Goal: Task Accomplishment & Management: Manage account settings

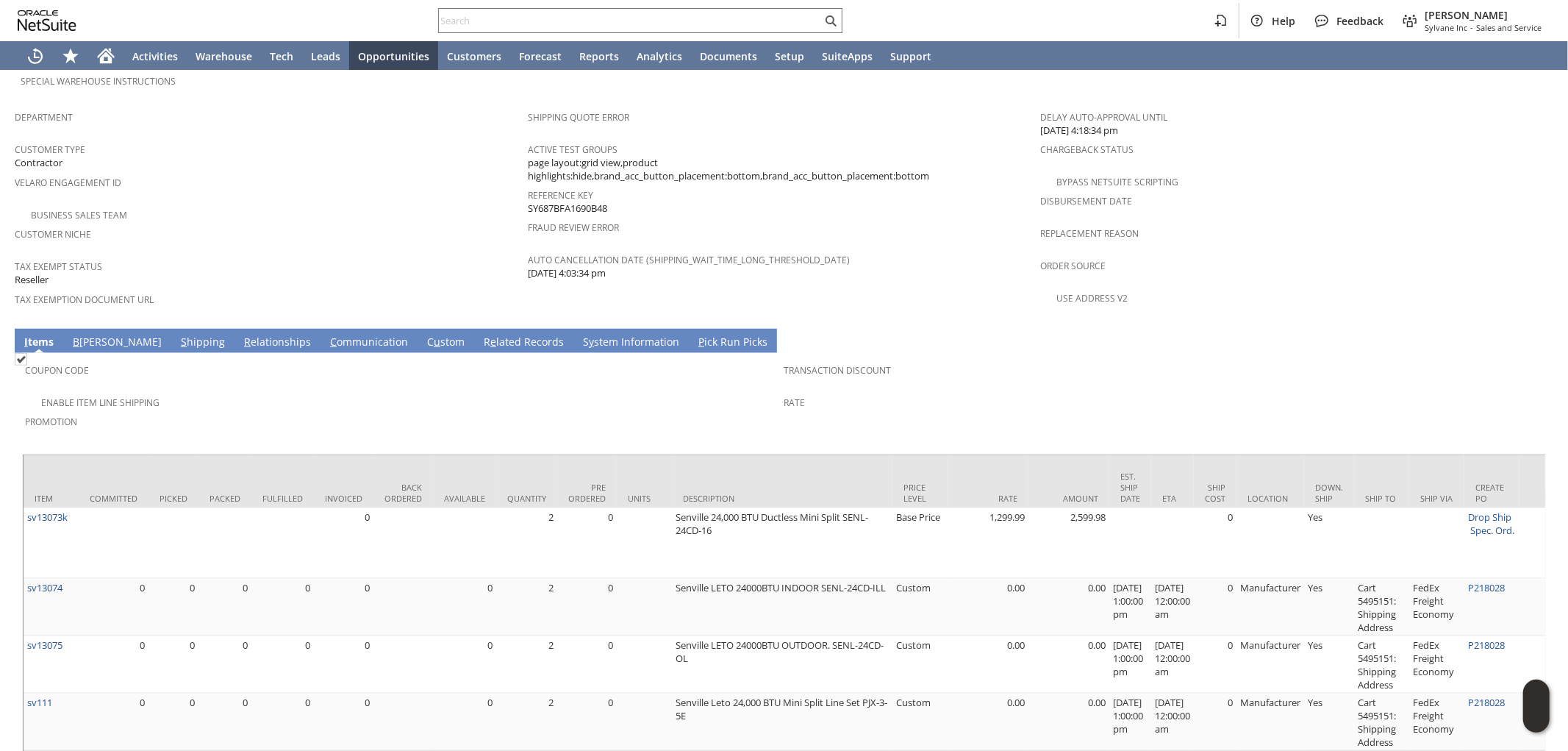
scroll to position [931, 0]
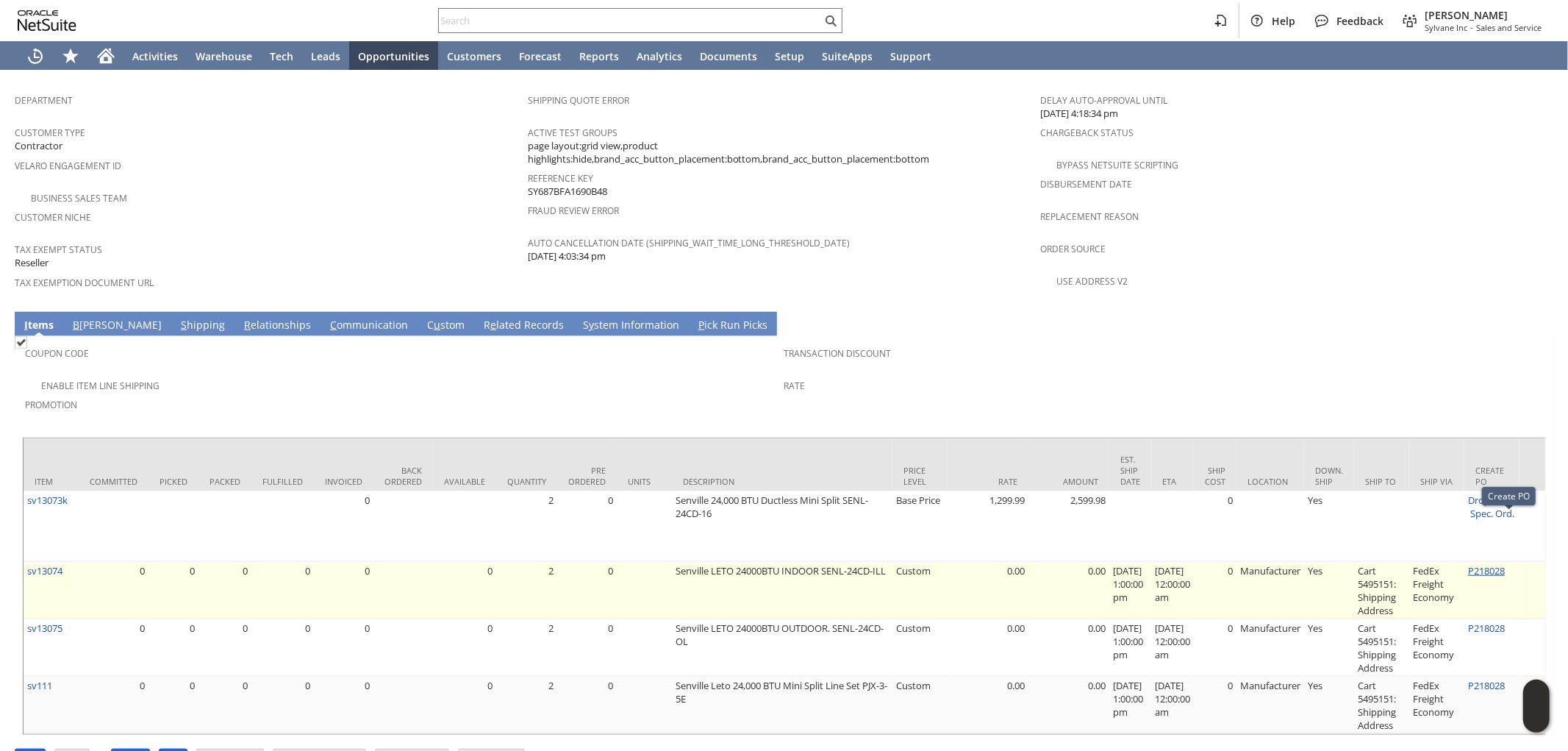
click at [1505, 564] on link "P218028" at bounding box center [1486, 570] width 37 height 13
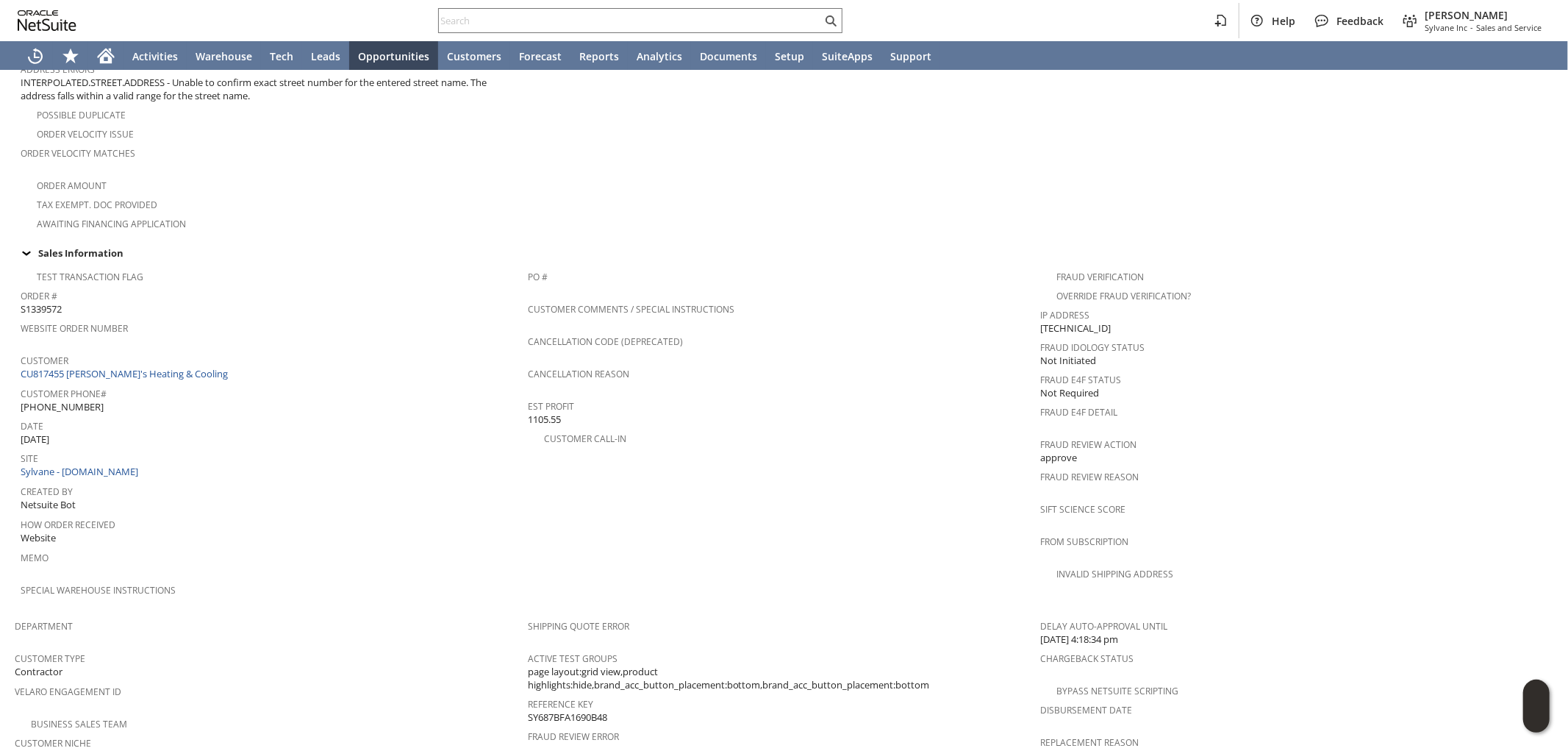
scroll to position [408, 0]
click at [159, 364] on link "CU817455 Matt's Heating & Cooling" at bounding box center [126, 370] width 211 height 13
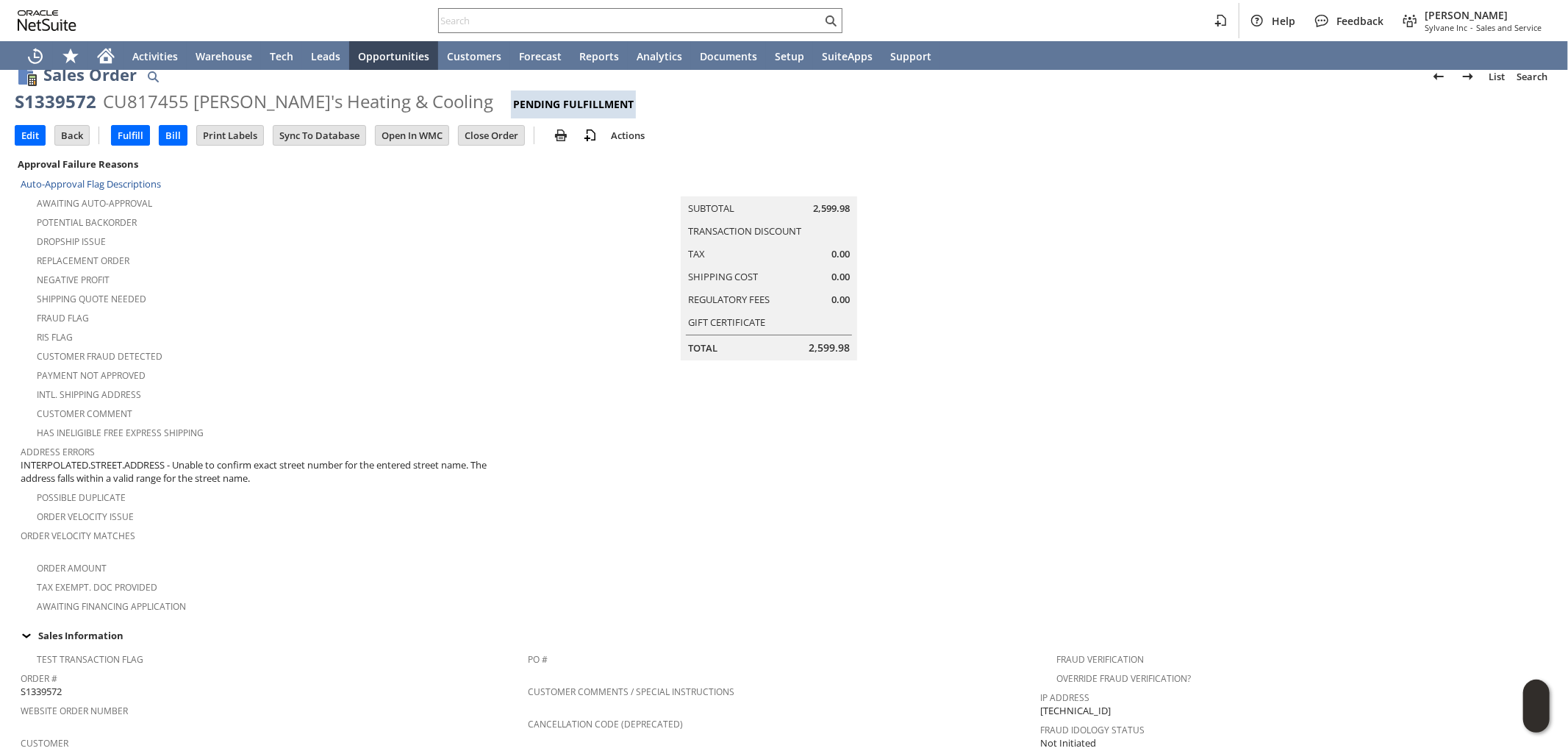
scroll to position [0, 0]
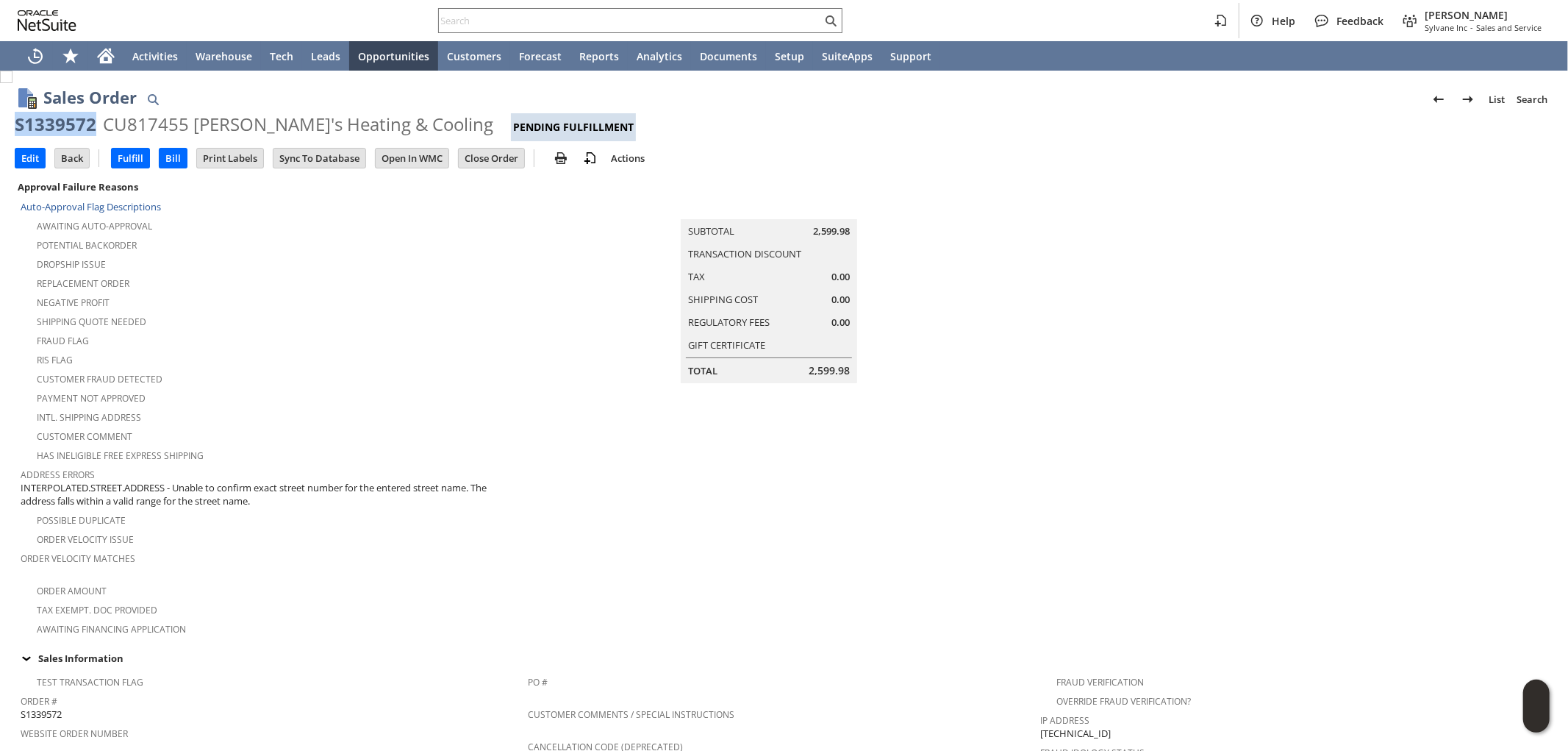
drag, startPoint x: 92, startPoint y: 122, endPoint x: 13, endPoint y: 130, distance: 79.4
copy div "S1339572"
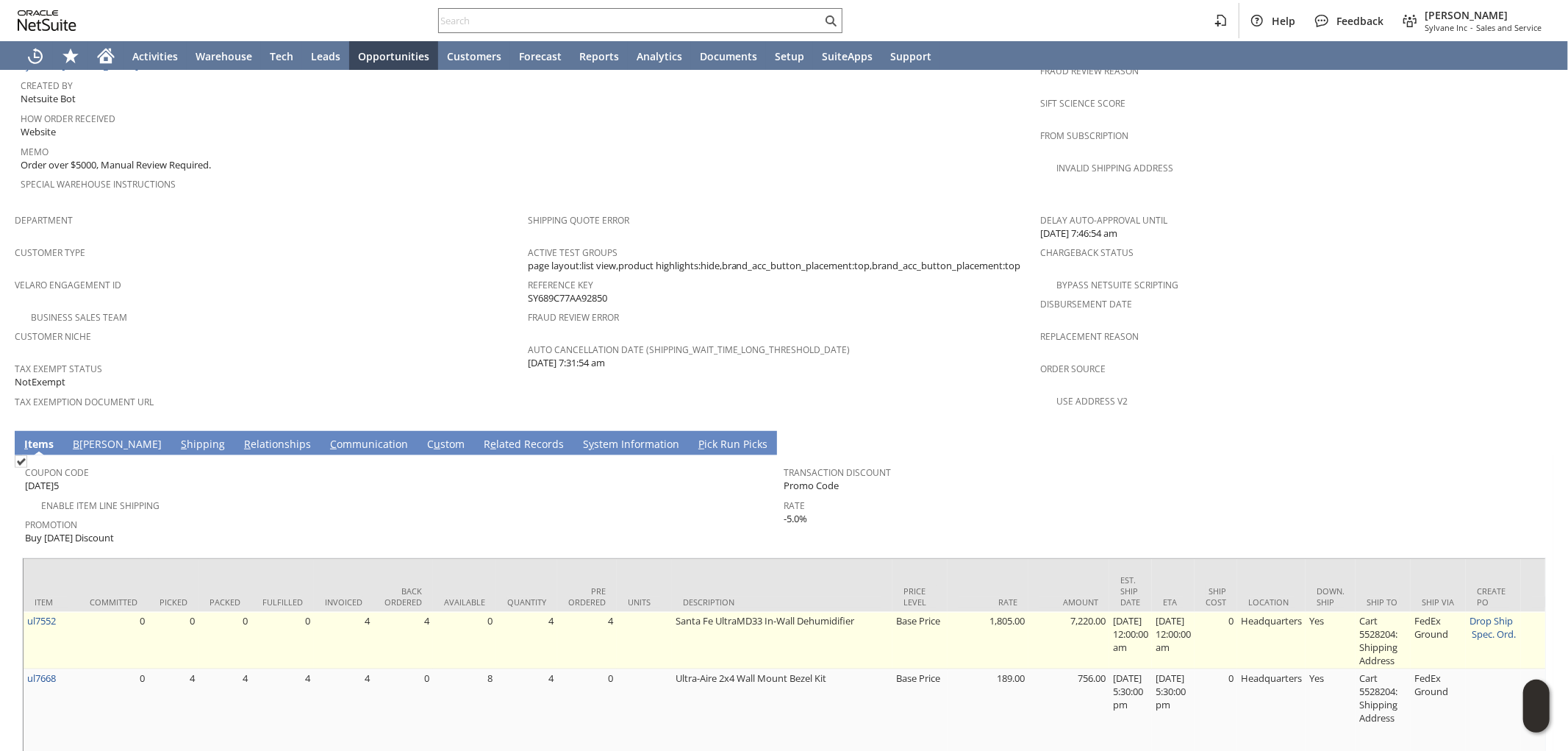
scroll to position [817, 0]
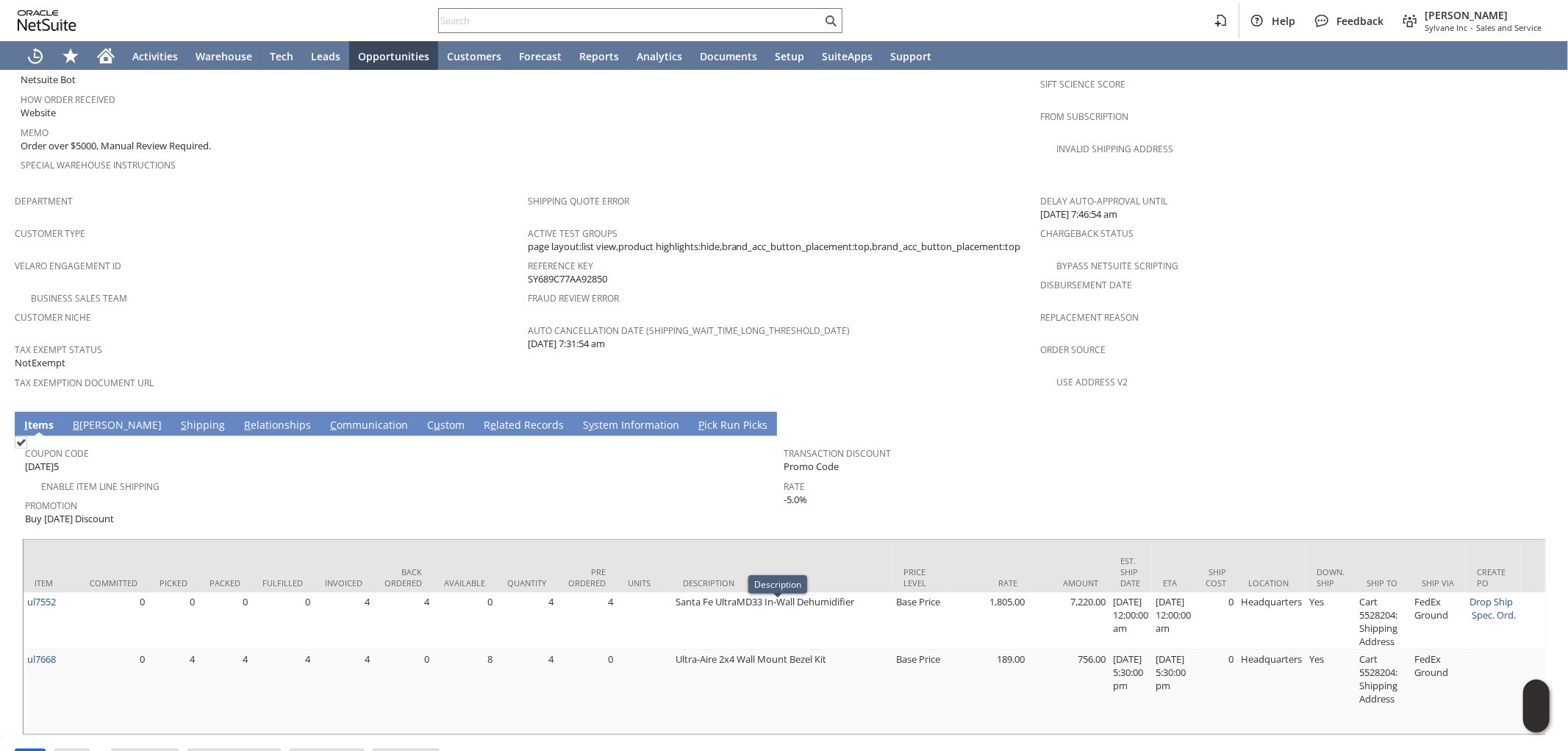
click at [415, 476] on td "Enable Item Line Shipping" at bounding box center [404, 485] width 759 height 19
click at [604, 495] on div "Promotion Buy Today Discount" at bounding box center [401, 510] width 752 height 32
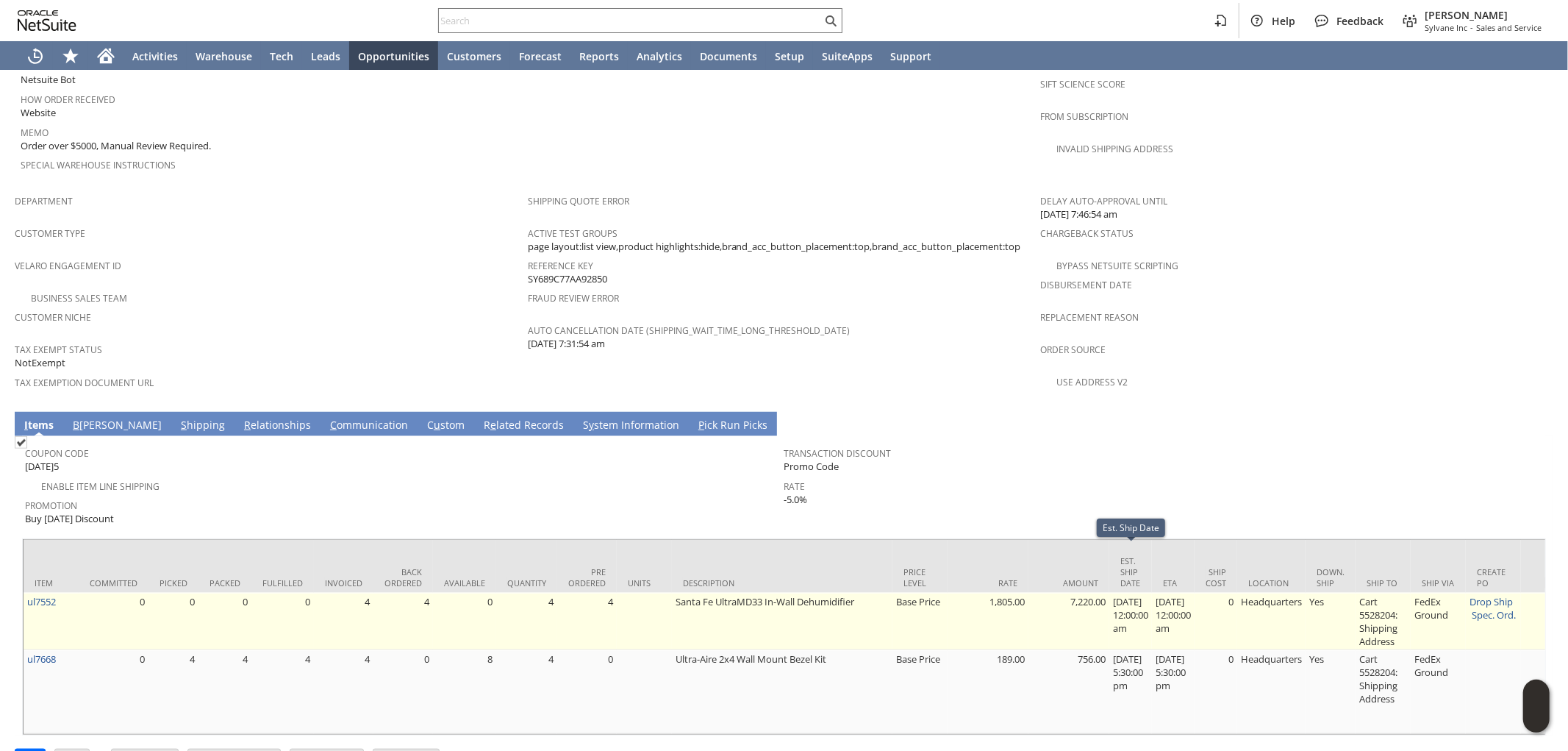
click at [1151, 593] on td "8/22/2025 12:00:00 am" at bounding box center [1131, 622] width 43 height 57
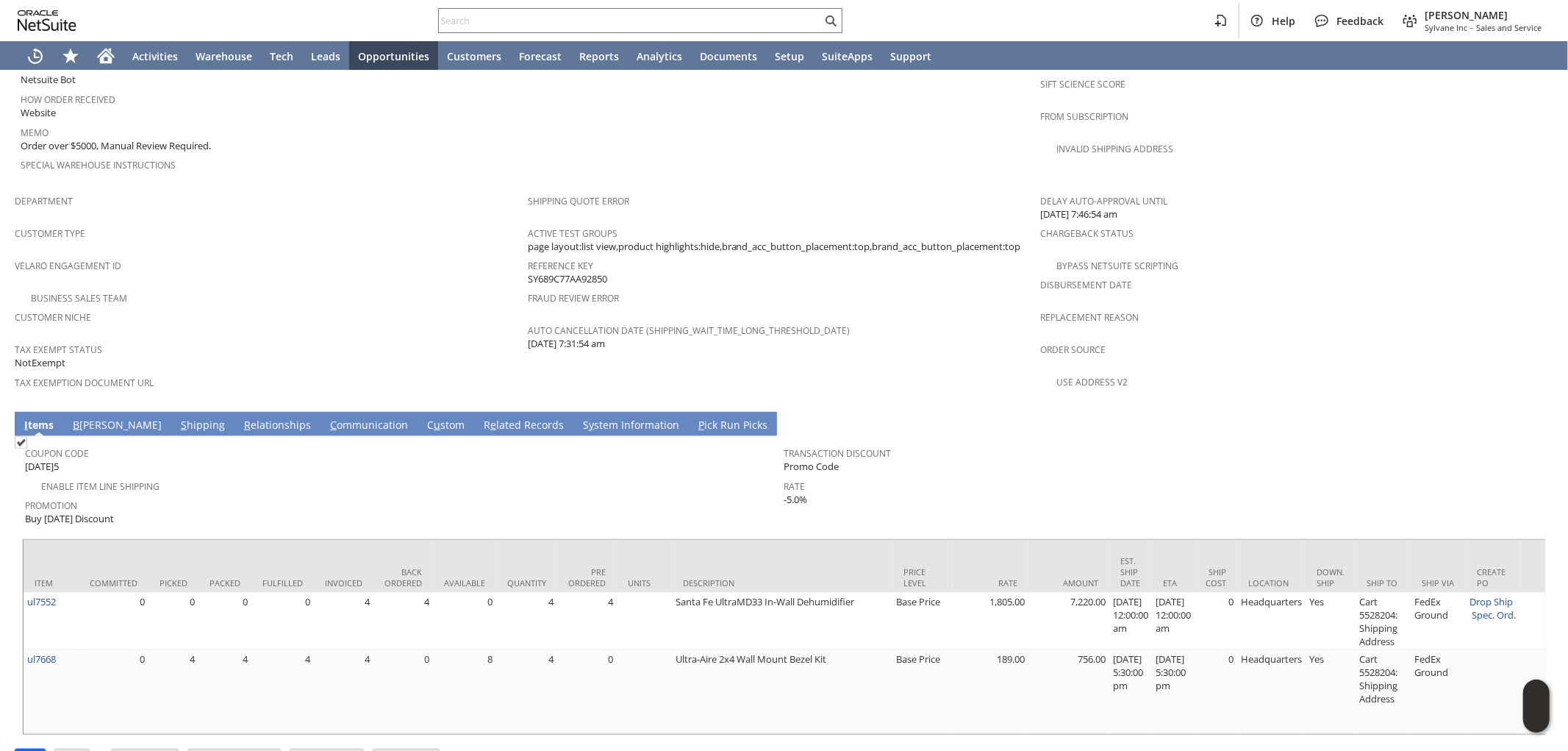
click at [177, 418] on link "S hipping" at bounding box center [202, 426] width 52 height 16
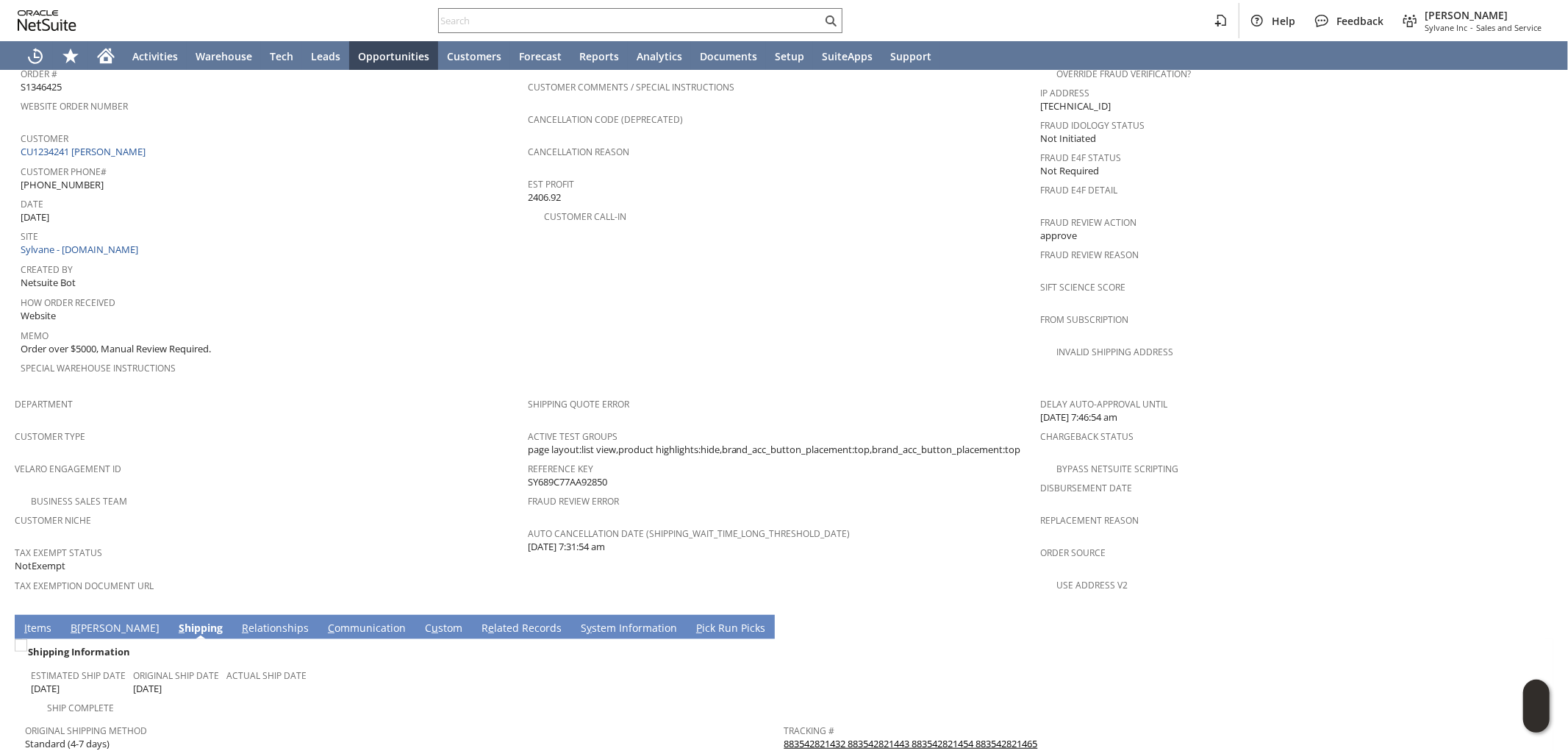
scroll to position [732, 0]
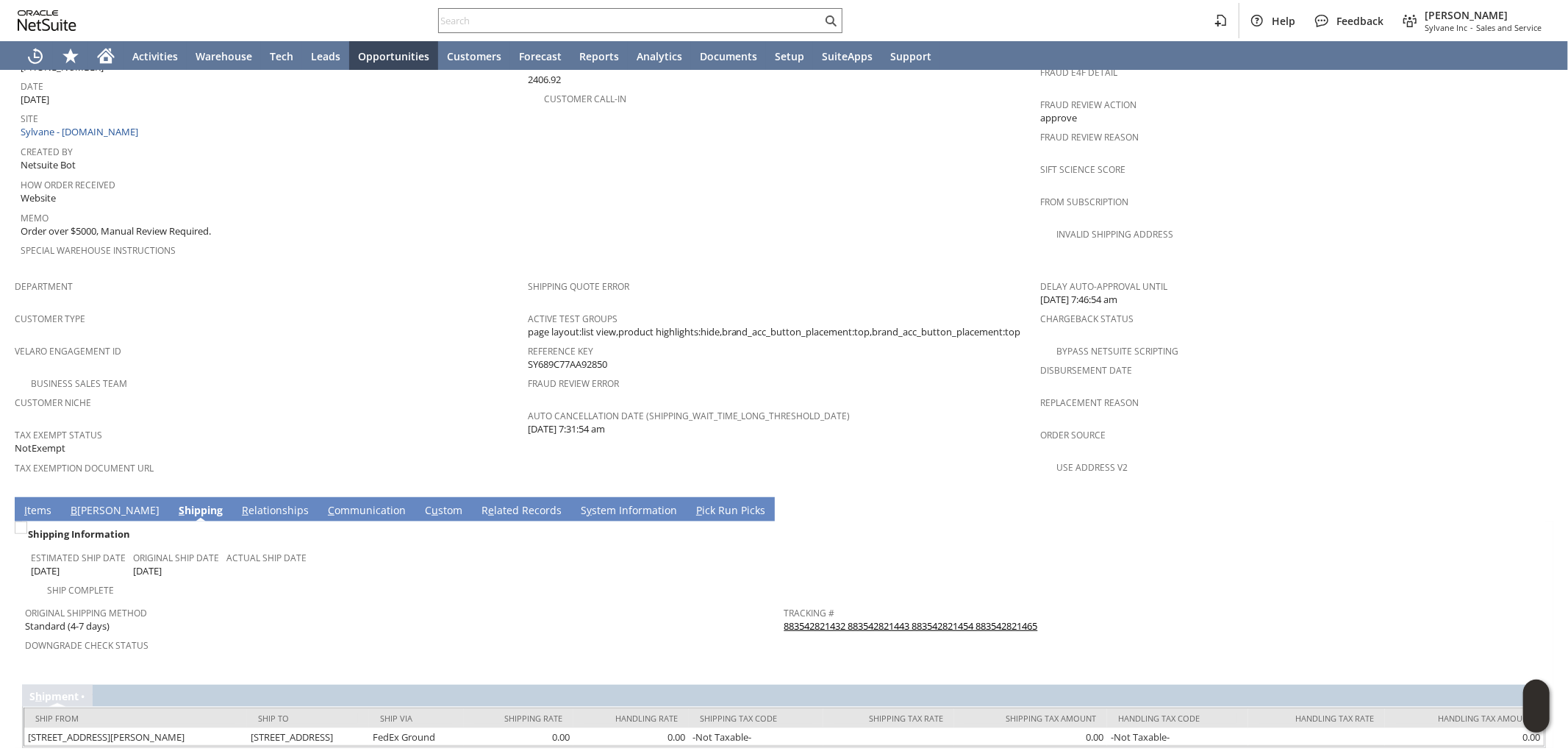
click at [35, 503] on link "I tems" at bounding box center [38, 511] width 35 height 16
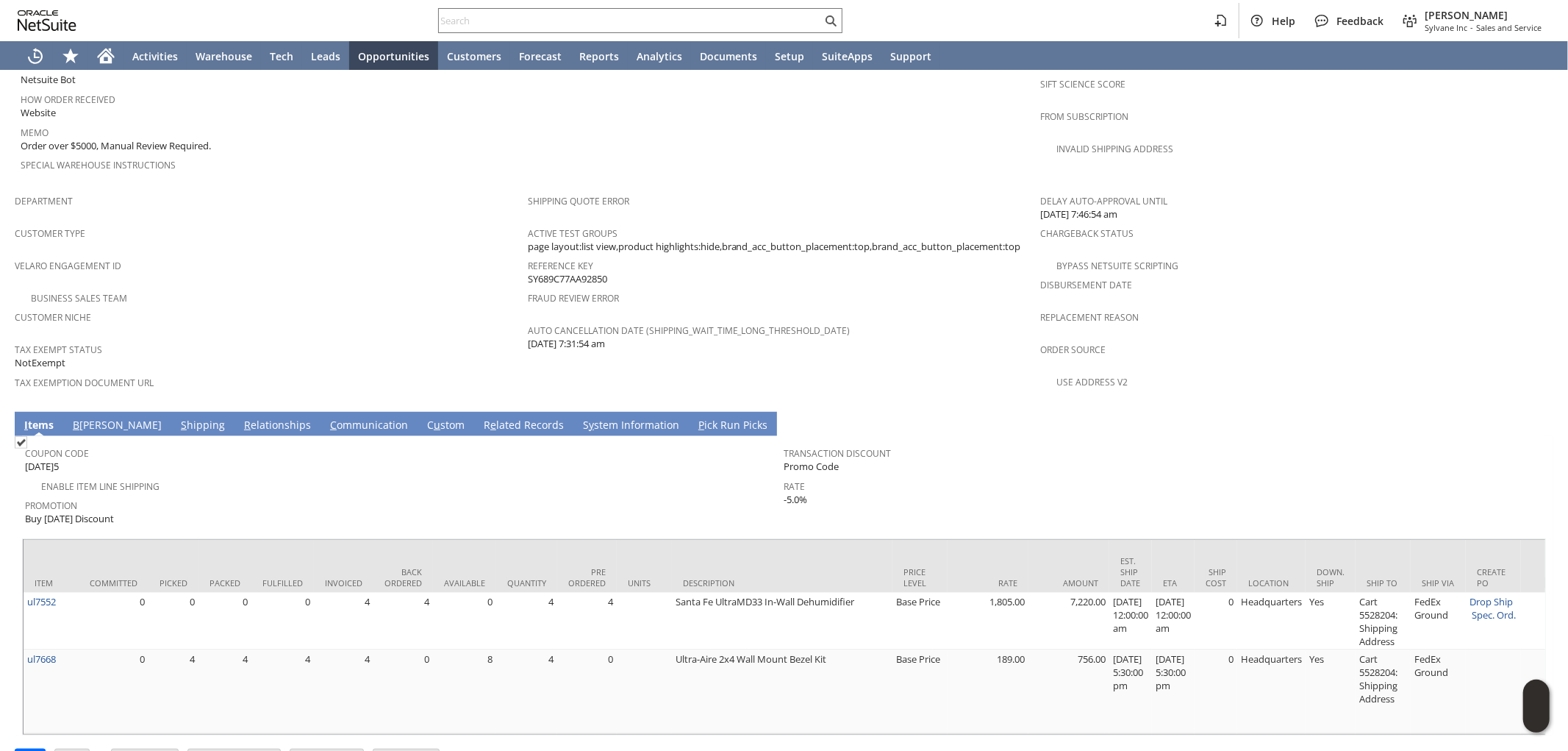
click at [177, 418] on link "S hipping" at bounding box center [202, 426] width 52 height 16
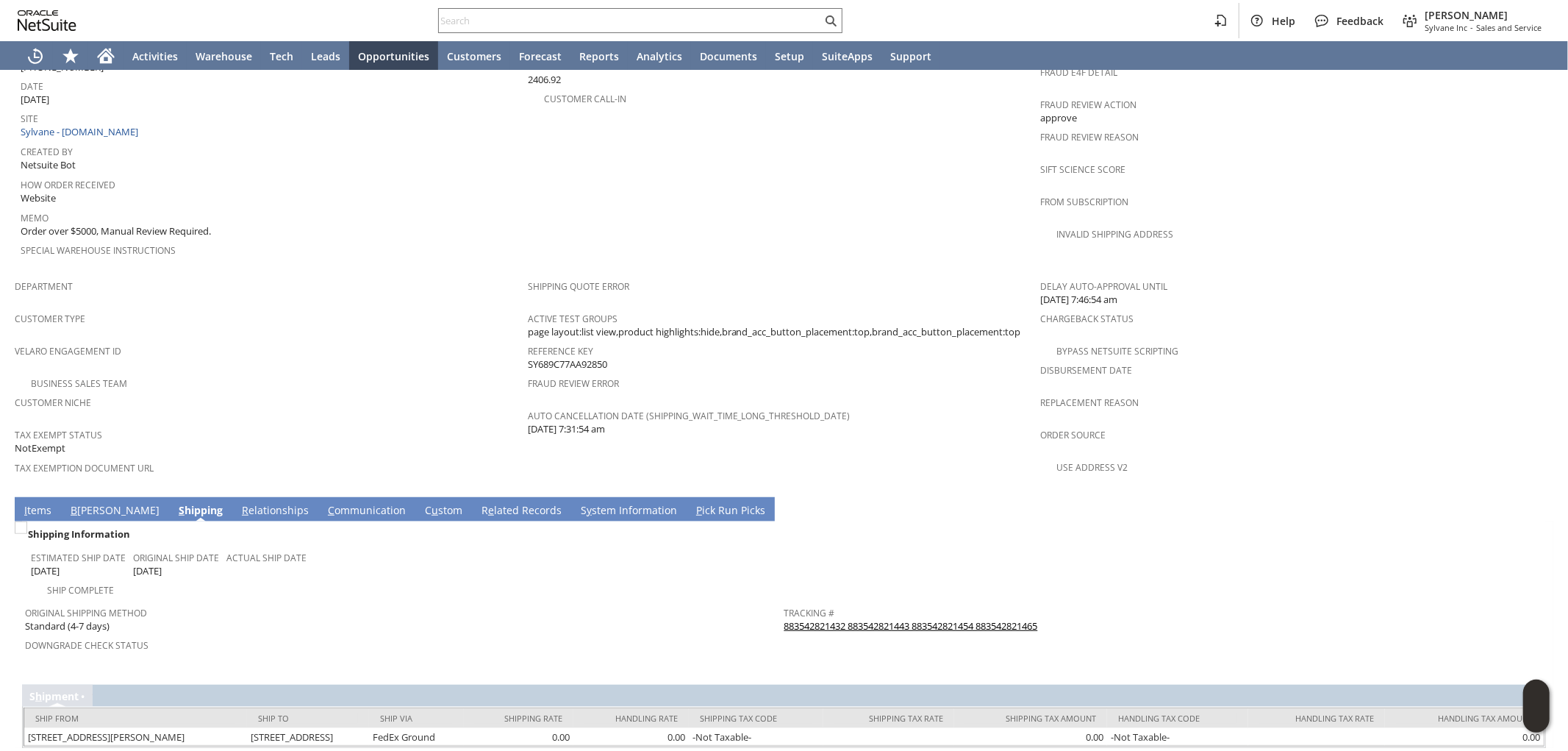
drag, startPoint x: 44, startPoint y: 467, endPoint x: 64, endPoint y: 464, distance: 20.2
click at [44, 503] on link "I tems" at bounding box center [38, 511] width 35 height 16
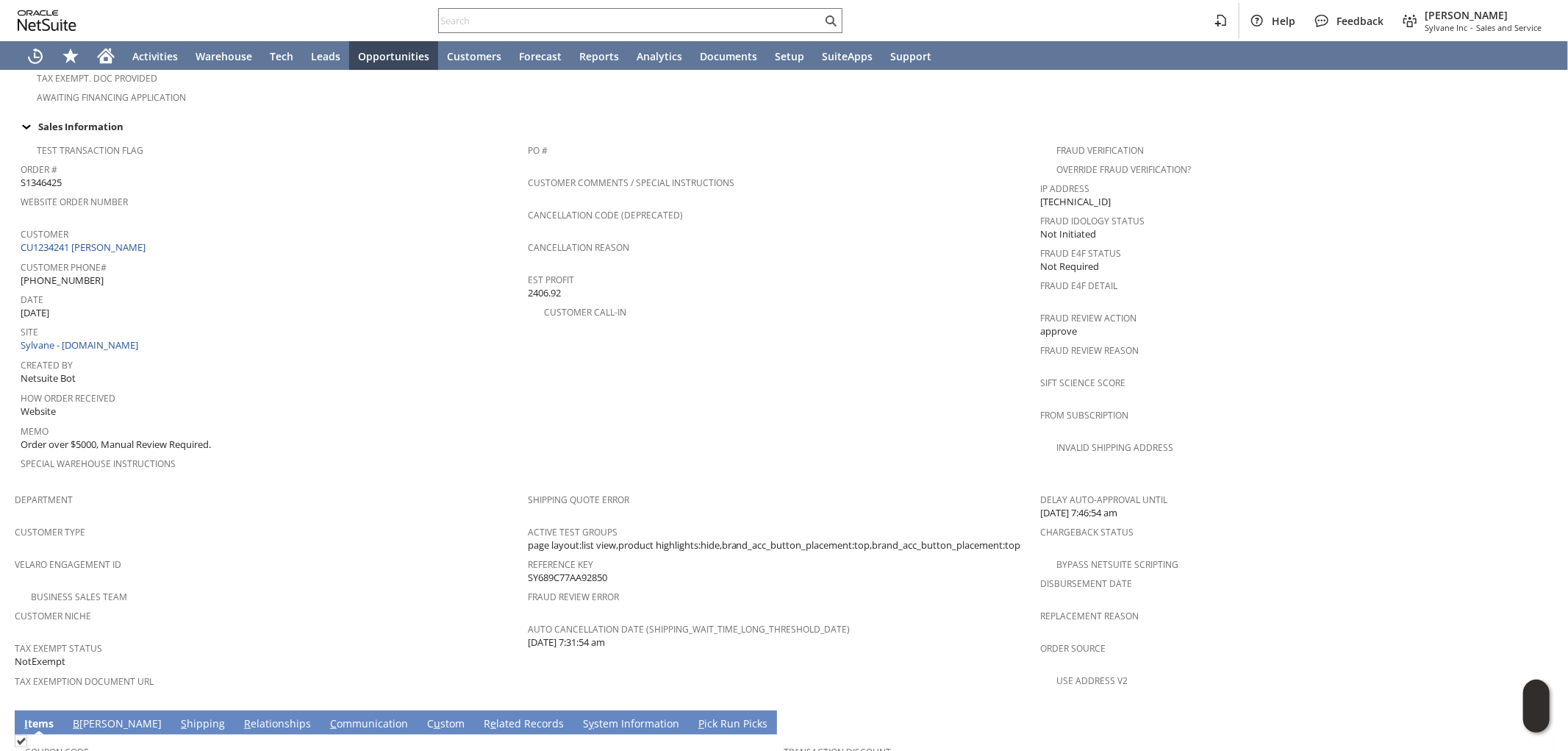
scroll to position [817, 0]
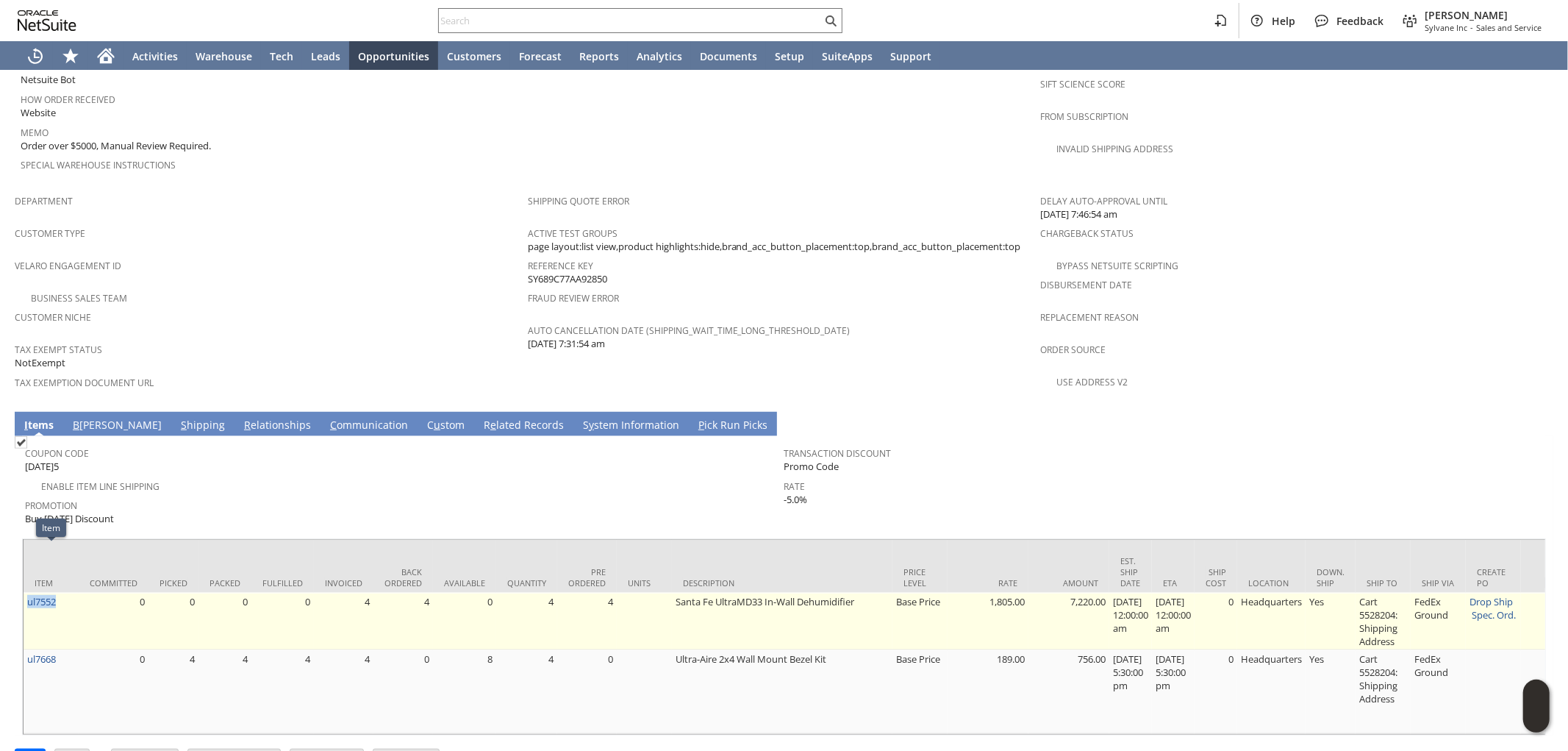
drag, startPoint x: 67, startPoint y: 563, endPoint x: 25, endPoint y: 563, distance: 42.0
click at [25, 593] on td "ul7552" at bounding box center [51, 622] width 55 height 57
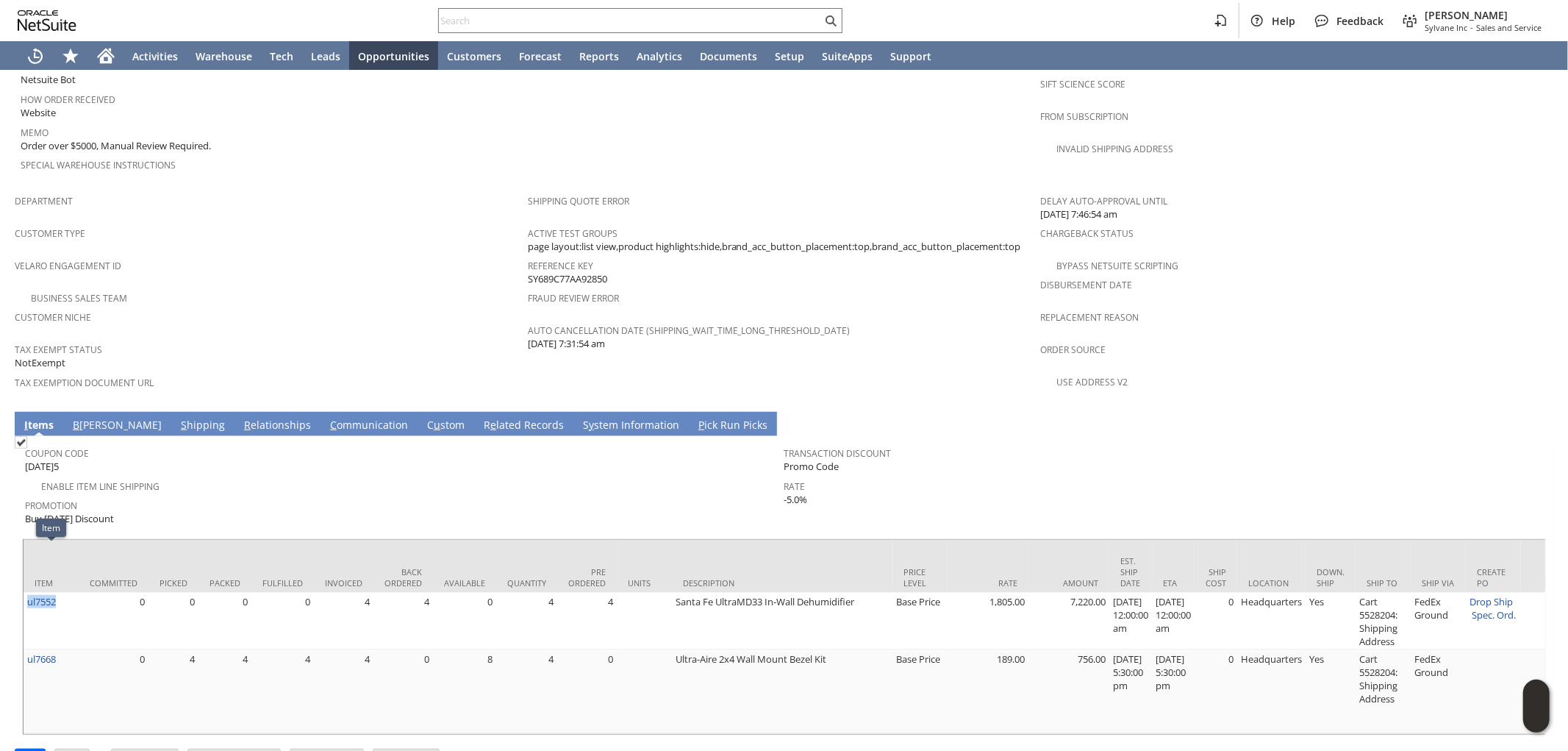
copy link "ul7552"
click at [763, 25] on input "text" at bounding box center [630, 21] width 383 height 17
paste input "7208374187"
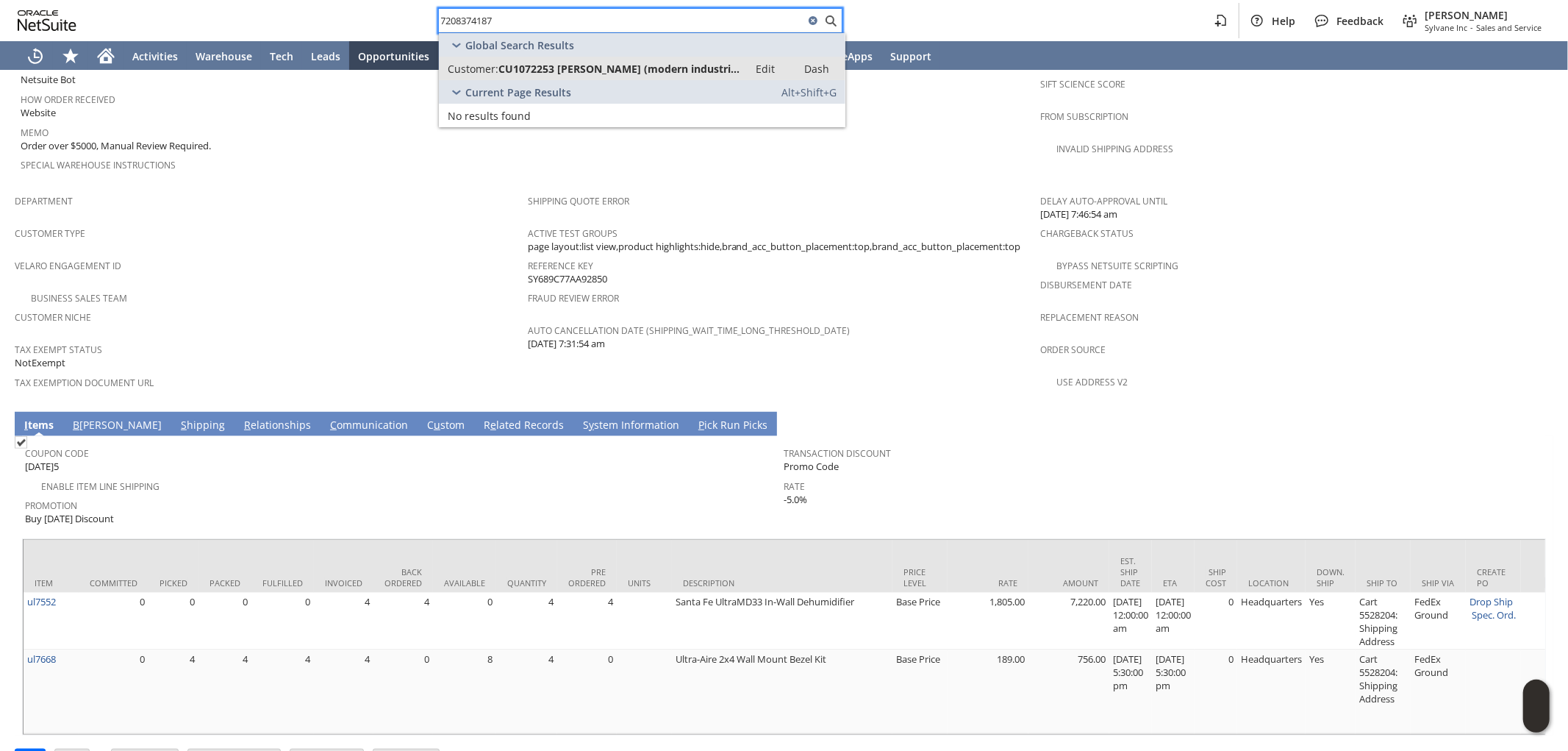
type input "7208374187"
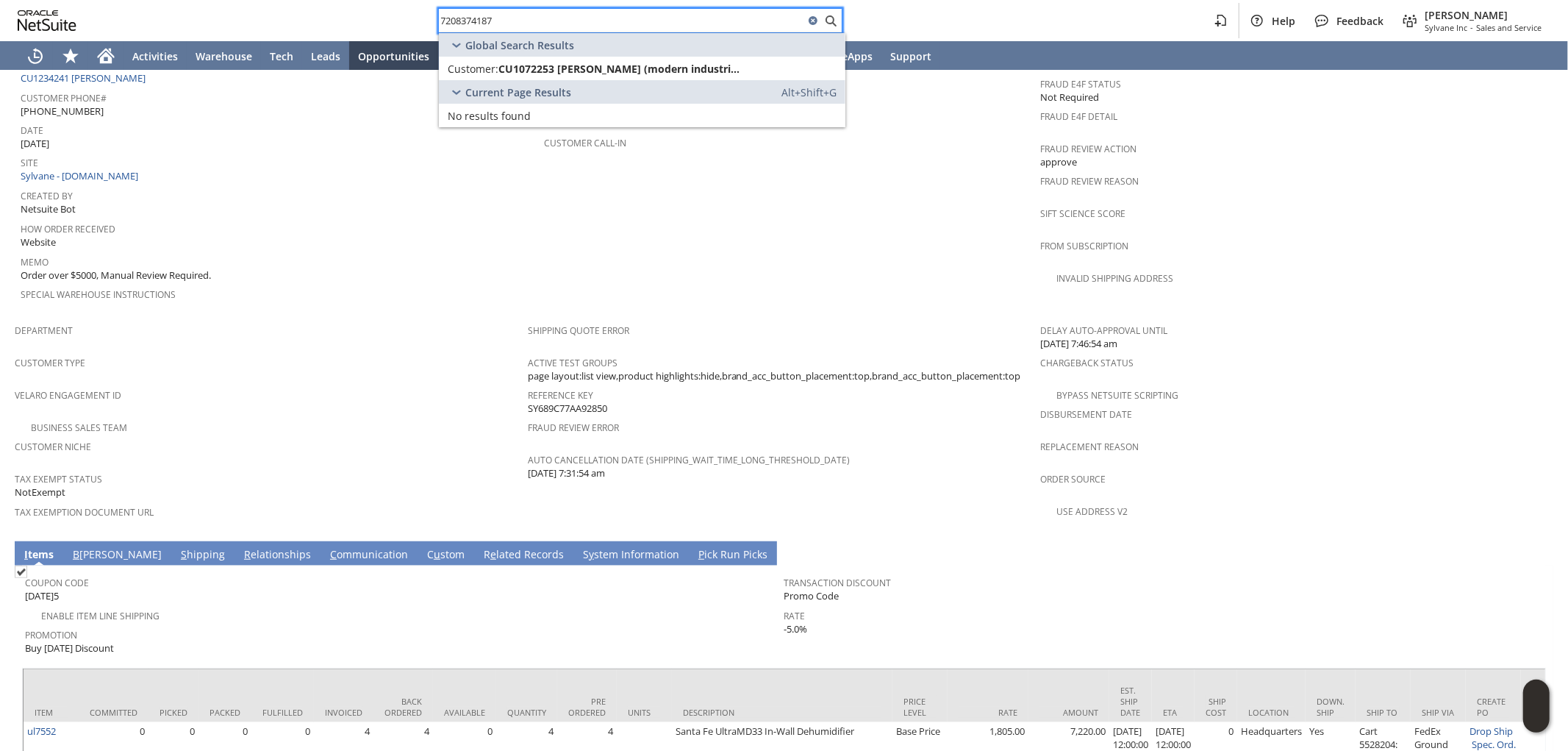
scroll to position [653, 0]
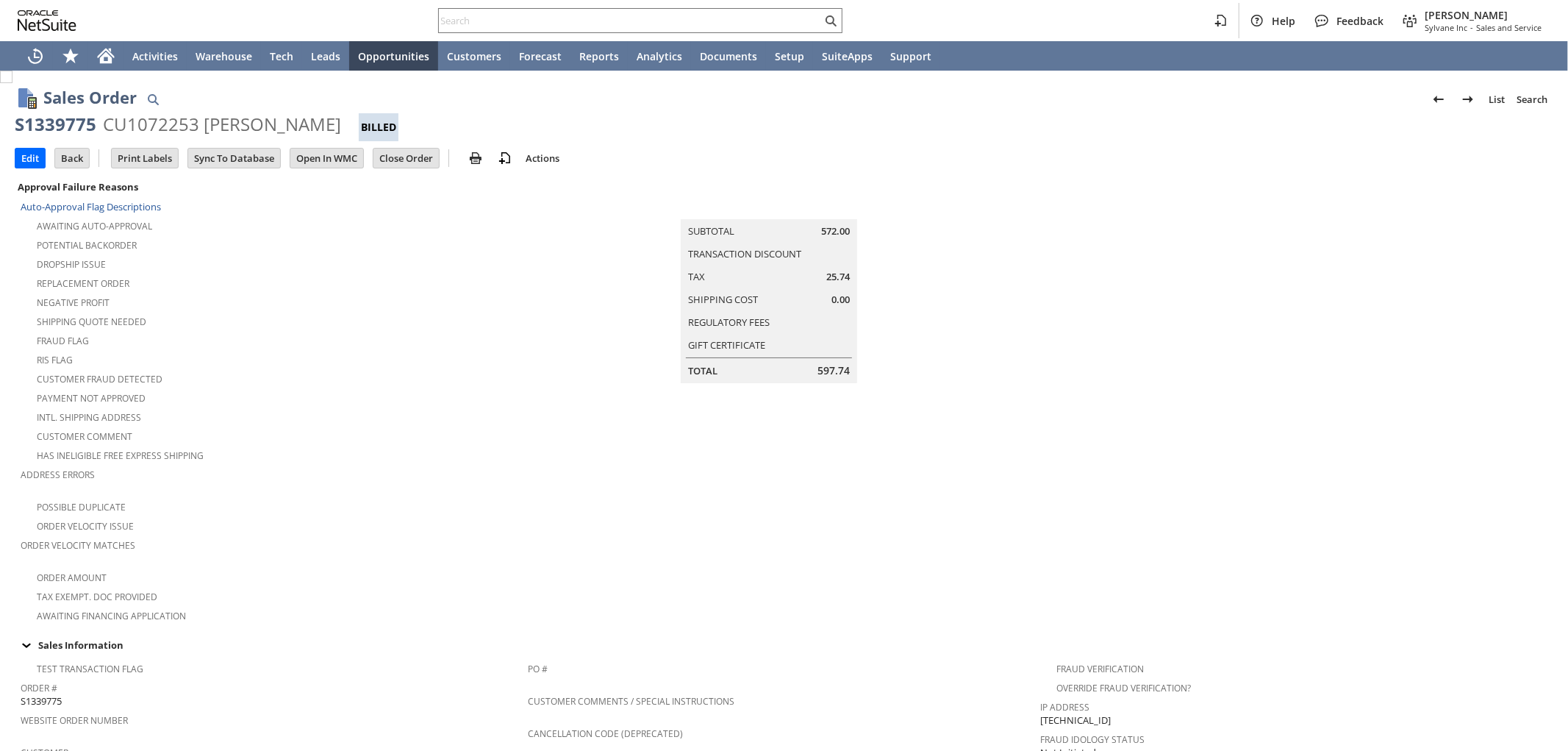
scroll to position [818, 0]
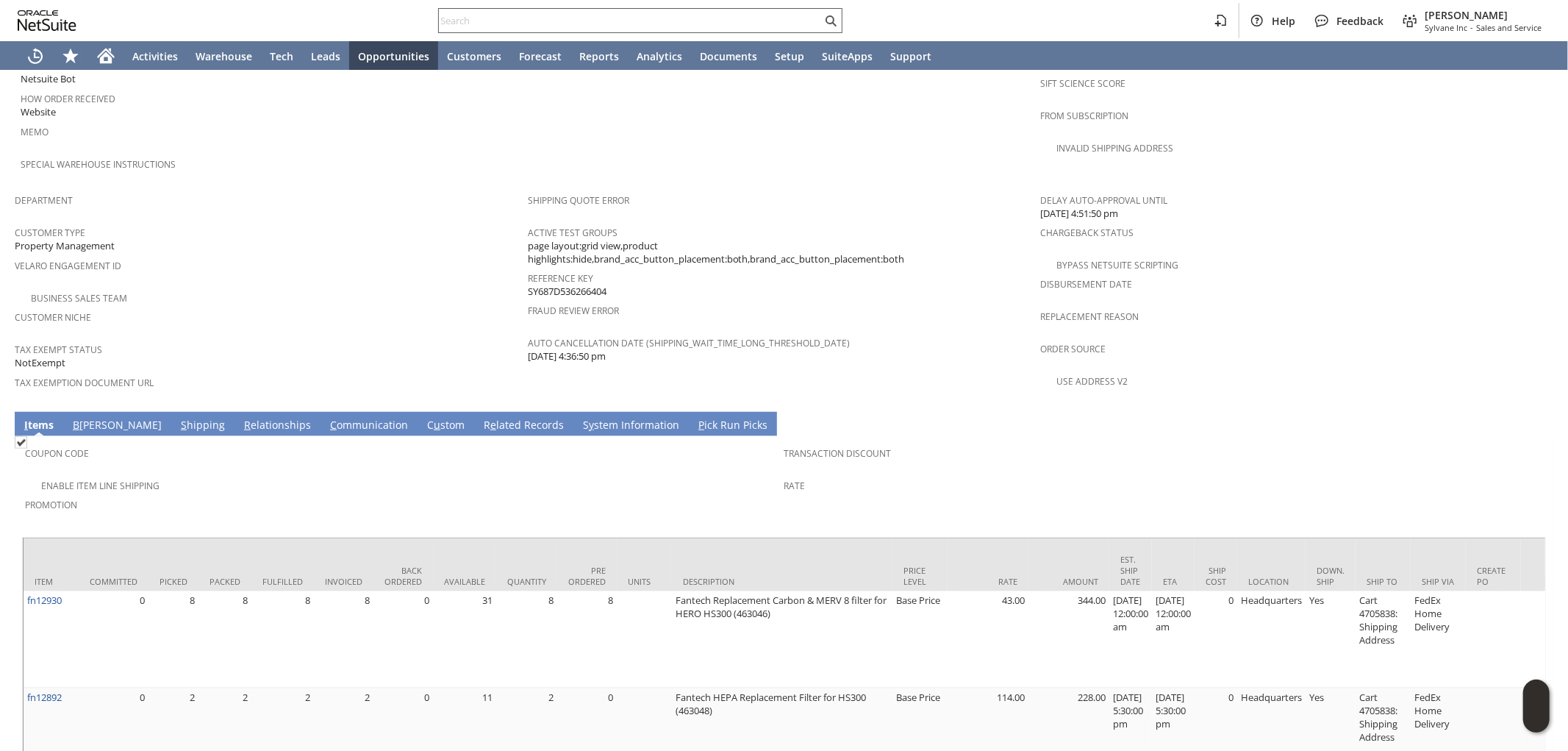
click at [541, 20] on input "text" at bounding box center [630, 21] width 383 height 17
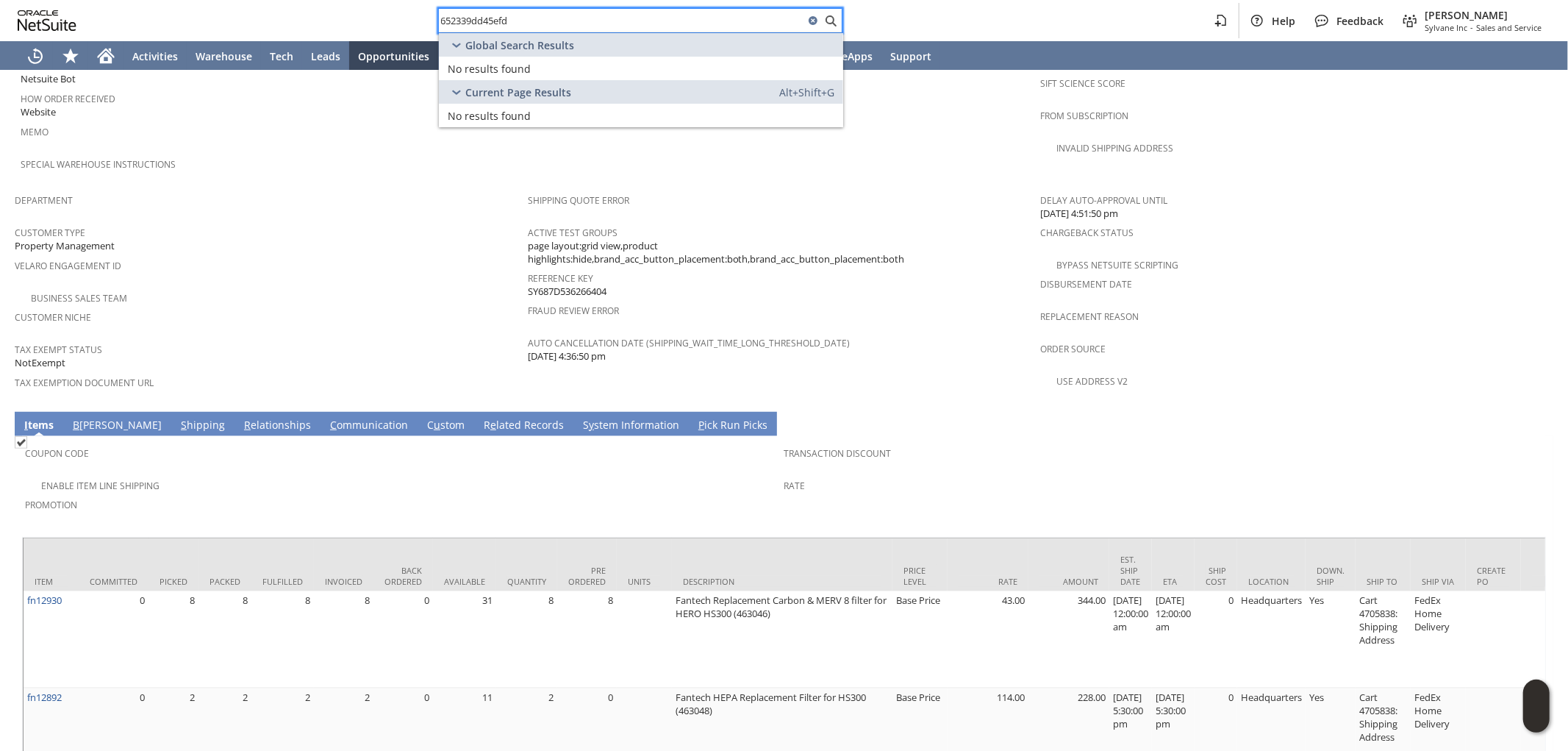
click at [441, 16] on input "652339dd45efd" at bounding box center [621, 21] width 365 height 17
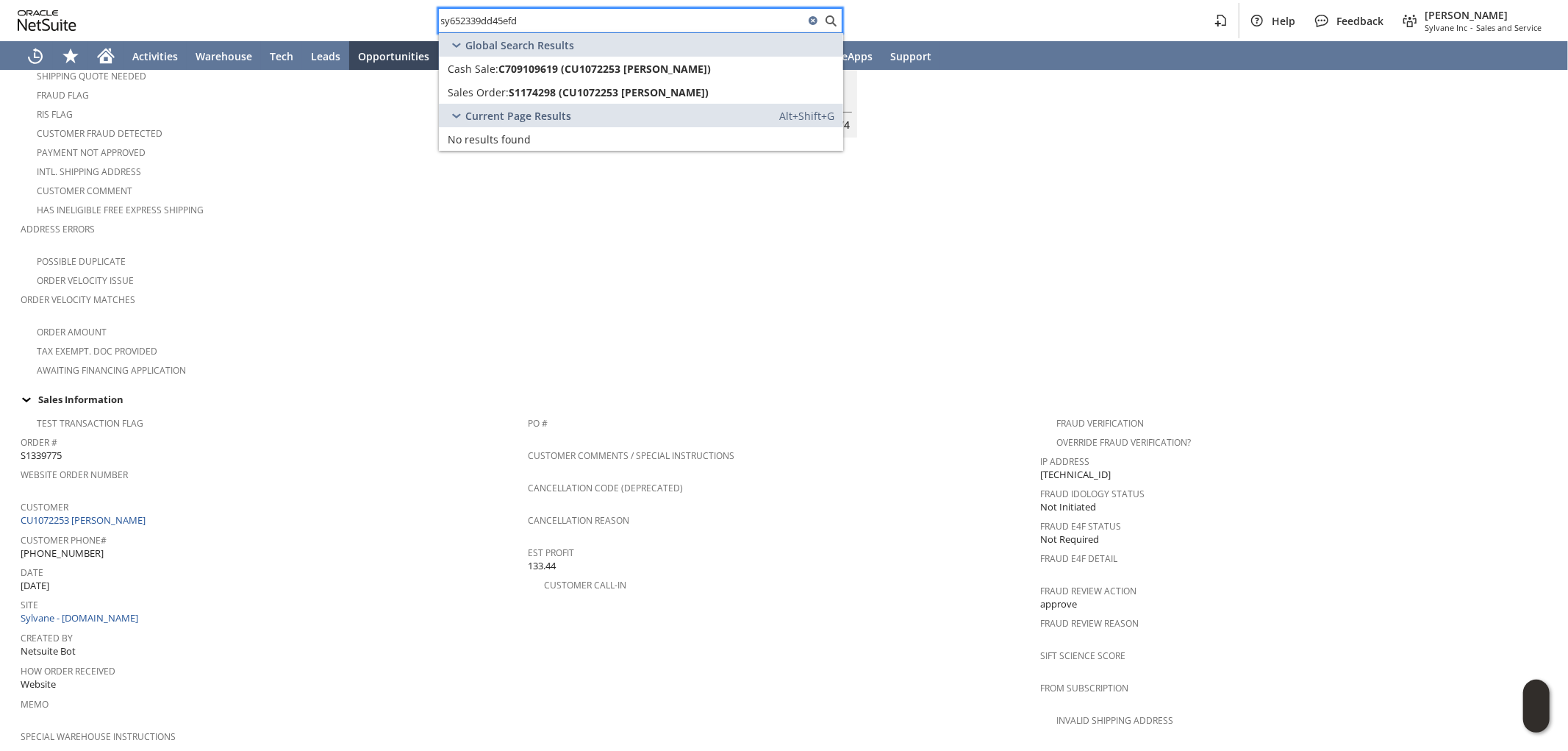
scroll to position [0, 0]
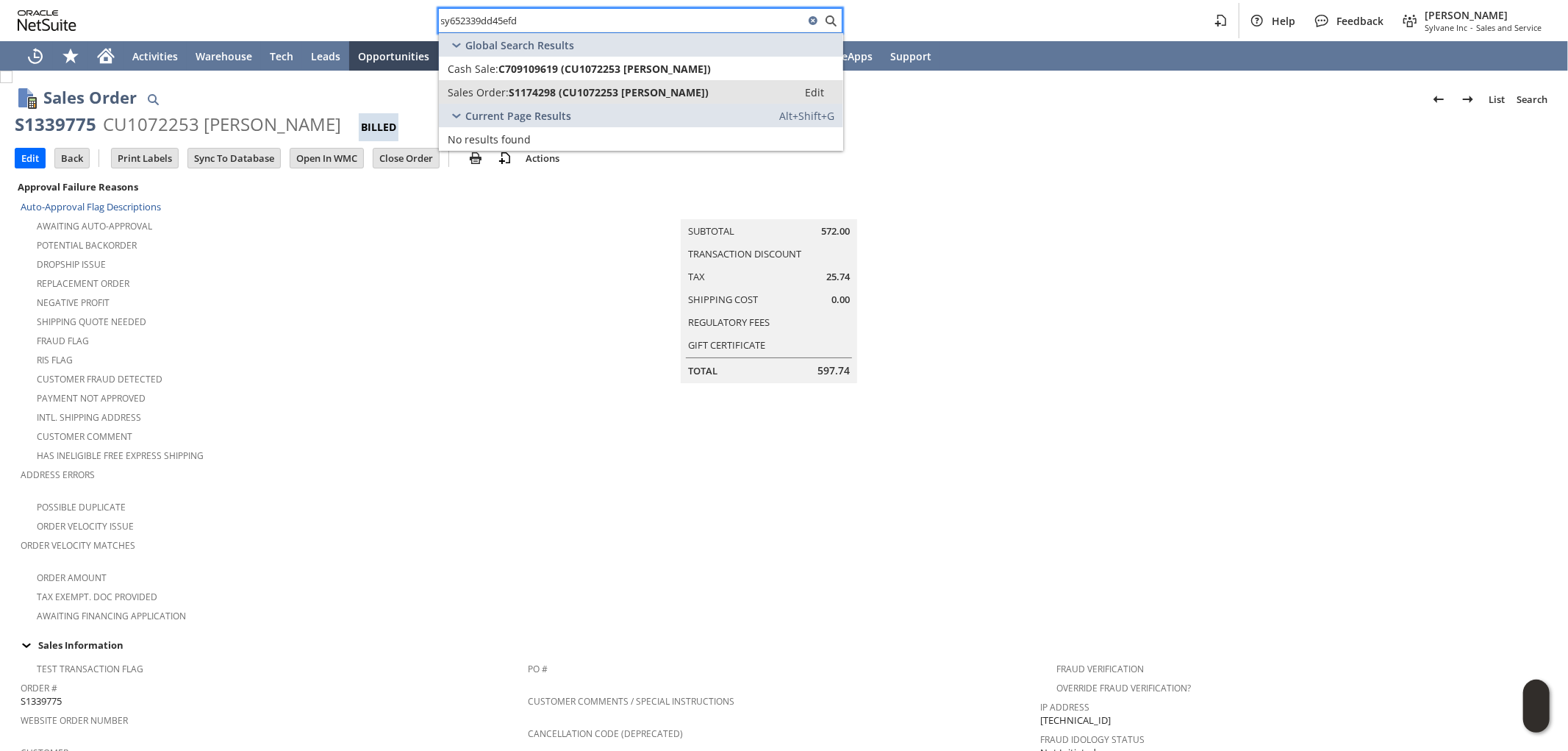
click at [617, 92] on span "S1174298 (CU1072253 chris knopping)" at bounding box center [609, 92] width 200 height 14
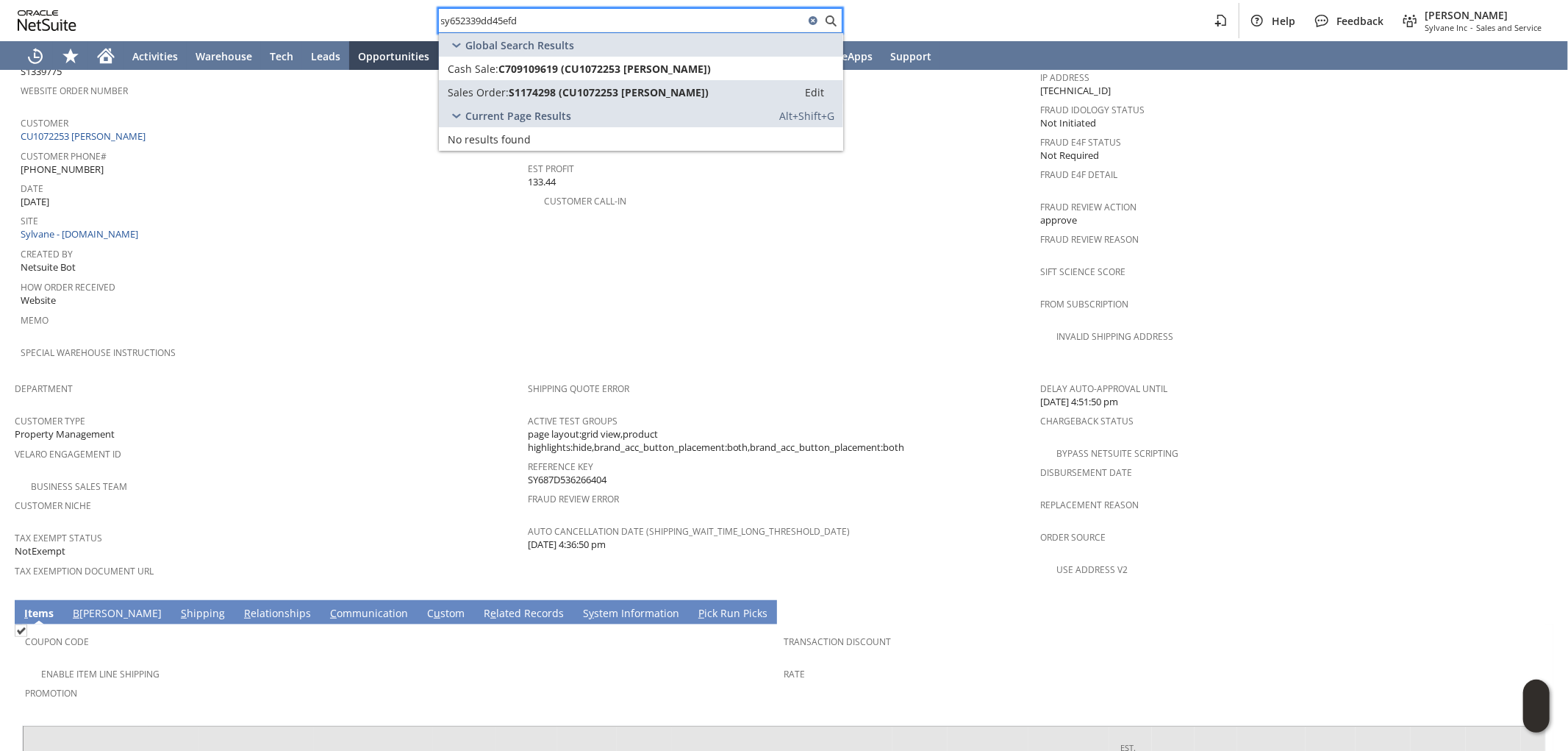
scroll to position [856, 0]
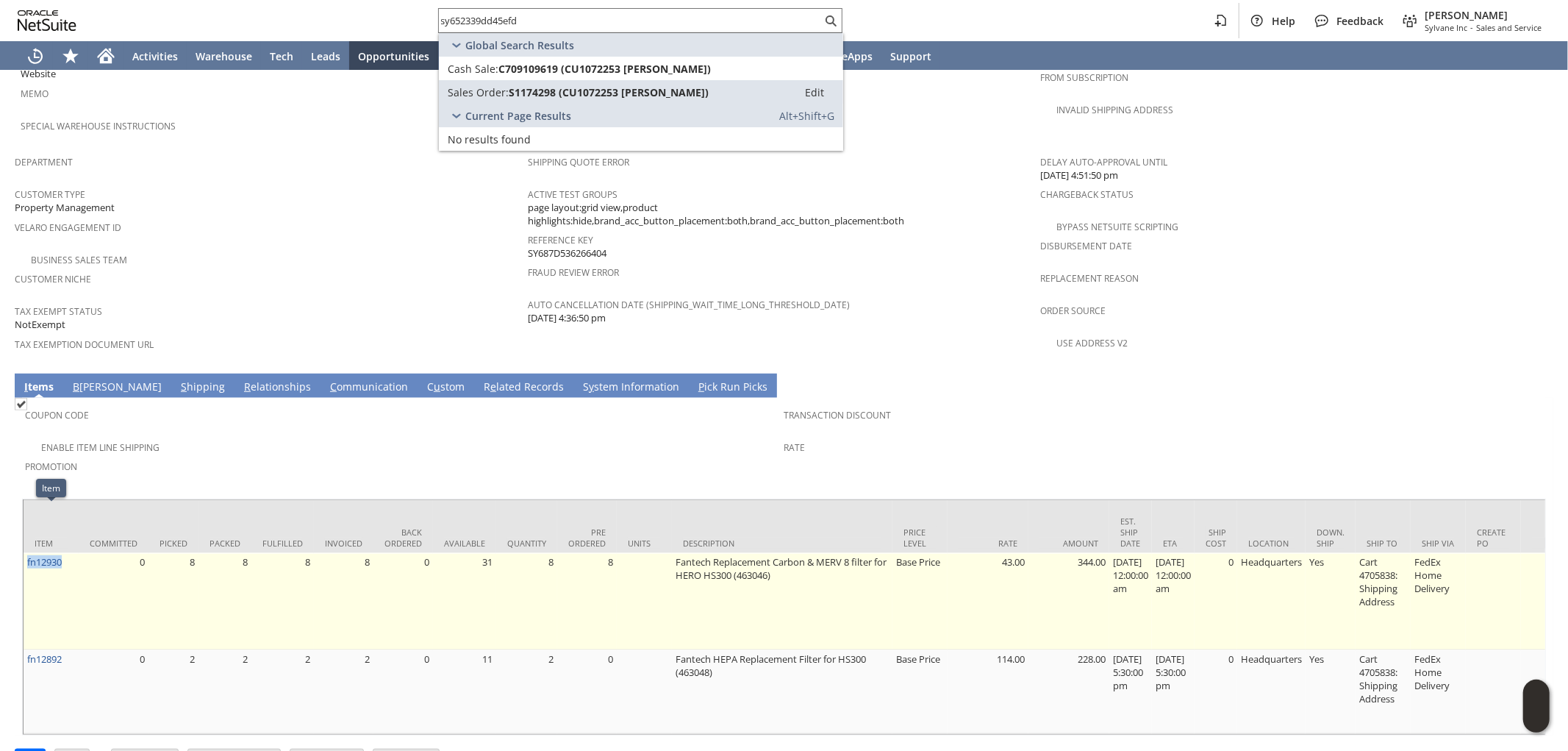
drag, startPoint x: 64, startPoint y: 518, endPoint x: 25, endPoint y: 526, distance: 39.8
click at [25, 553] on td "fn12930" at bounding box center [51, 602] width 55 height 97
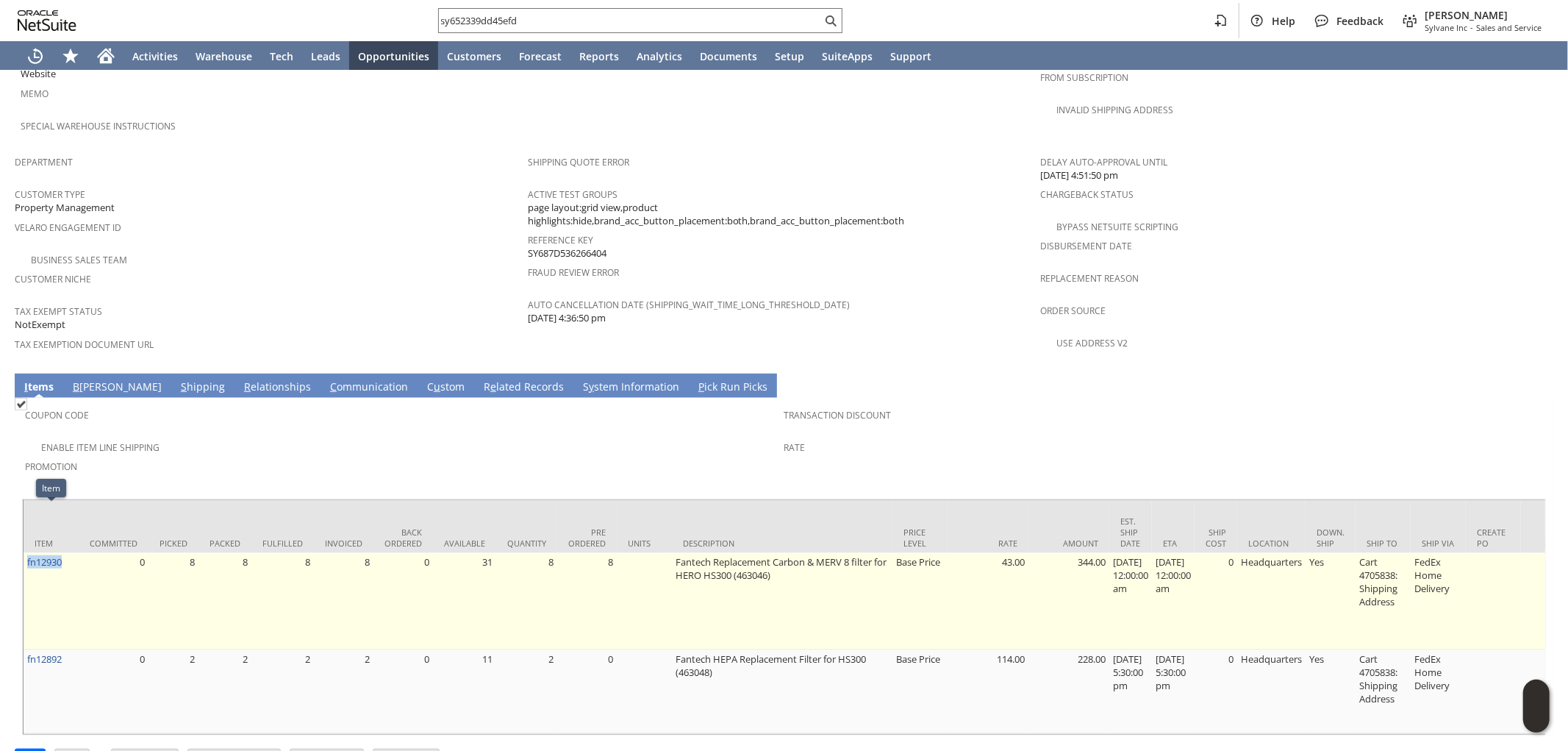
copy link "fn12930"
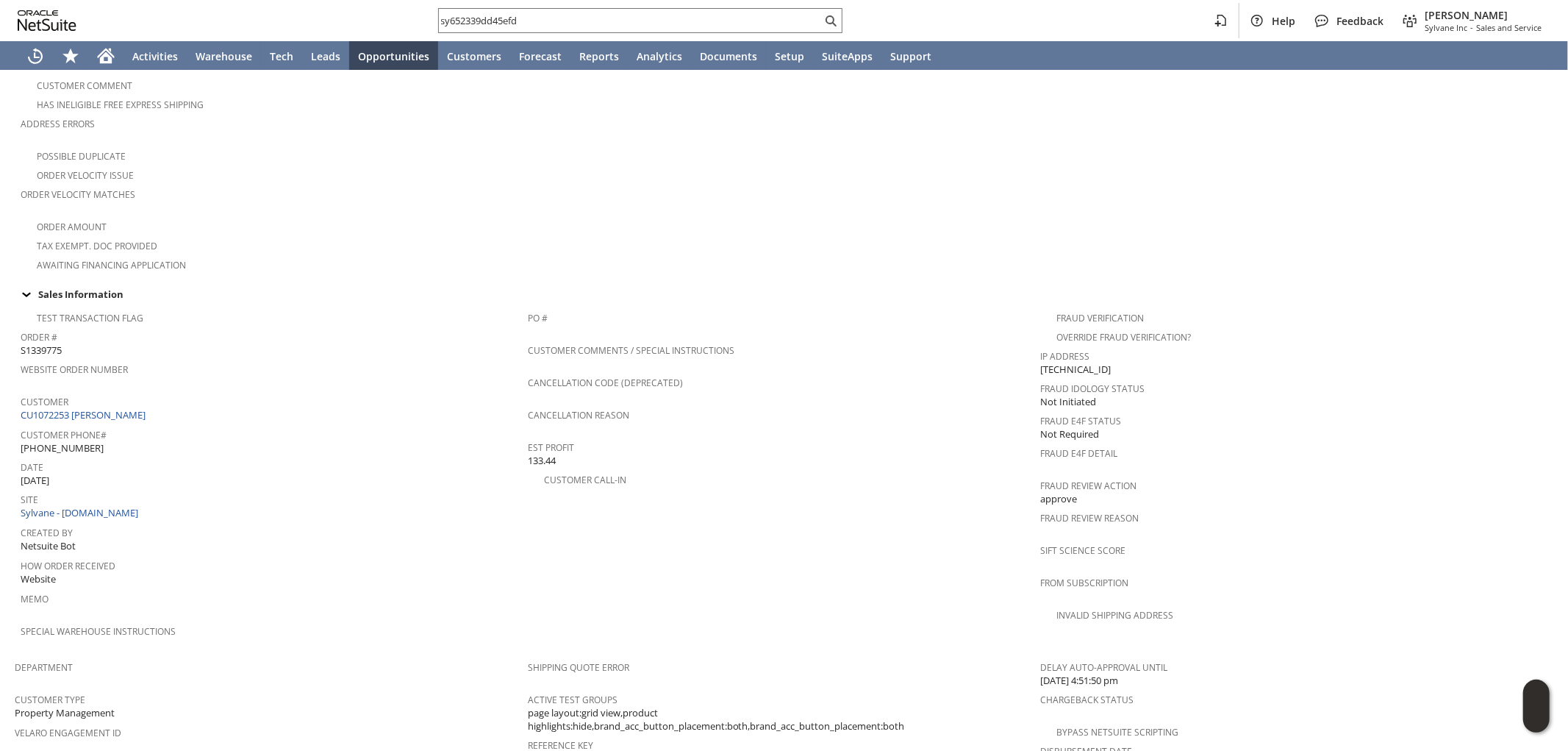
scroll to position [0, 0]
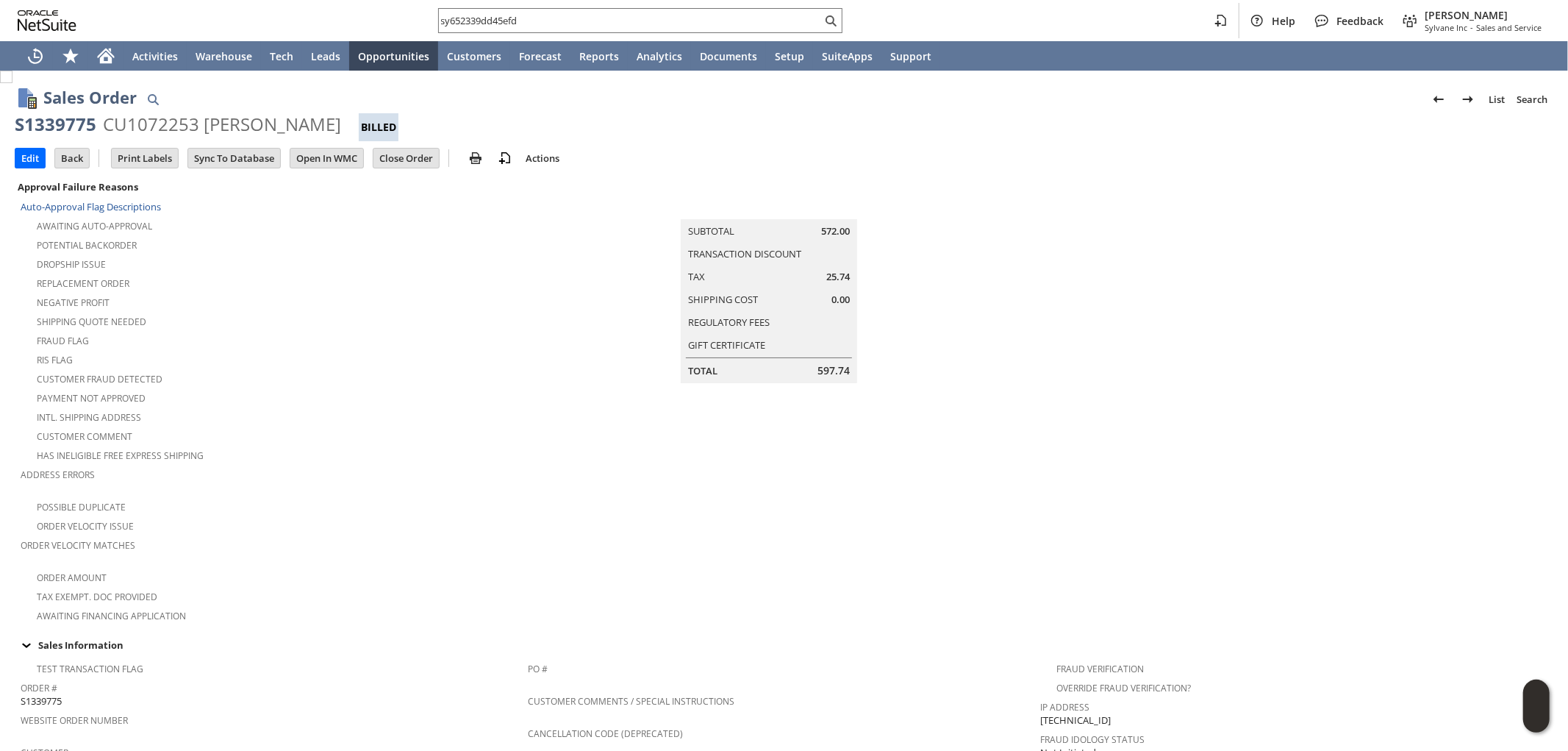
drag, startPoint x: 12, startPoint y: 122, endPoint x: 318, endPoint y: 117, distance: 306.0
copy div "S1339775 CU1072253 chris knopping"
drag, startPoint x: 586, startPoint y: 21, endPoint x: 413, endPoint y: 13, distance: 173.2
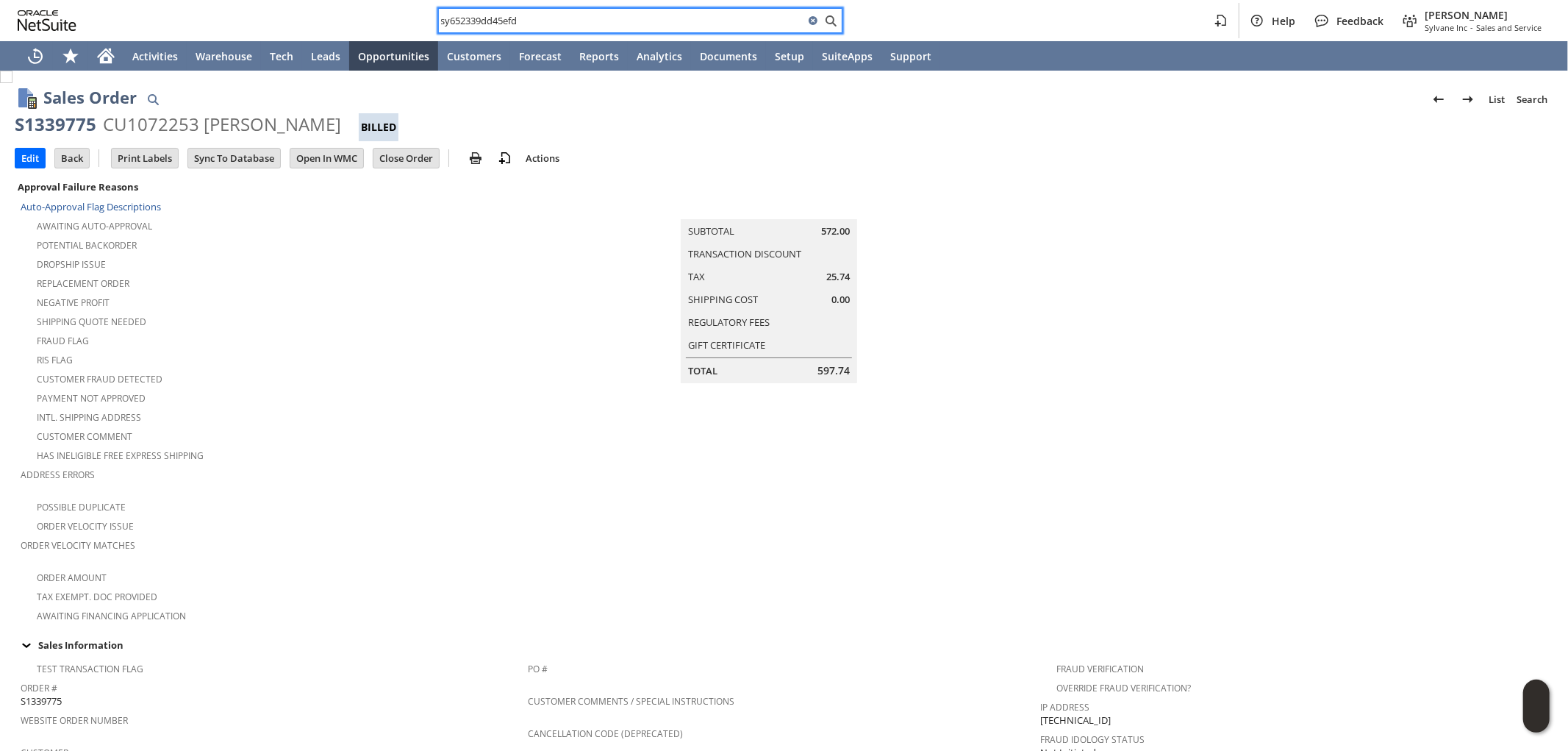
click at [413, 13] on div "sy652339dd45efd Help Feedback Mark Neri Sylvane Inc - Sales and Service" at bounding box center [784, 21] width 1568 height 41
paste input "9082165518"
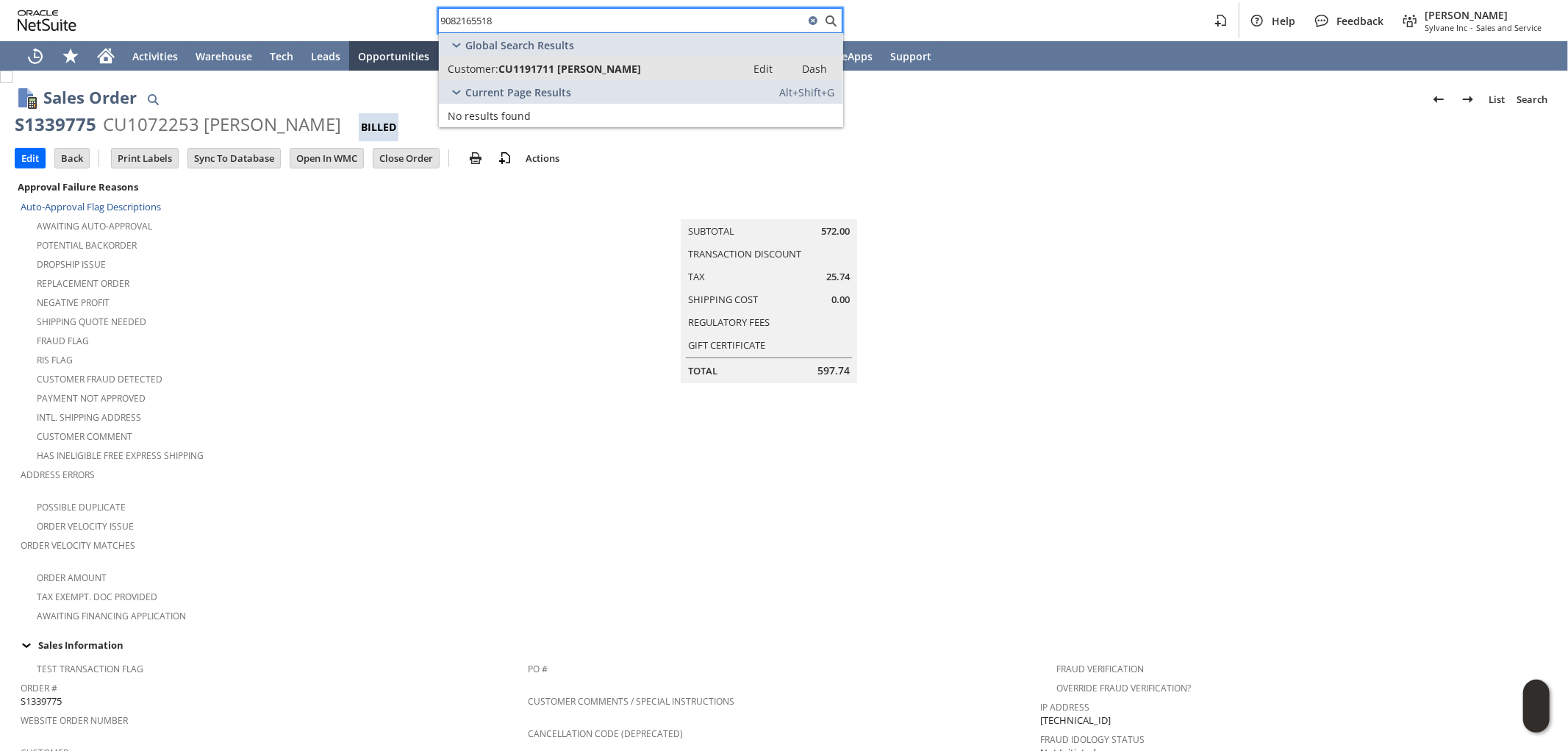
type input "9082165518"
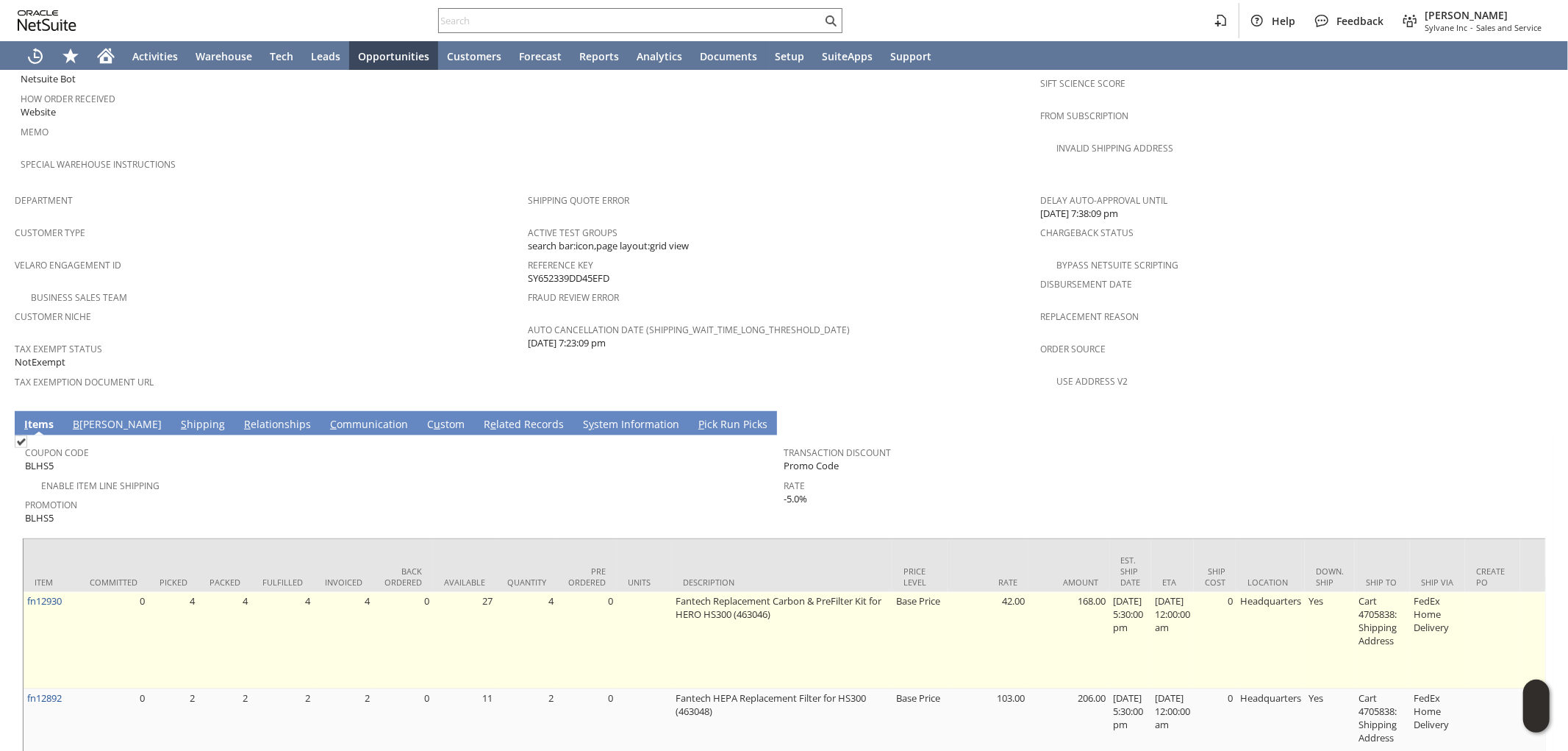
scroll to position [856, 0]
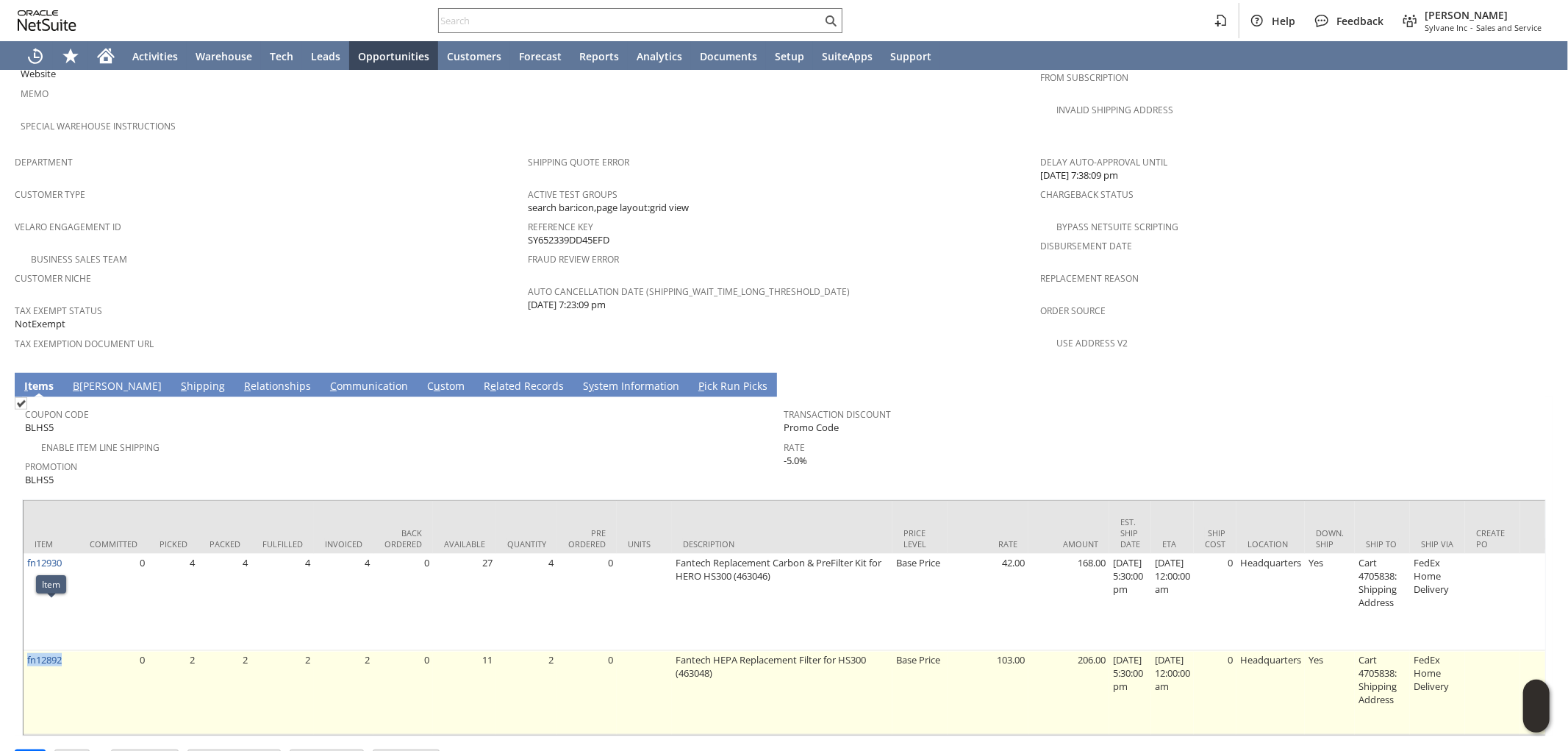
drag, startPoint x: 75, startPoint y: 621, endPoint x: 25, endPoint y: 622, distance: 50.0
click at [25, 651] on td "fn12892" at bounding box center [51, 693] width 55 height 84
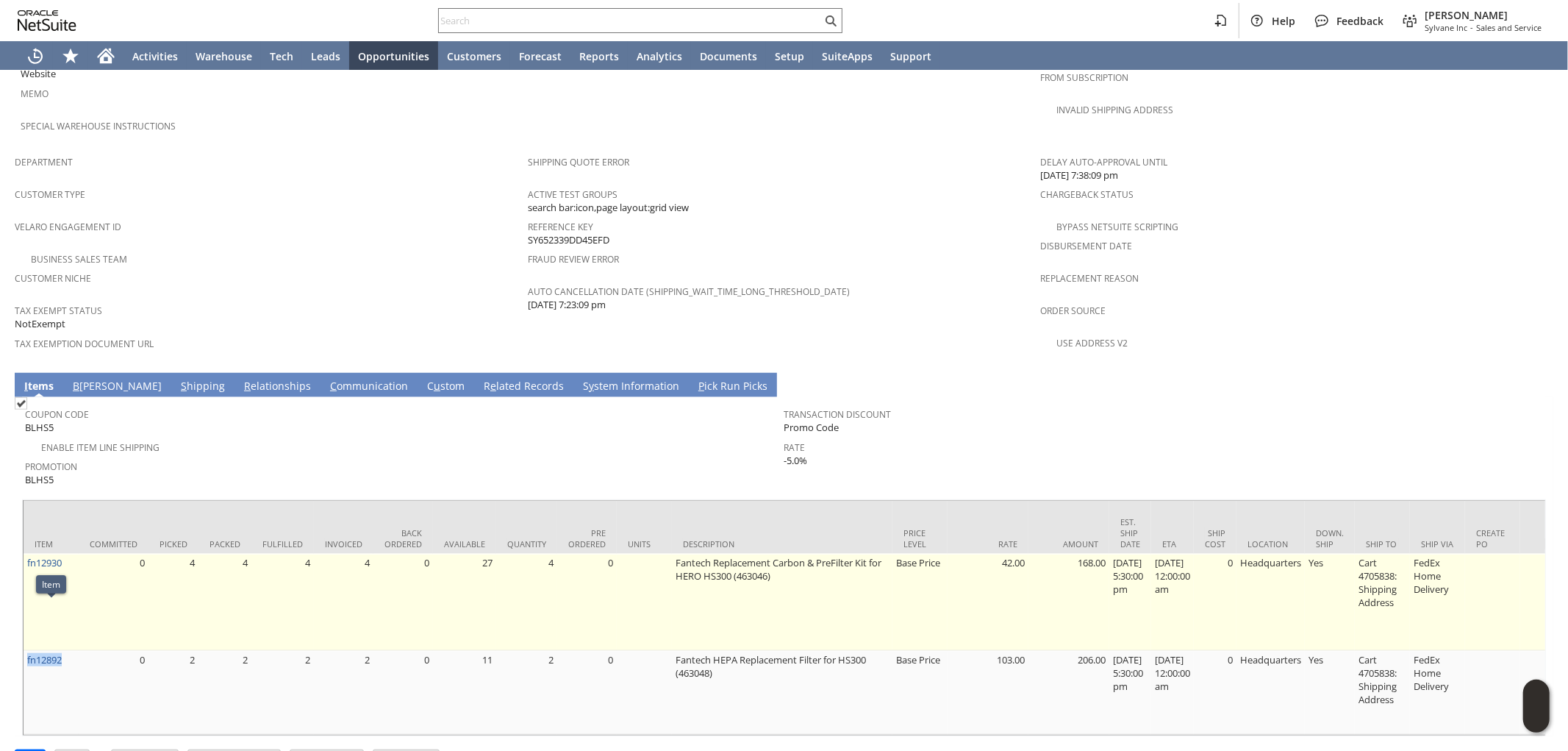
copy link "fn12892"
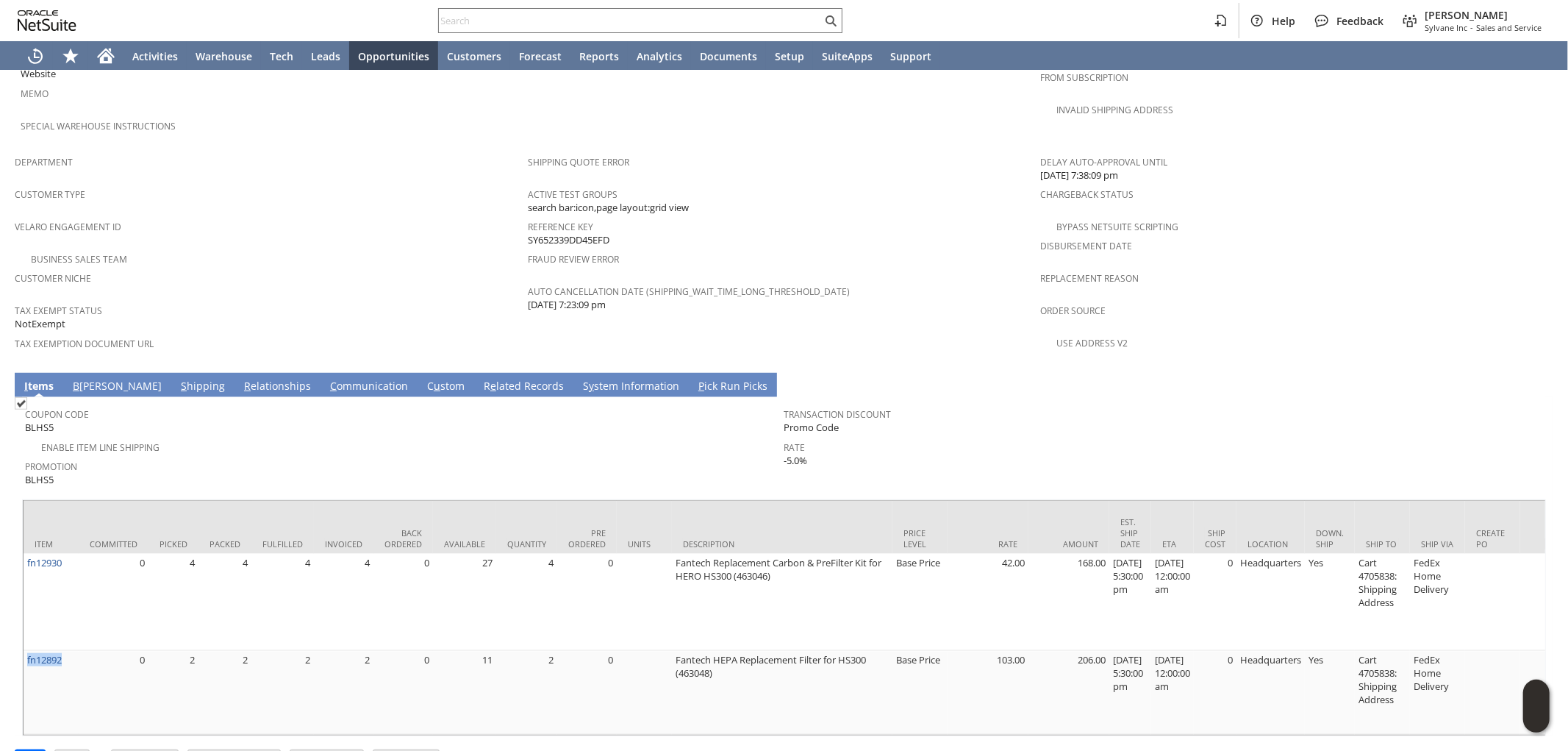
click at [177, 379] on link "S hipping" at bounding box center [202, 387] width 52 height 16
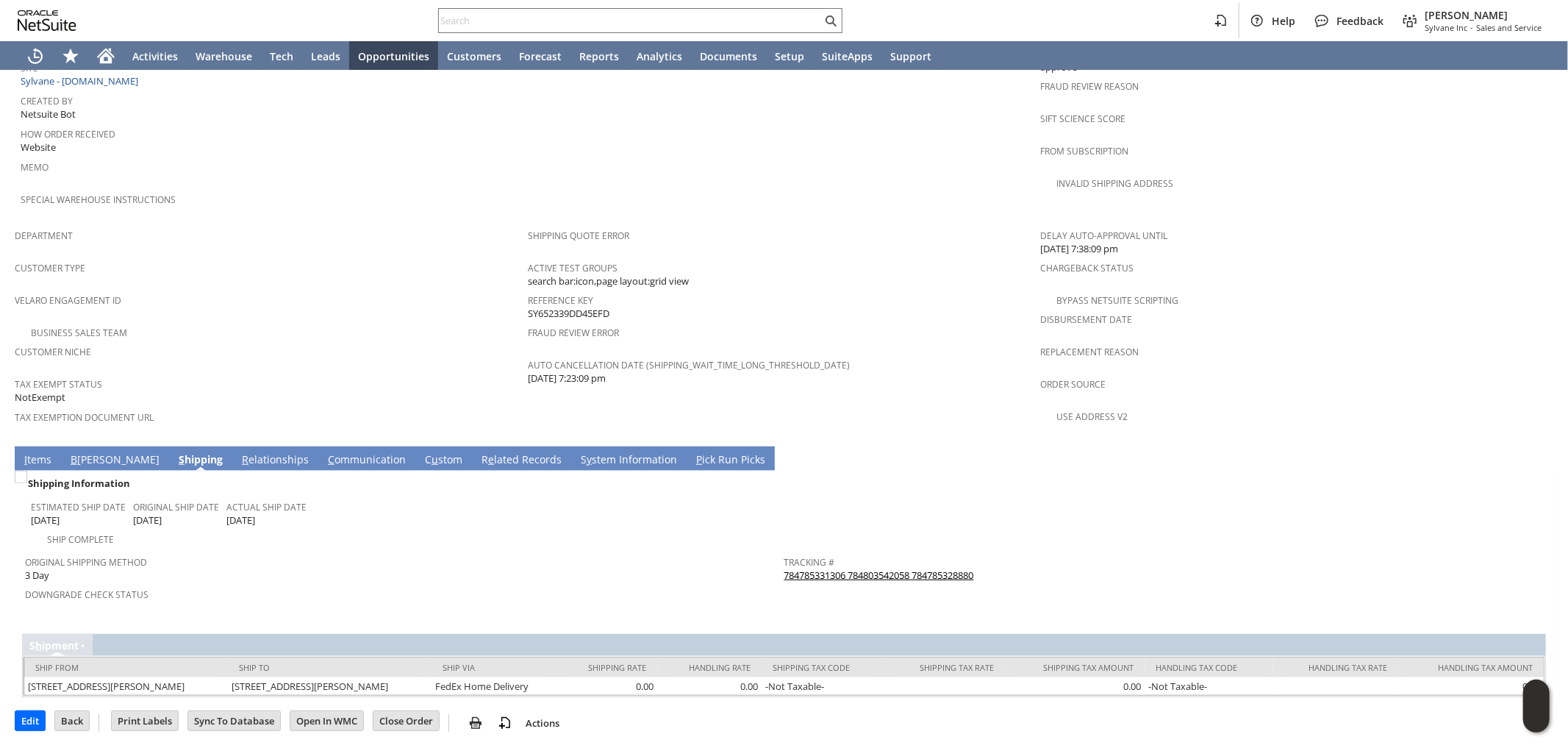
scroll to position [732, 0]
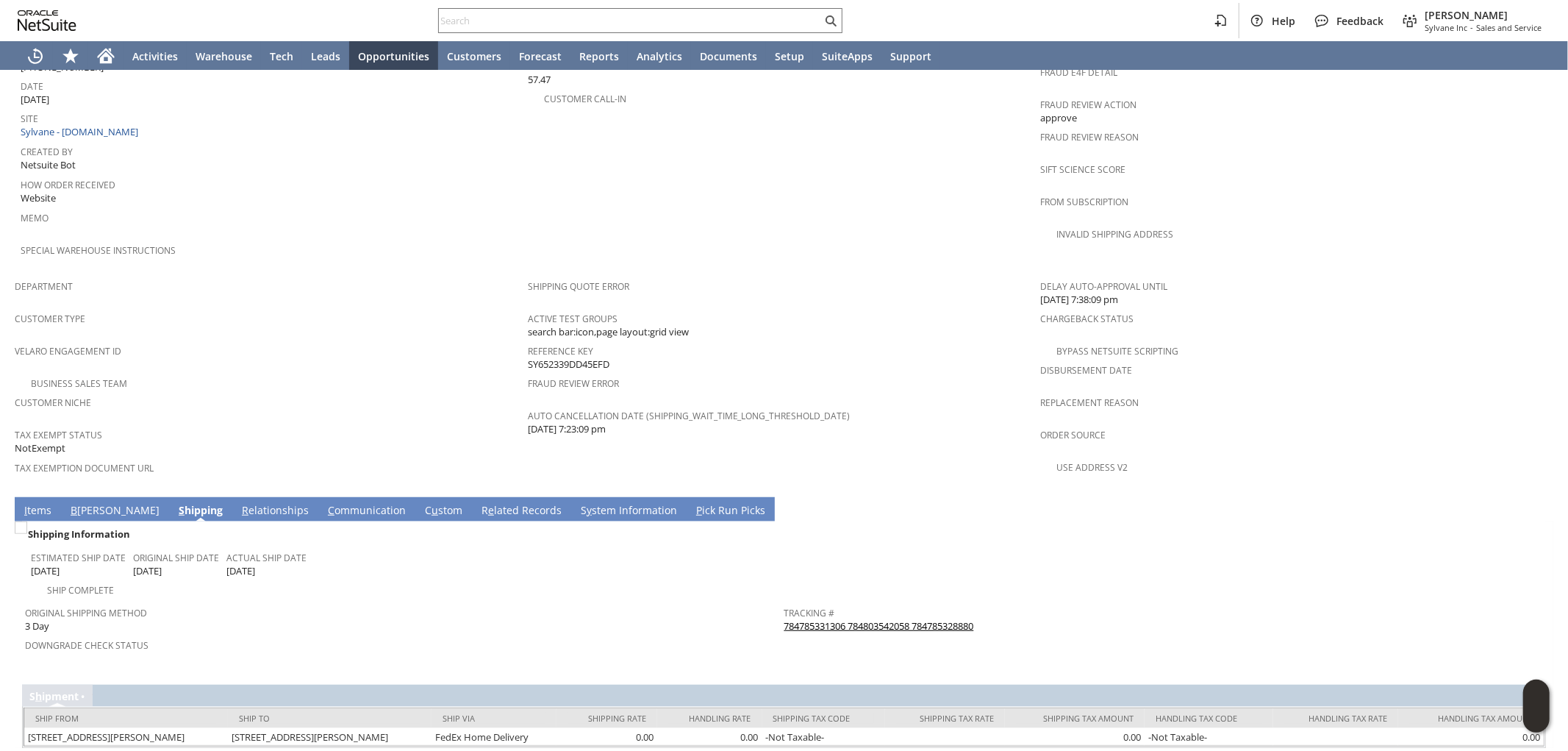
click at [42, 503] on link "I tems" at bounding box center [38, 511] width 35 height 16
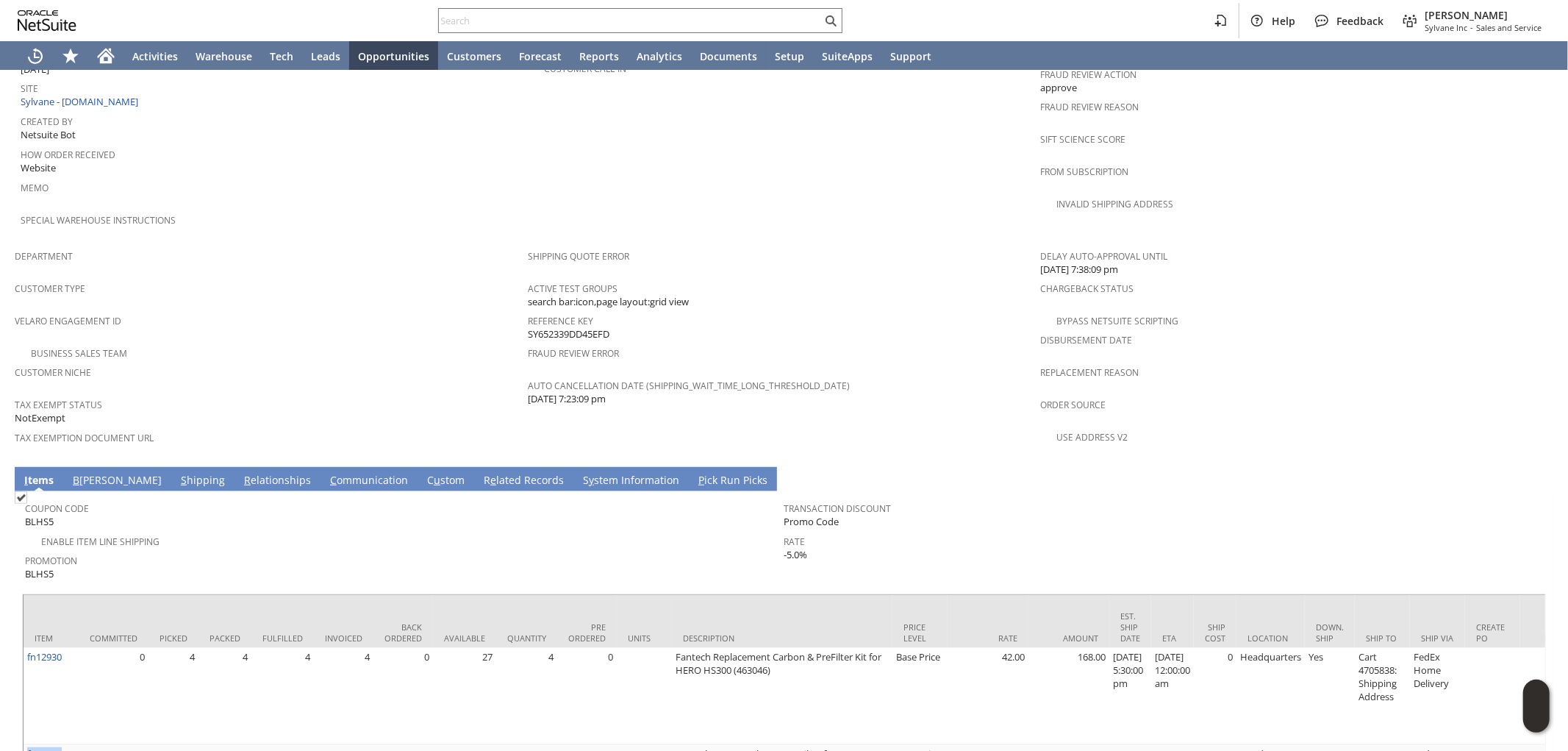
scroll to position [856, 0]
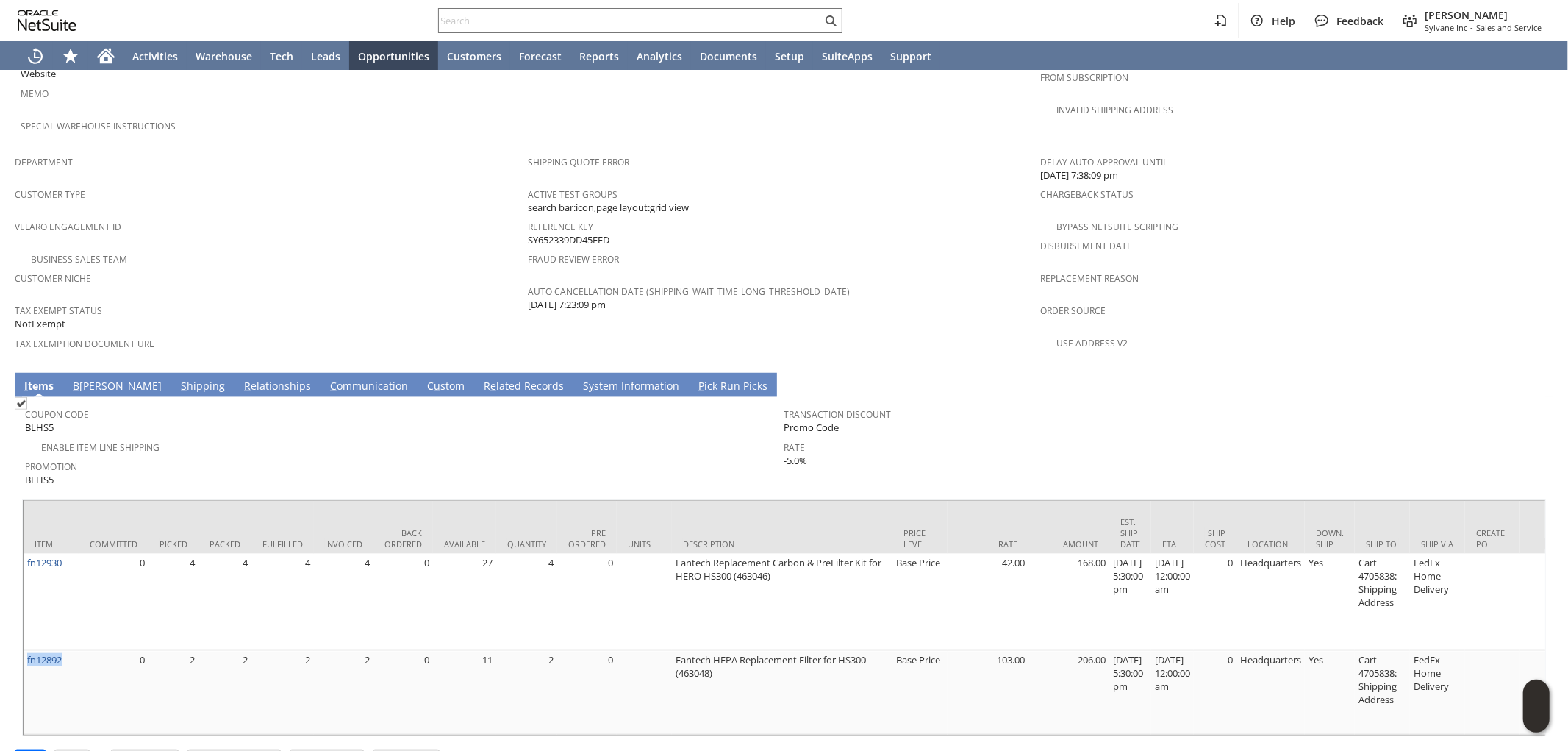
click at [177, 379] on link "S hipping" at bounding box center [202, 387] width 52 height 16
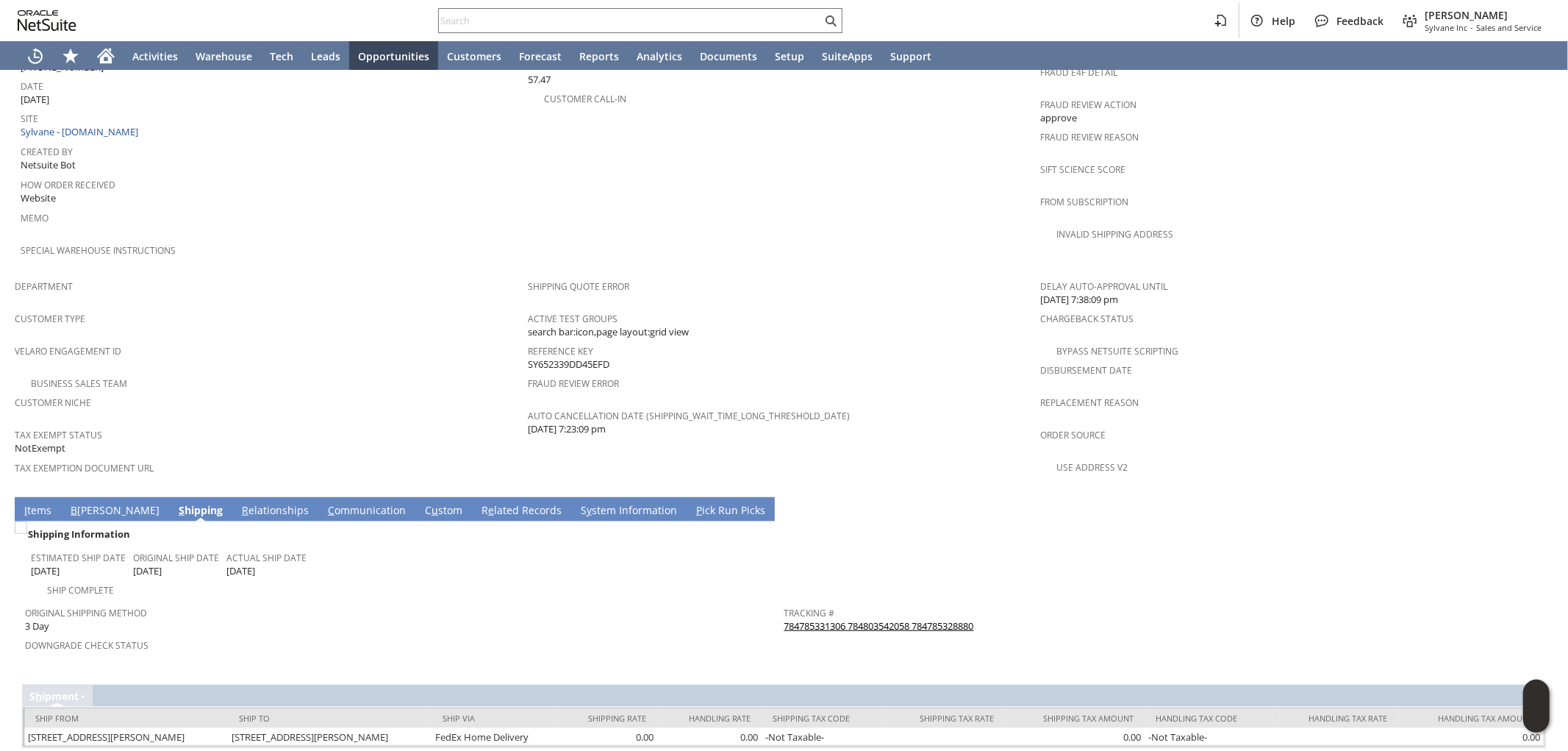
click at [908, 619] on link "784785331306 784803542058 784785328880" at bounding box center [878, 626] width 190 height 13
click at [33, 497] on td "I tems" at bounding box center [38, 509] width 46 height 25
click at [25, 503] on link "I tems" at bounding box center [38, 511] width 35 height 16
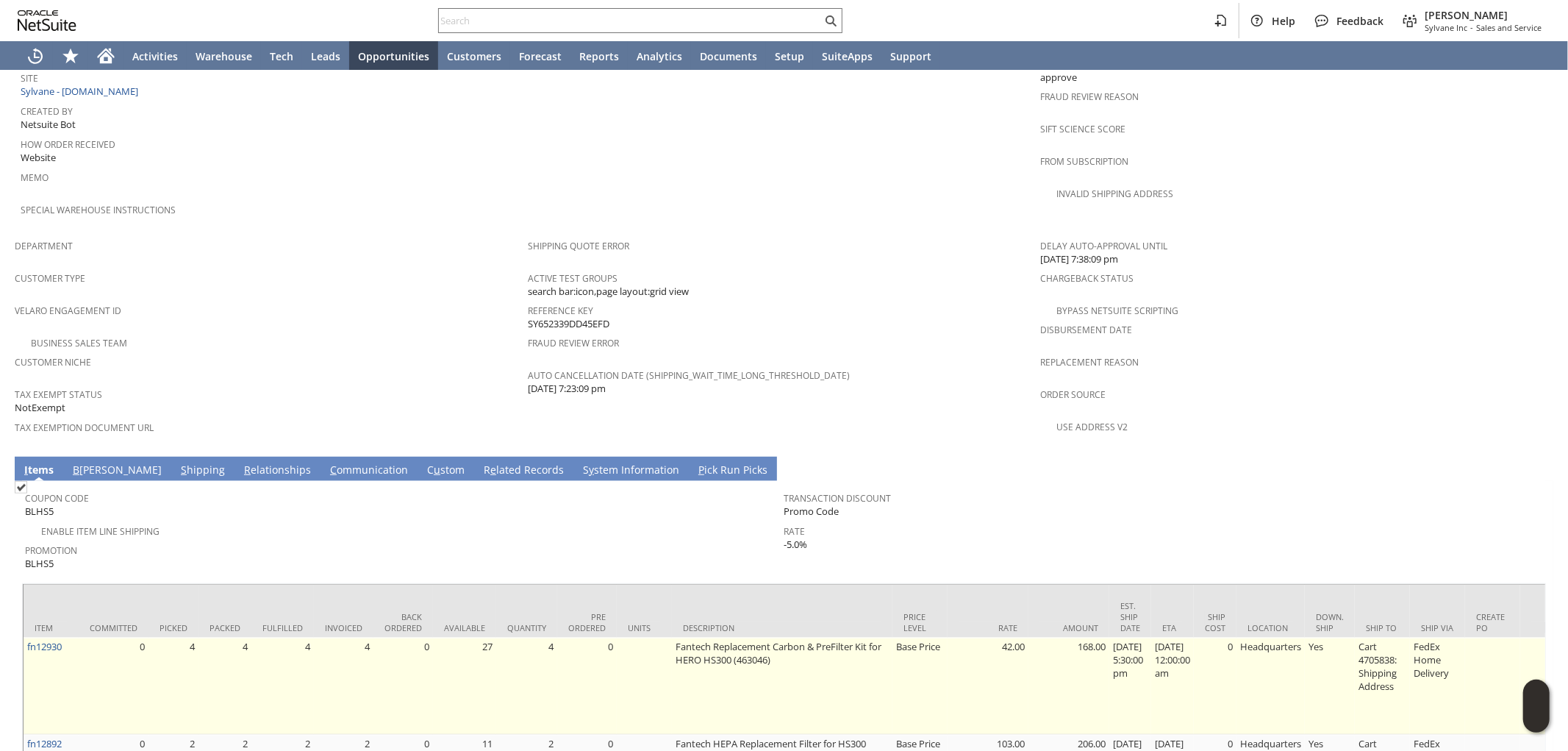
scroll to position [856, 0]
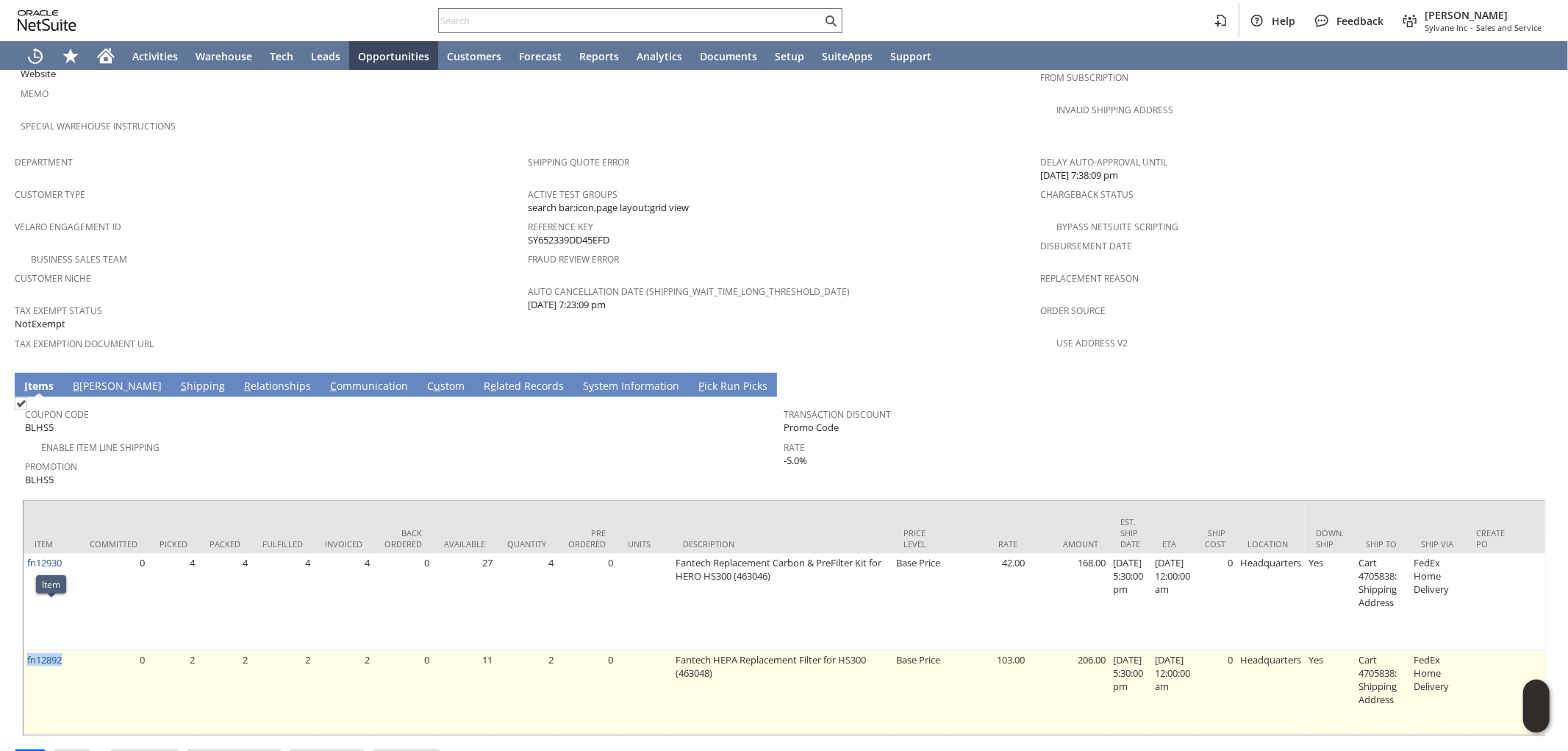
drag, startPoint x: 67, startPoint y: 608, endPoint x: 25, endPoint y: 615, distance: 42.6
click at [25, 651] on td "fn12892" at bounding box center [51, 693] width 55 height 84
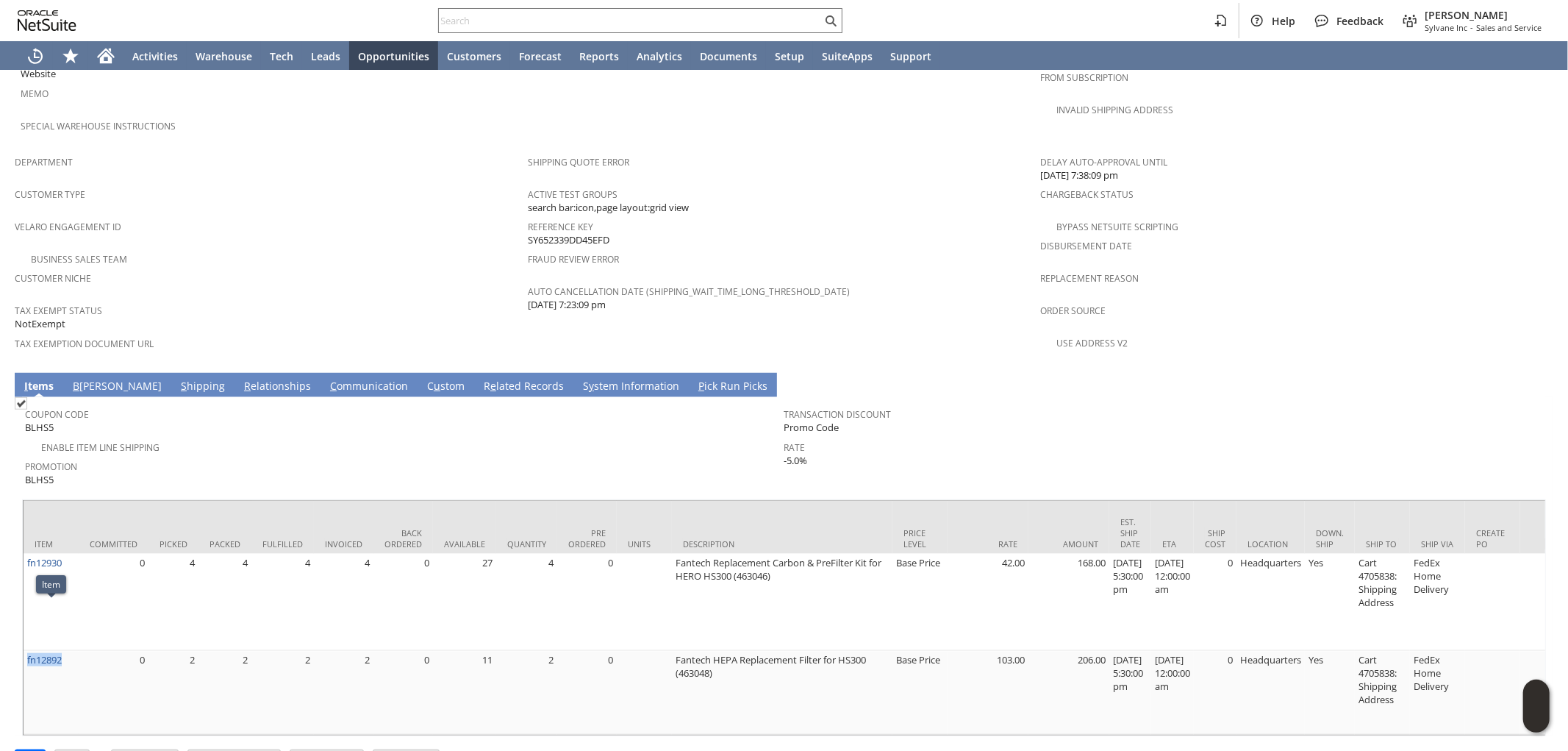
copy link "fn12892"
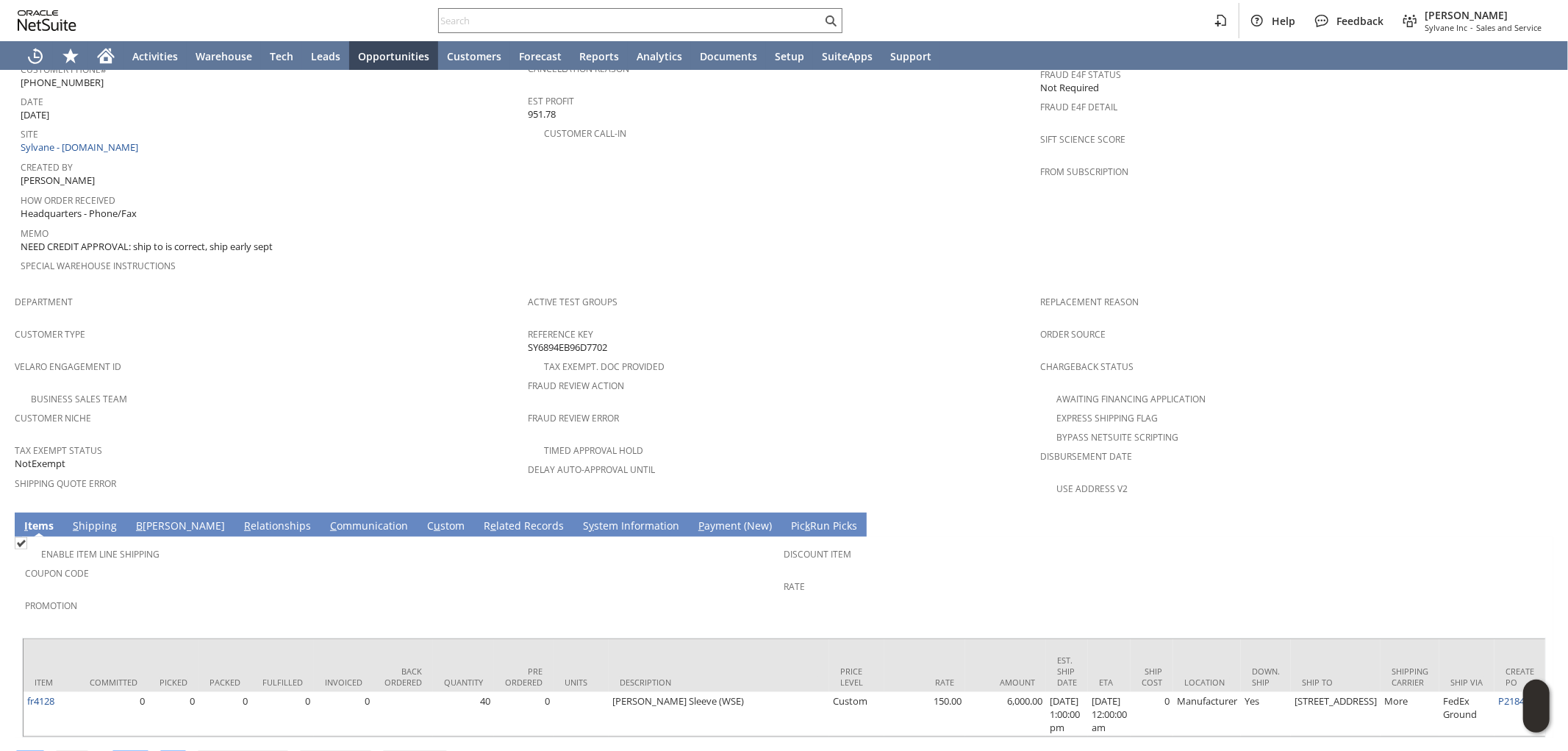
scroll to position [680, 0]
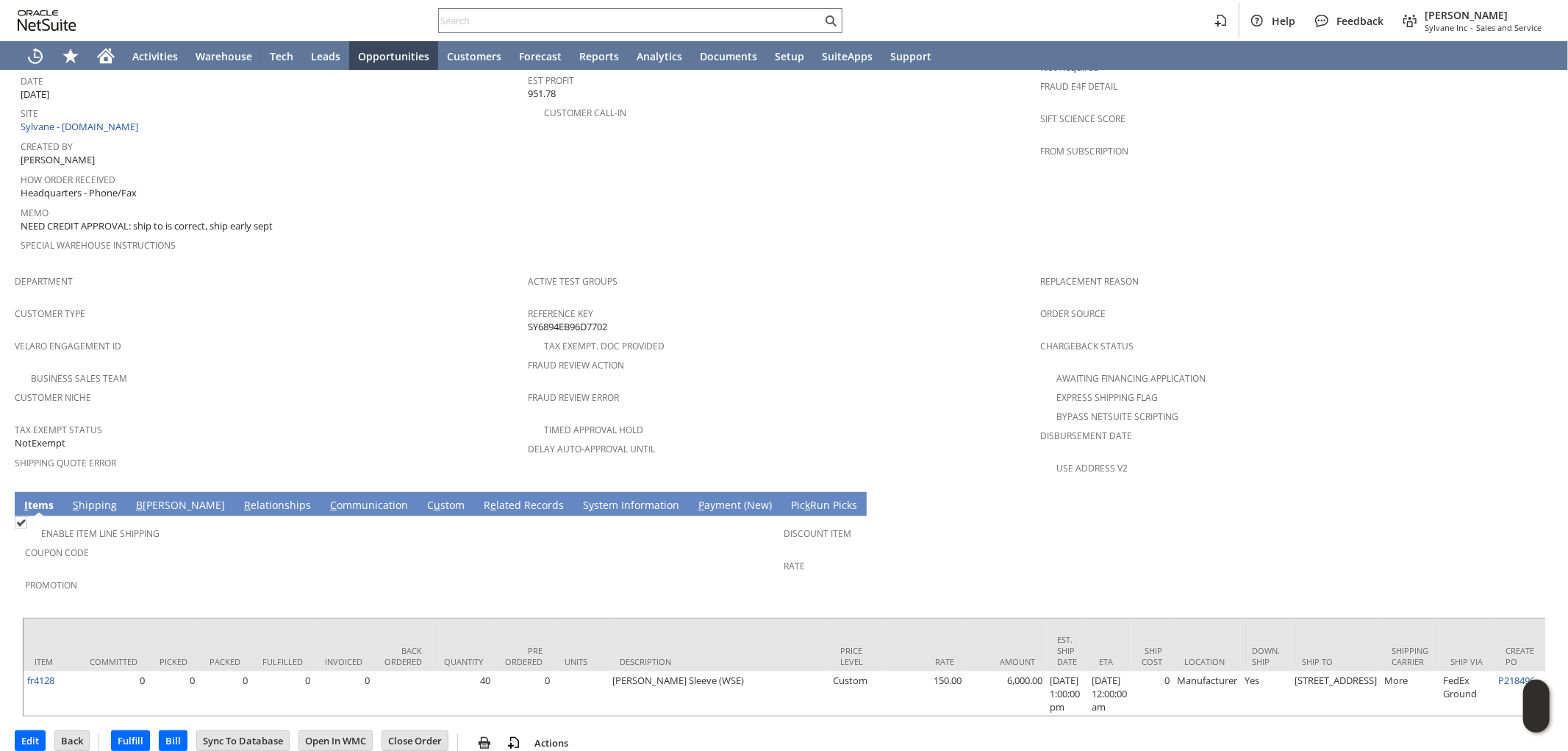
click at [585, 574] on div "Promotion" at bounding box center [401, 589] width 752 height 31
click at [99, 498] on link "S hipping" at bounding box center [94, 506] width 52 height 16
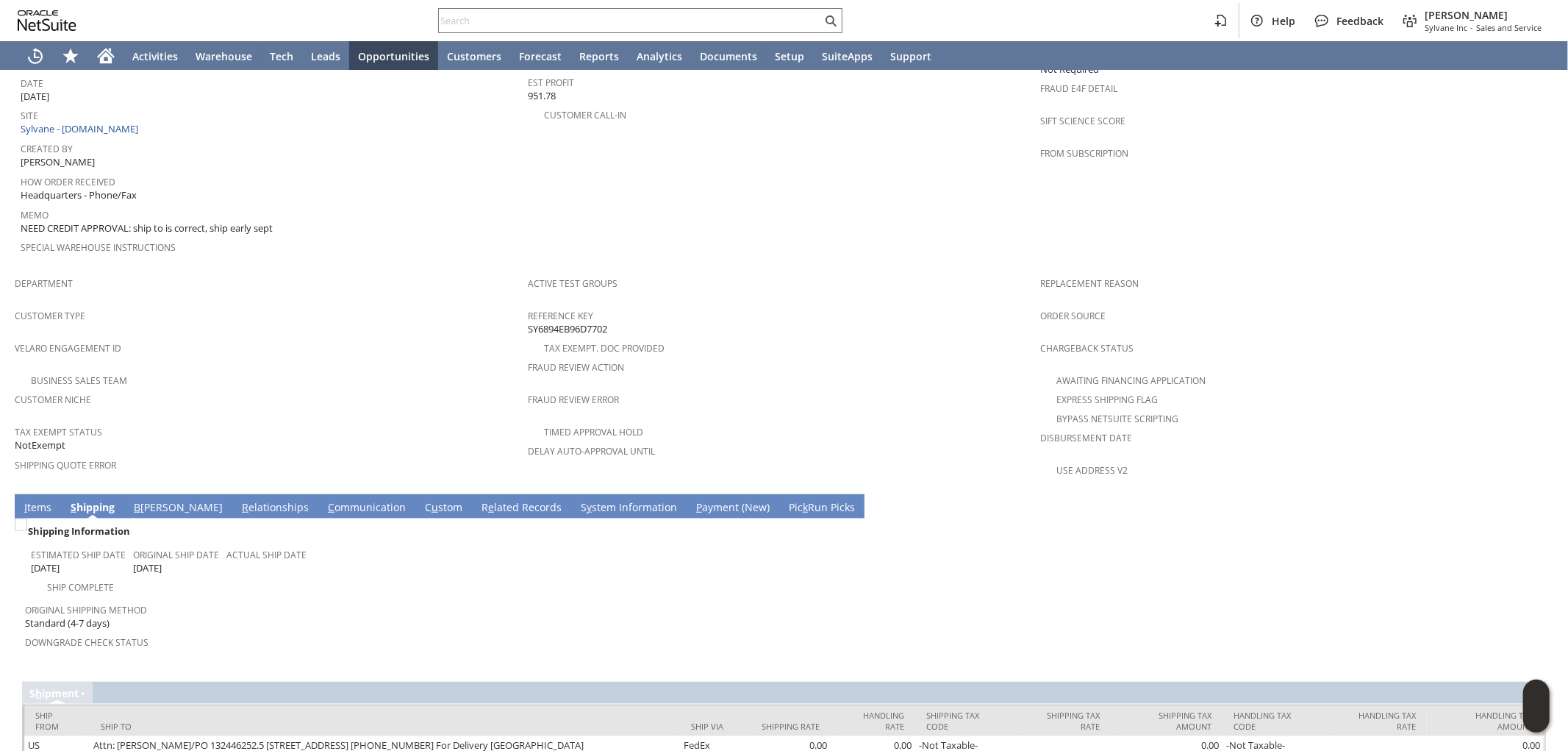
click at [34, 500] on link "I tems" at bounding box center [38, 508] width 35 height 16
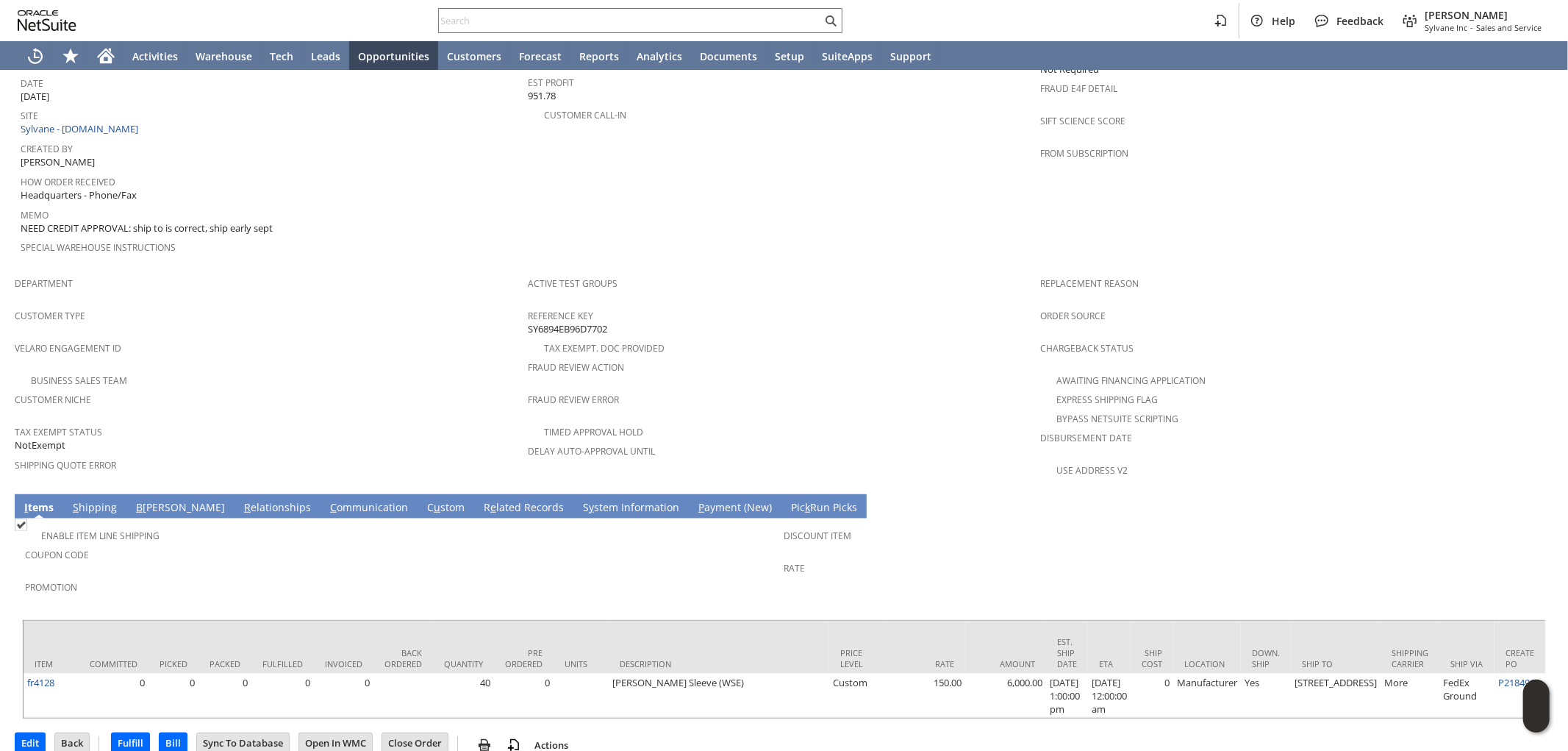
click at [88, 500] on link "S hipping" at bounding box center [94, 508] width 52 height 16
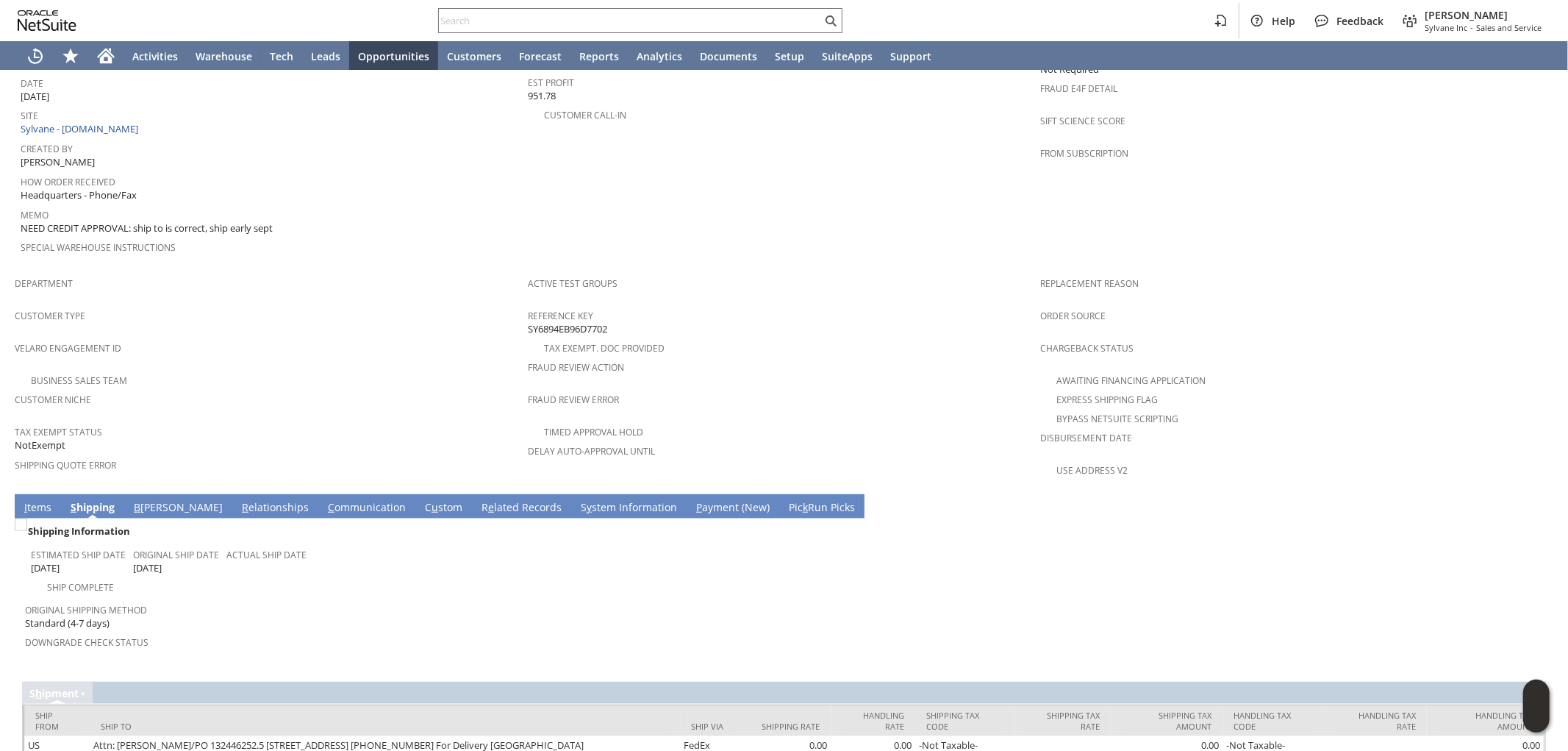
click at [46, 500] on link "I tems" at bounding box center [38, 508] width 35 height 16
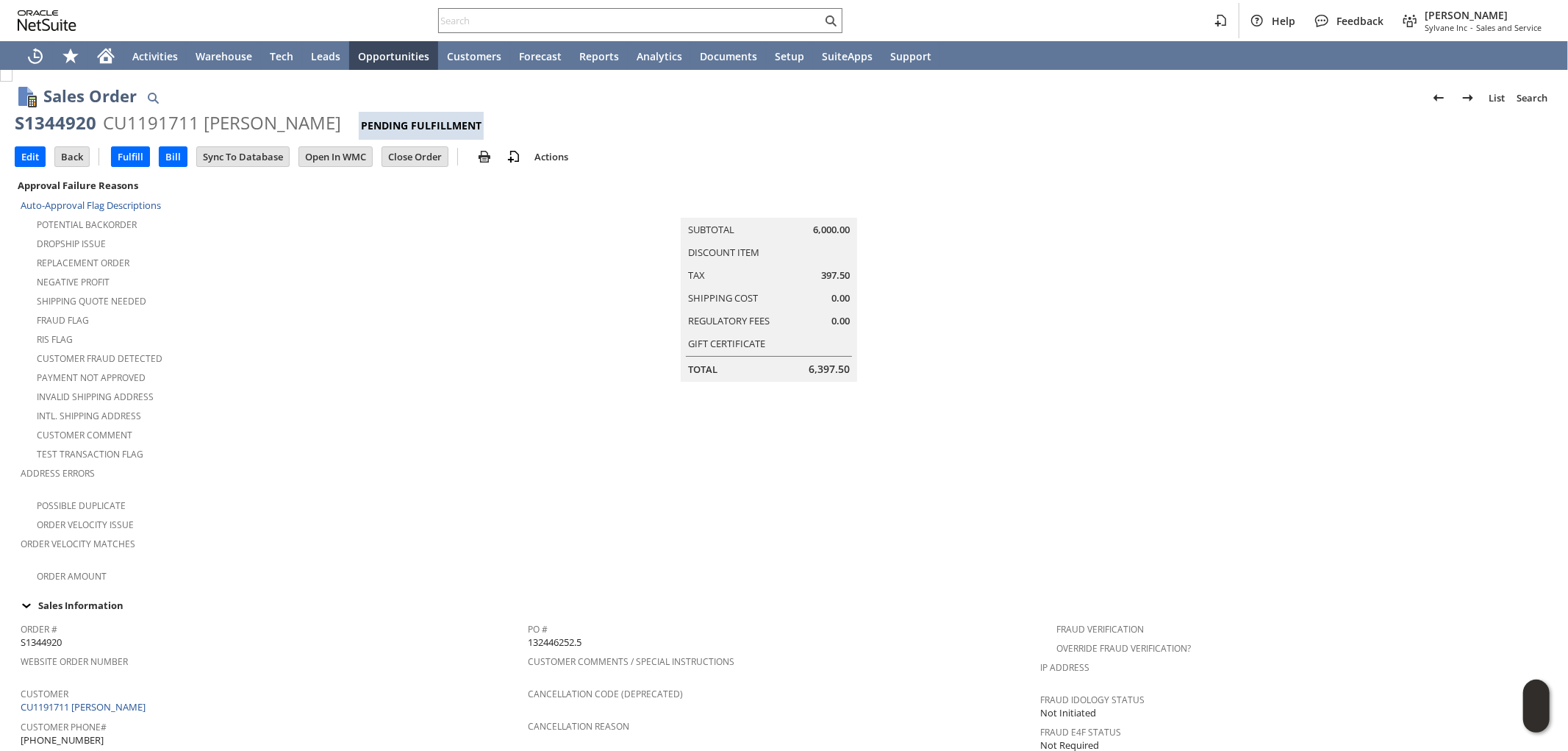
scroll to position [0, 0]
click at [21, 148] on input "Edit" at bounding box center [29, 158] width 29 height 19
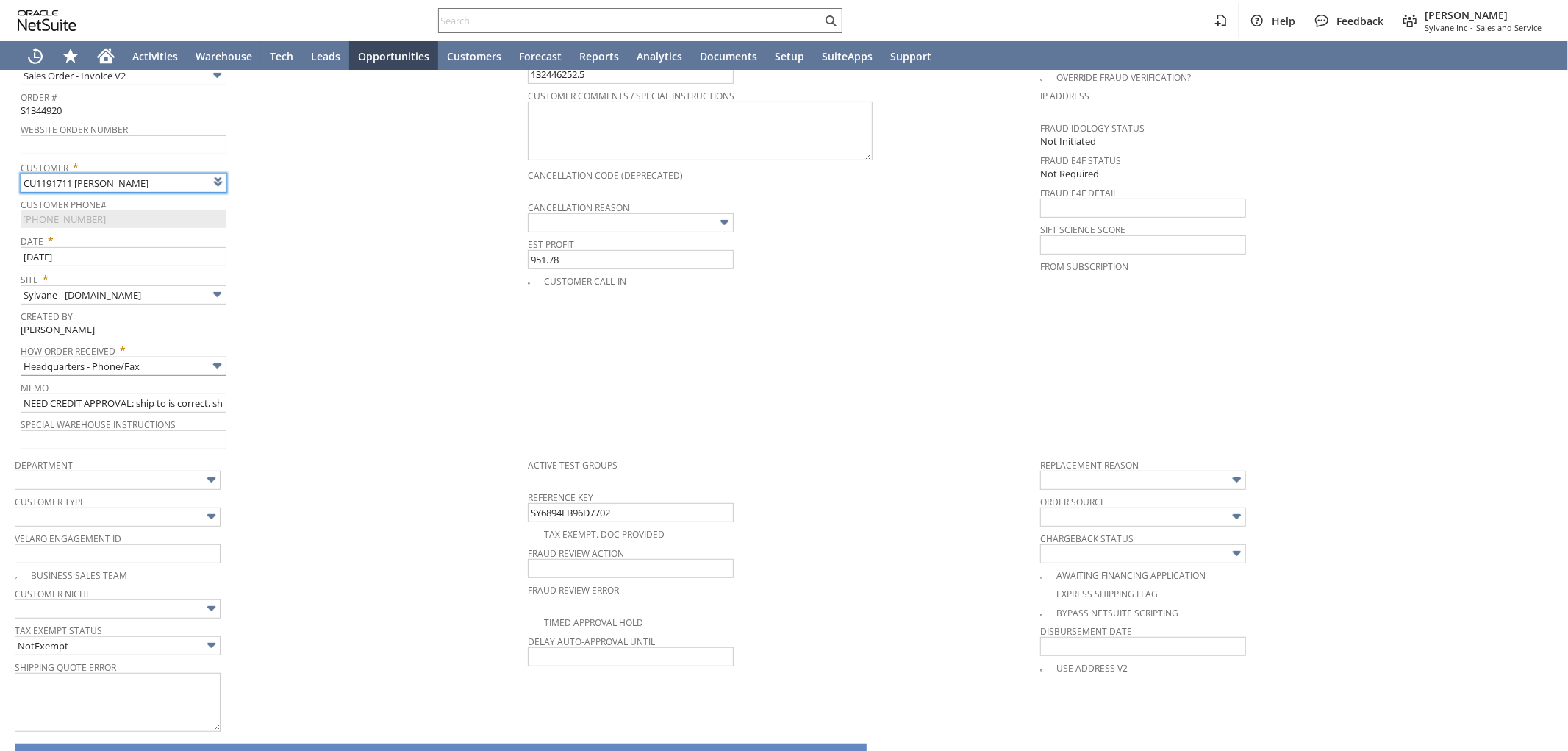
scroll to position [326, 0]
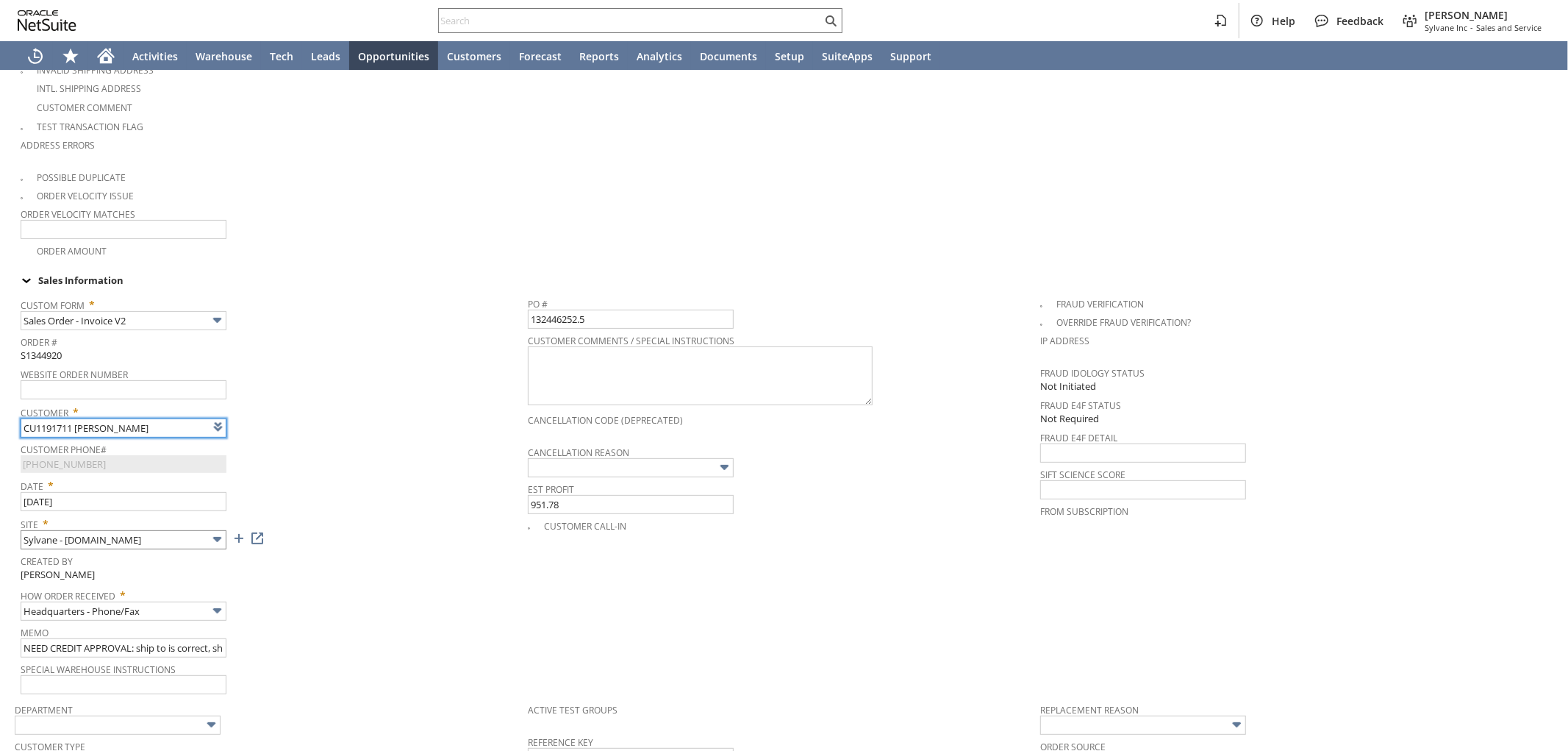
type input "Intelligent Recommendations¹⁰"
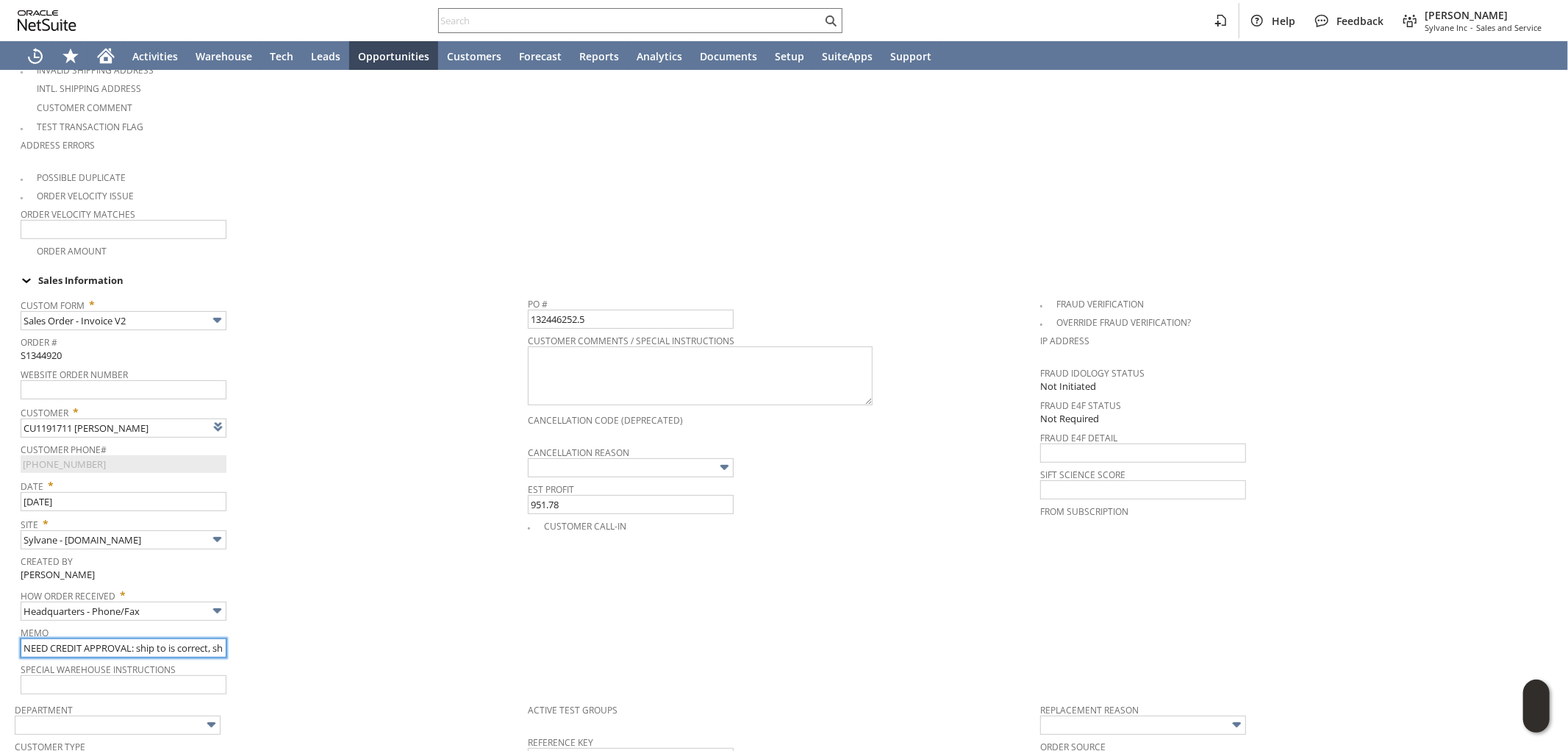
click at [25, 638] on input "NEED CREDIT APPROVAL: ship to is correct, ship early sept" at bounding box center [123, 648] width 206 height 19
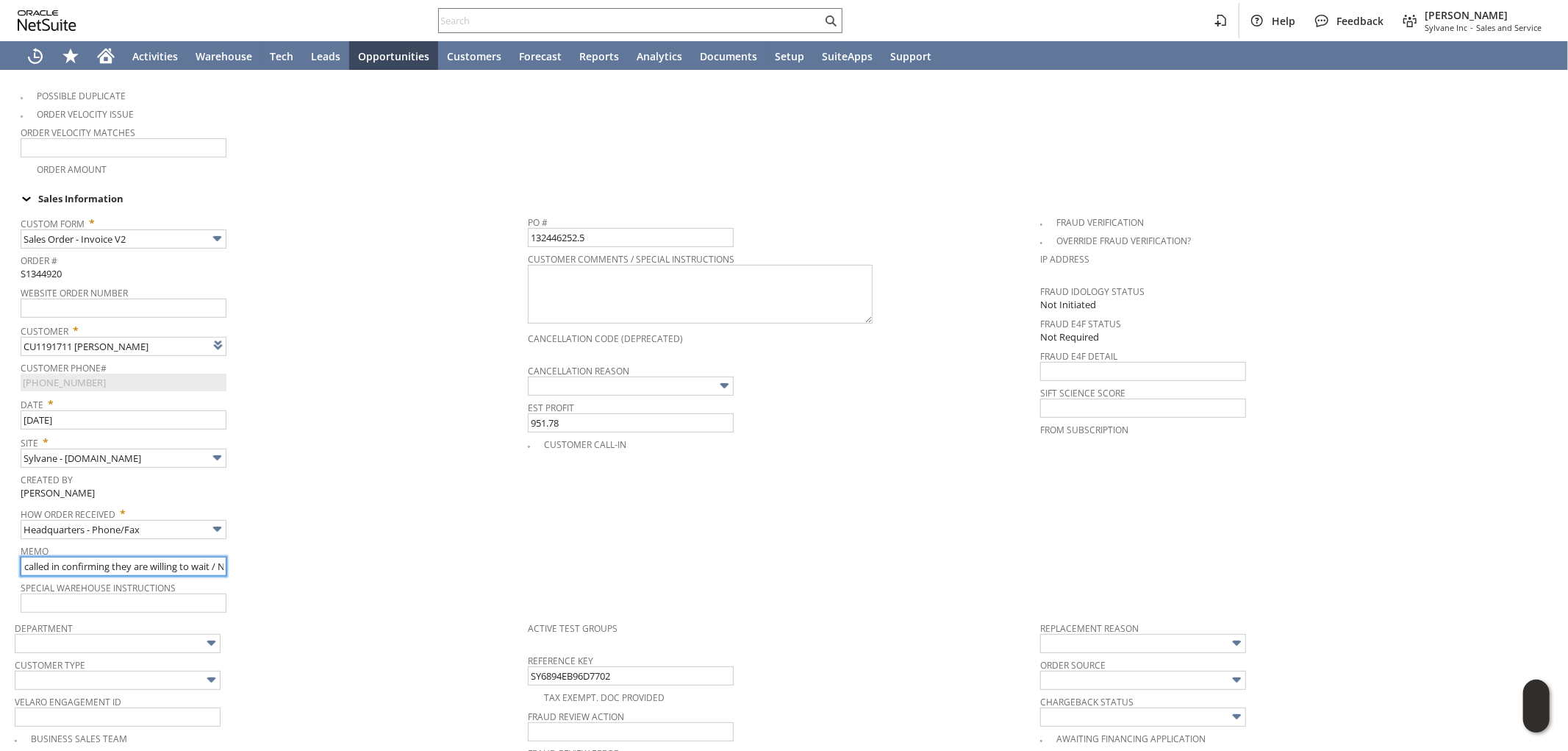
scroll to position [0, 0]
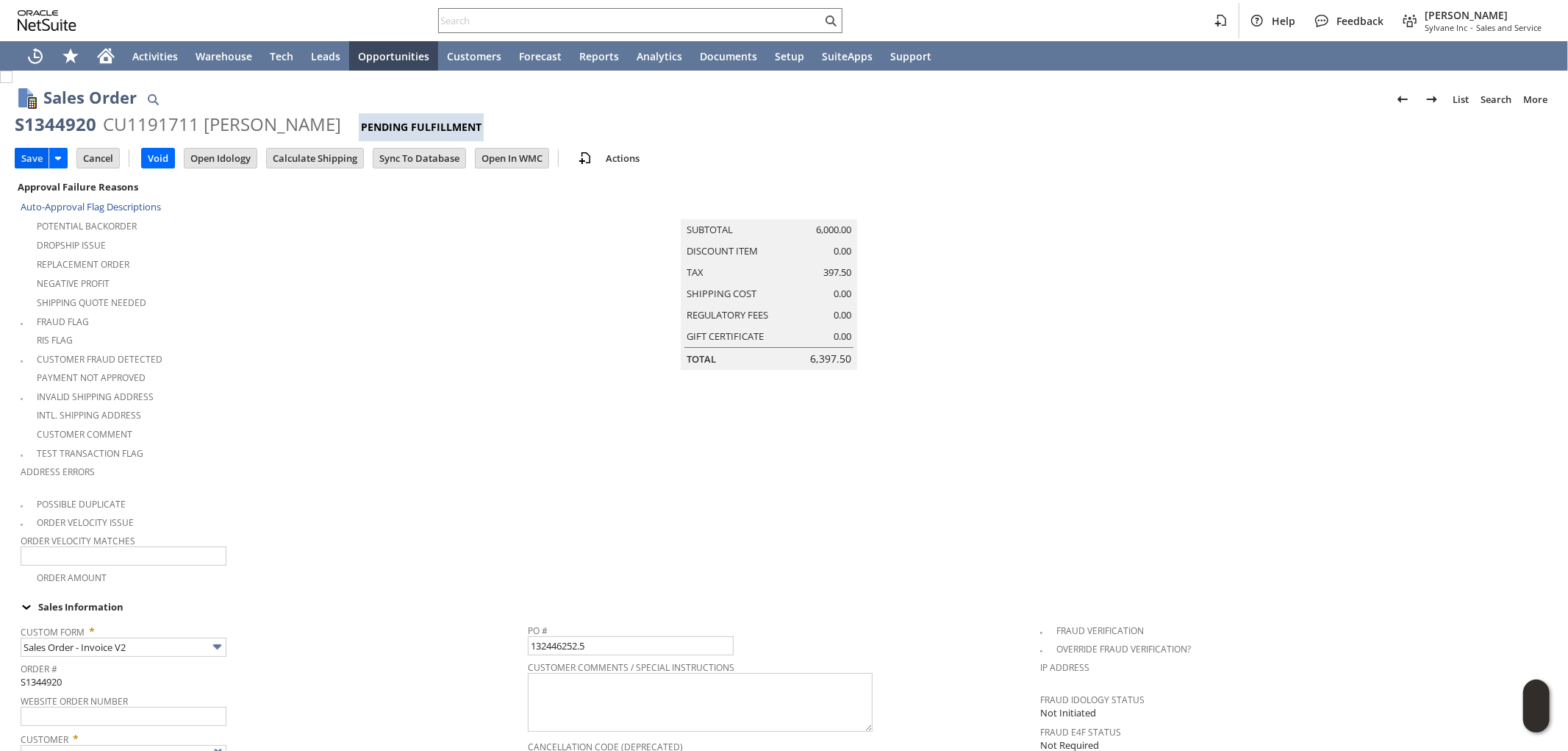
type input "8/18 called in confirming they are willing to wait / NEED CREDIT APPROVAL: ship…"
click at [19, 156] on input "Save" at bounding box center [32, 158] width 33 height 19
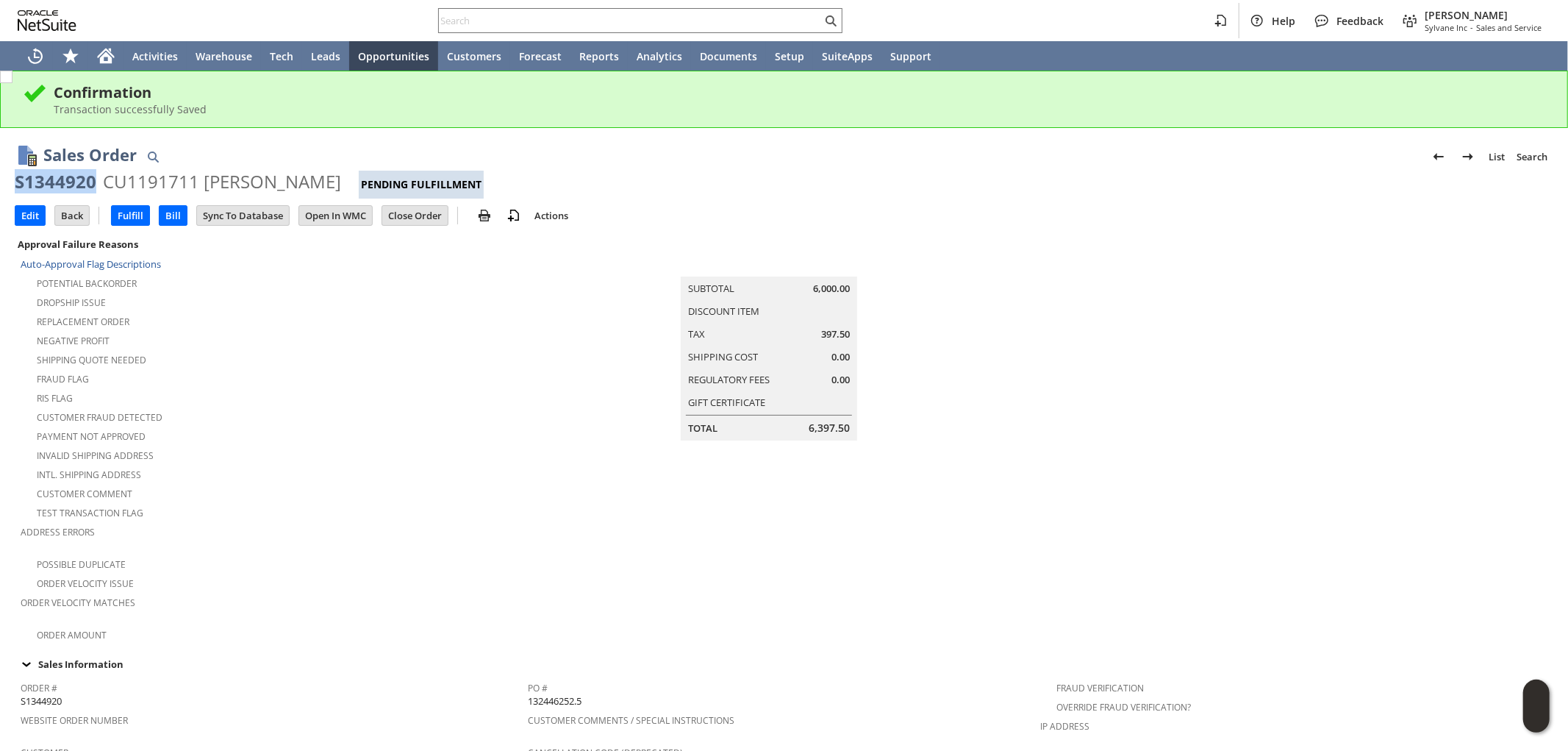
drag, startPoint x: 95, startPoint y: 185, endPoint x: 15, endPoint y: 188, distance: 80.1
click at [15, 188] on div "S1344920 CU1191711 [PERSON_NAME] Pending Fulfillment" at bounding box center [784, 184] width 1539 height 29
copy div "S1344920"
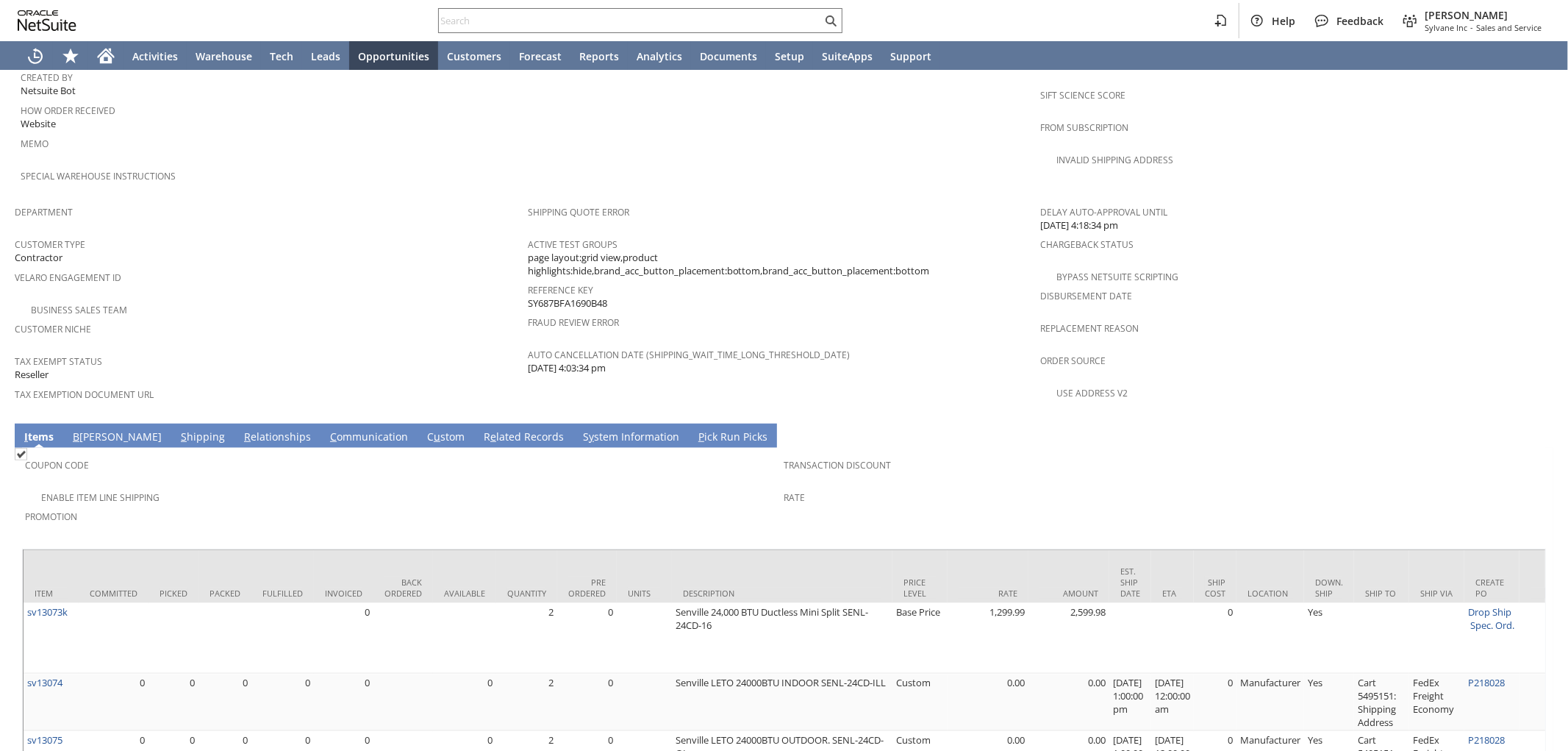
scroll to position [931, 0]
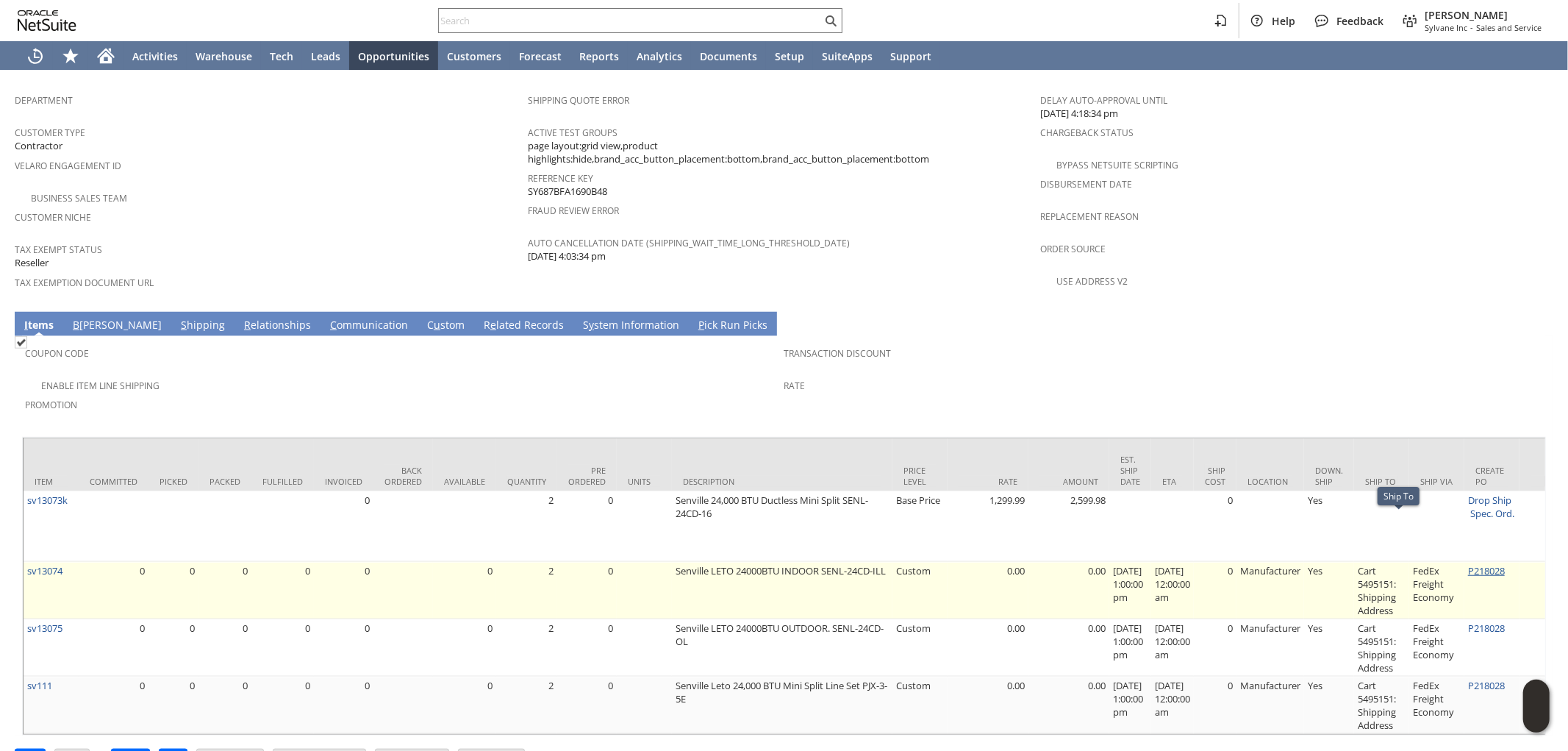
click at [1504, 564] on link "P218028" at bounding box center [1486, 570] width 37 height 13
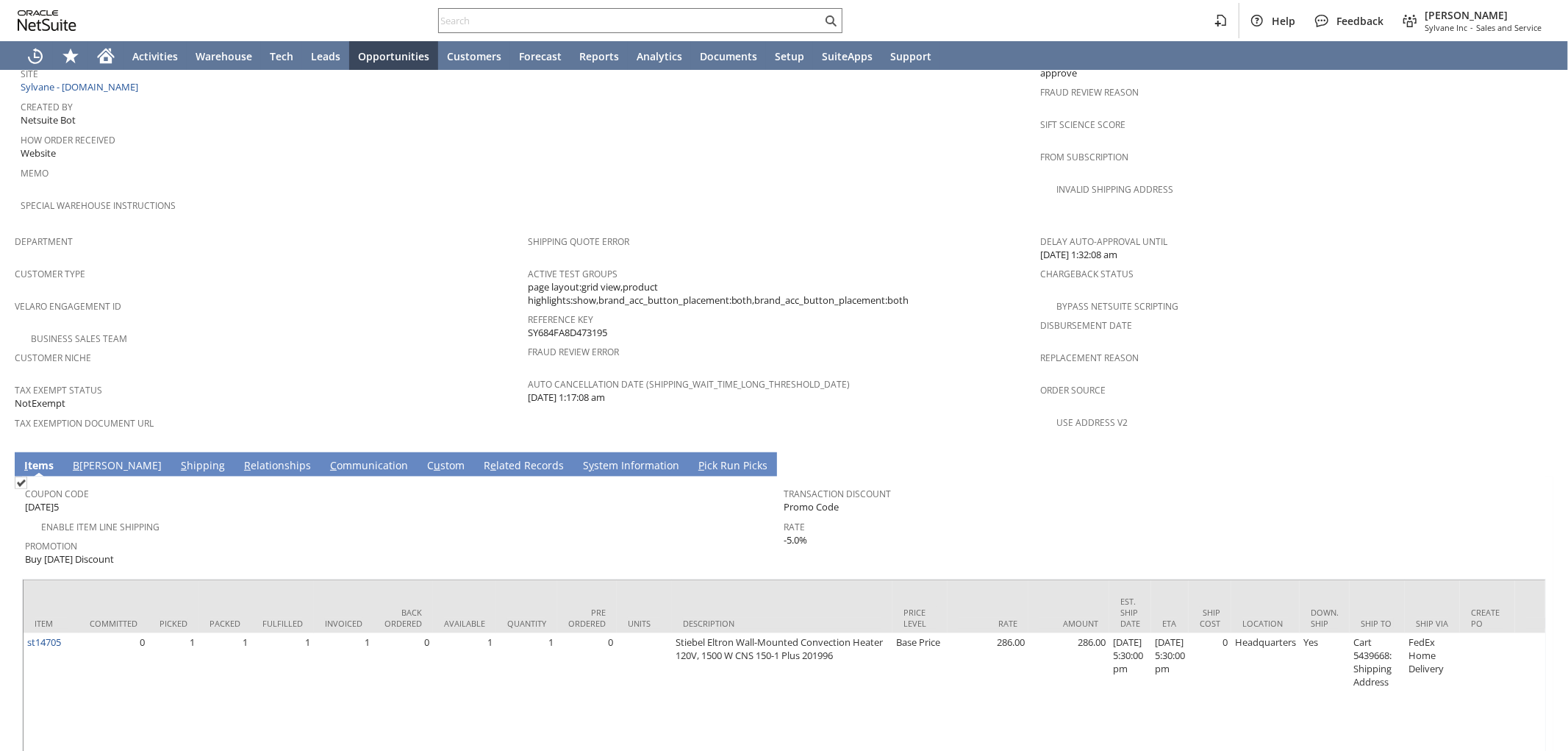
scroll to position [799, 0]
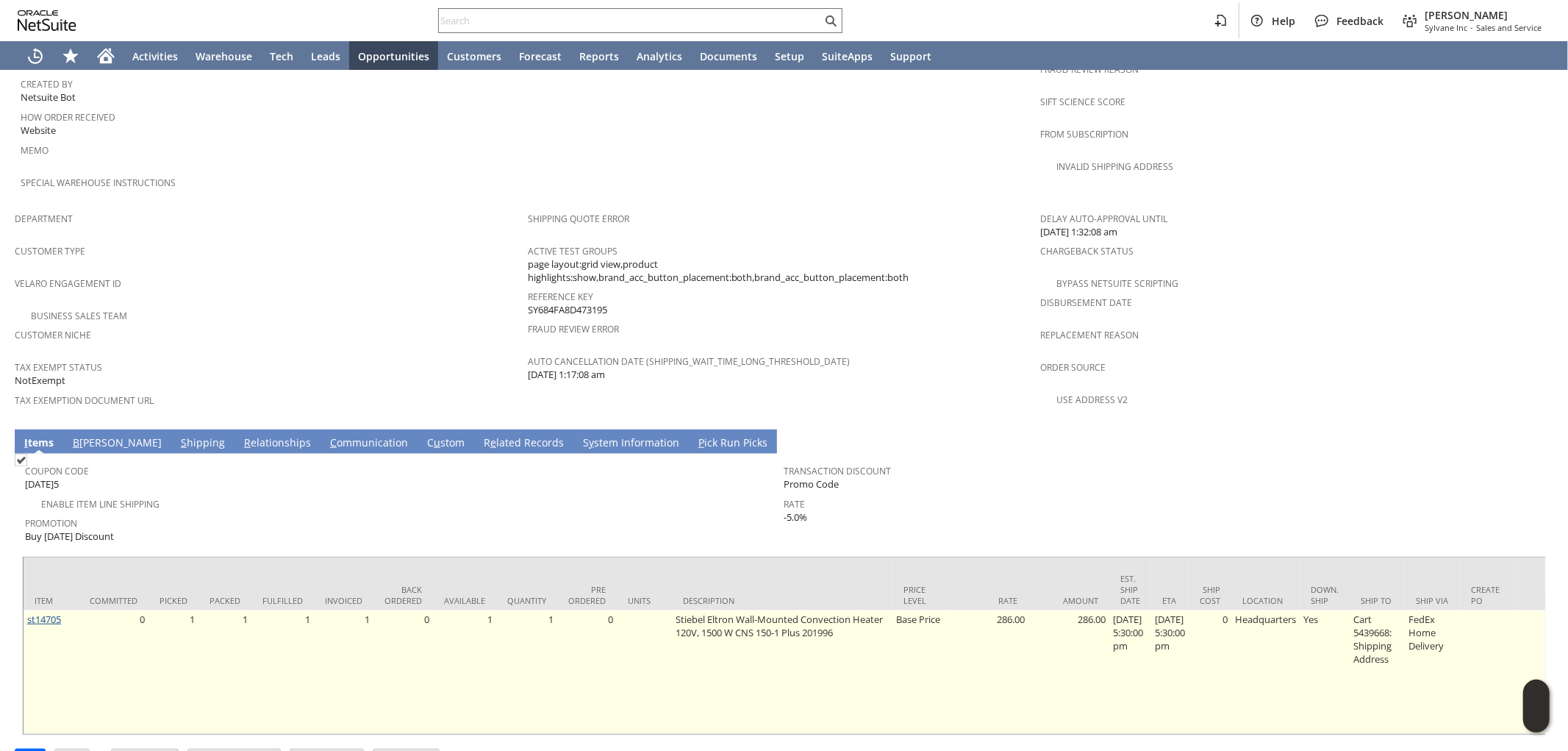
click at [34, 613] on link "st14705" at bounding box center [44, 619] width 34 height 13
drag, startPoint x: 60, startPoint y: 576, endPoint x: 24, endPoint y: 579, distance: 36.1
click at [24, 610] on td "st14705" at bounding box center [51, 672] width 55 height 124
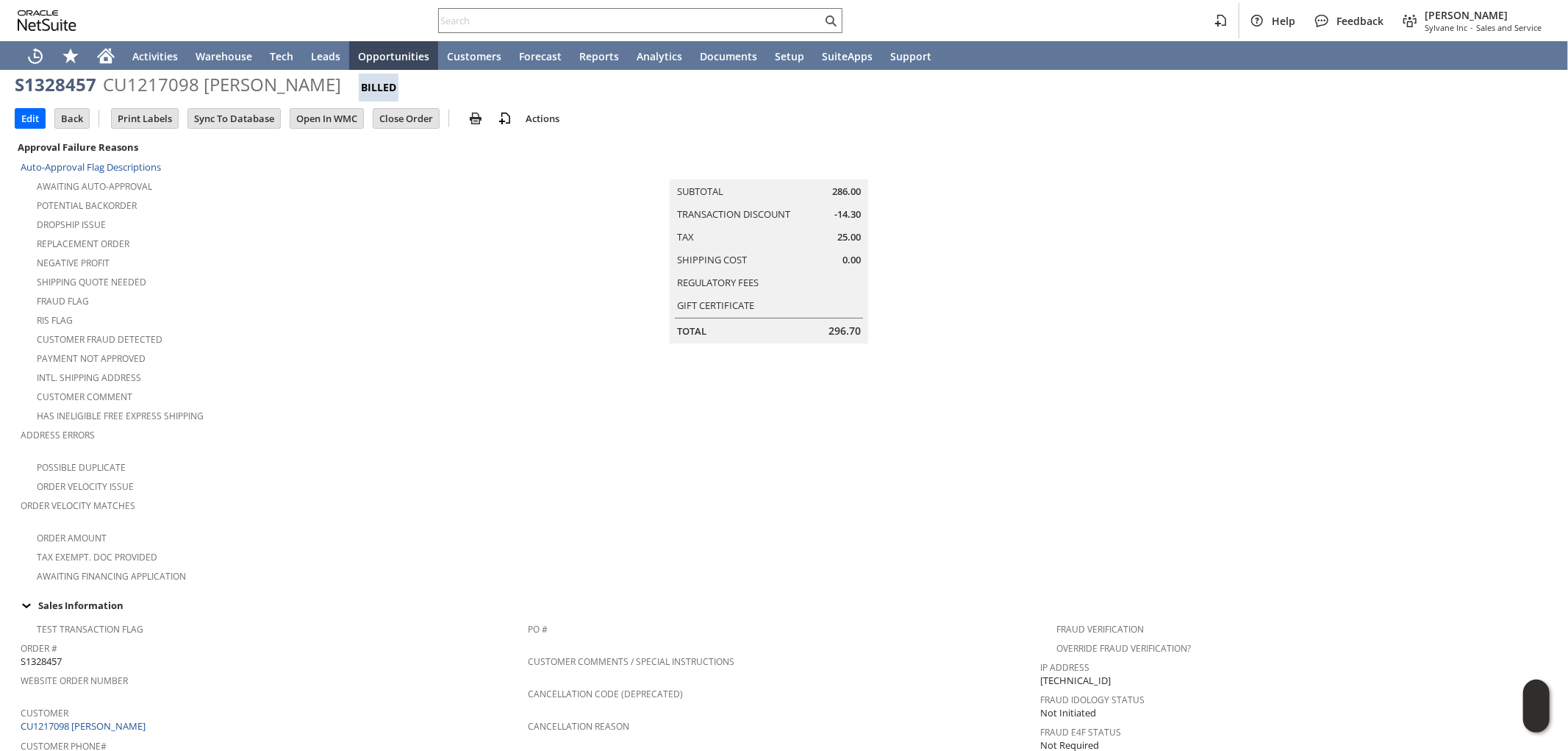
scroll to position [0, 0]
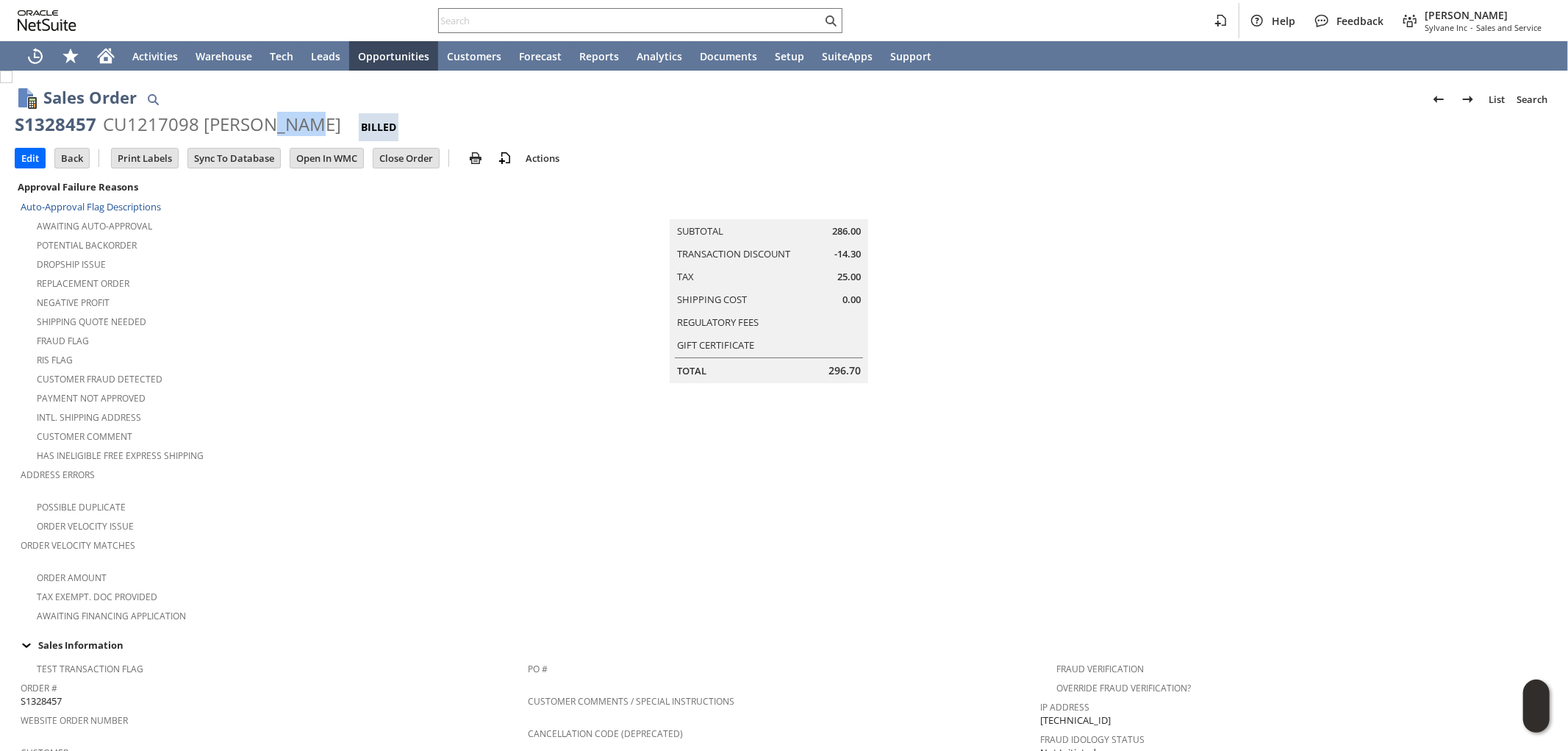
drag, startPoint x: 272, startPoint y: 123, endPoint x: 311, endPoint y: 120, distance: 39.1
click at [311, 120] on div "CU1217098 Graham Byng" at bounding box center [222, 125] width 238 height 24
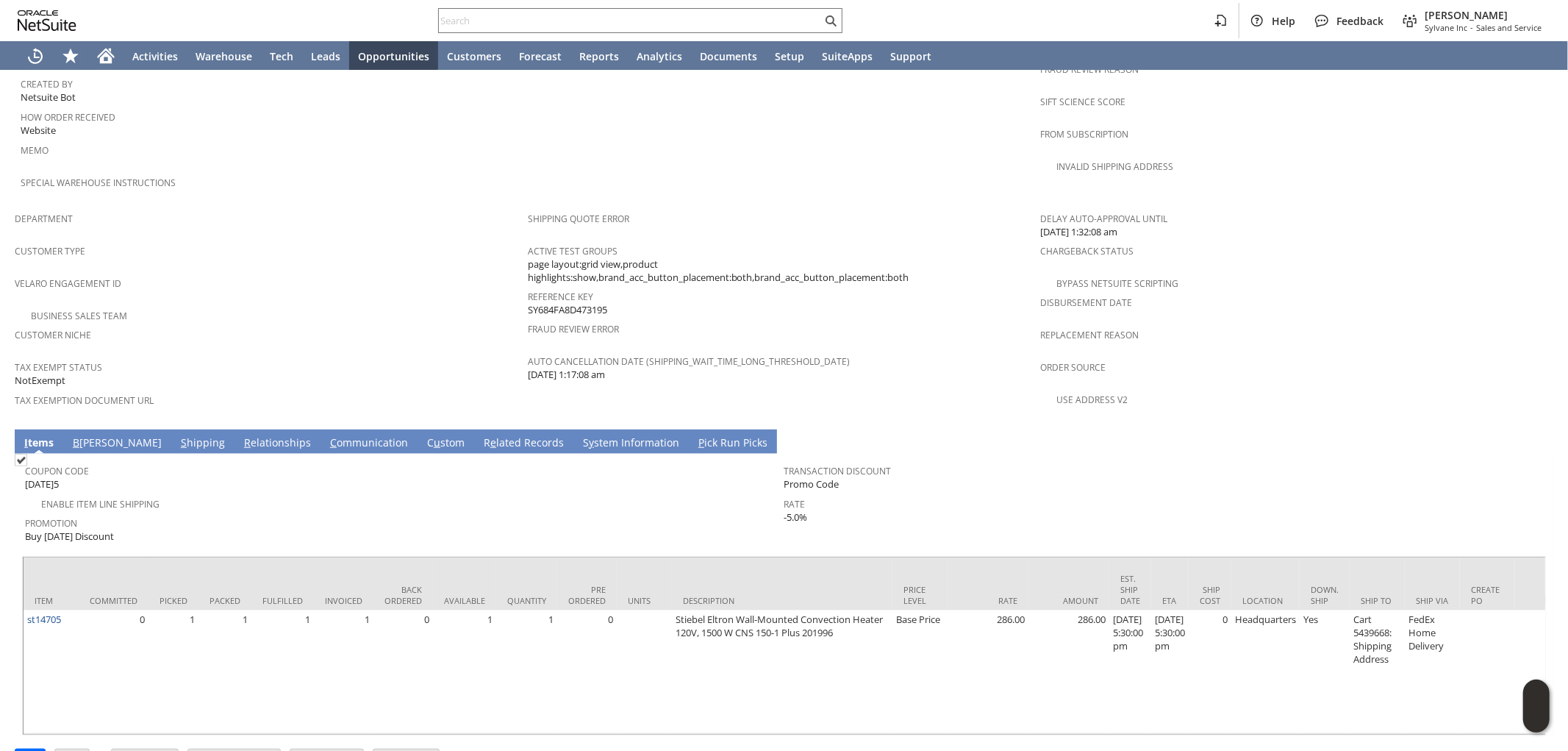
drag, startPoint x: 605, startPoint y: 697, endPoint x: 625, endPoint y: 692, distance: 20.6
click at [663, 735] on div "Edit Back New Make Copy Print Print Picking Ticket" at bounding box center [784, 754] width 1539 height 39
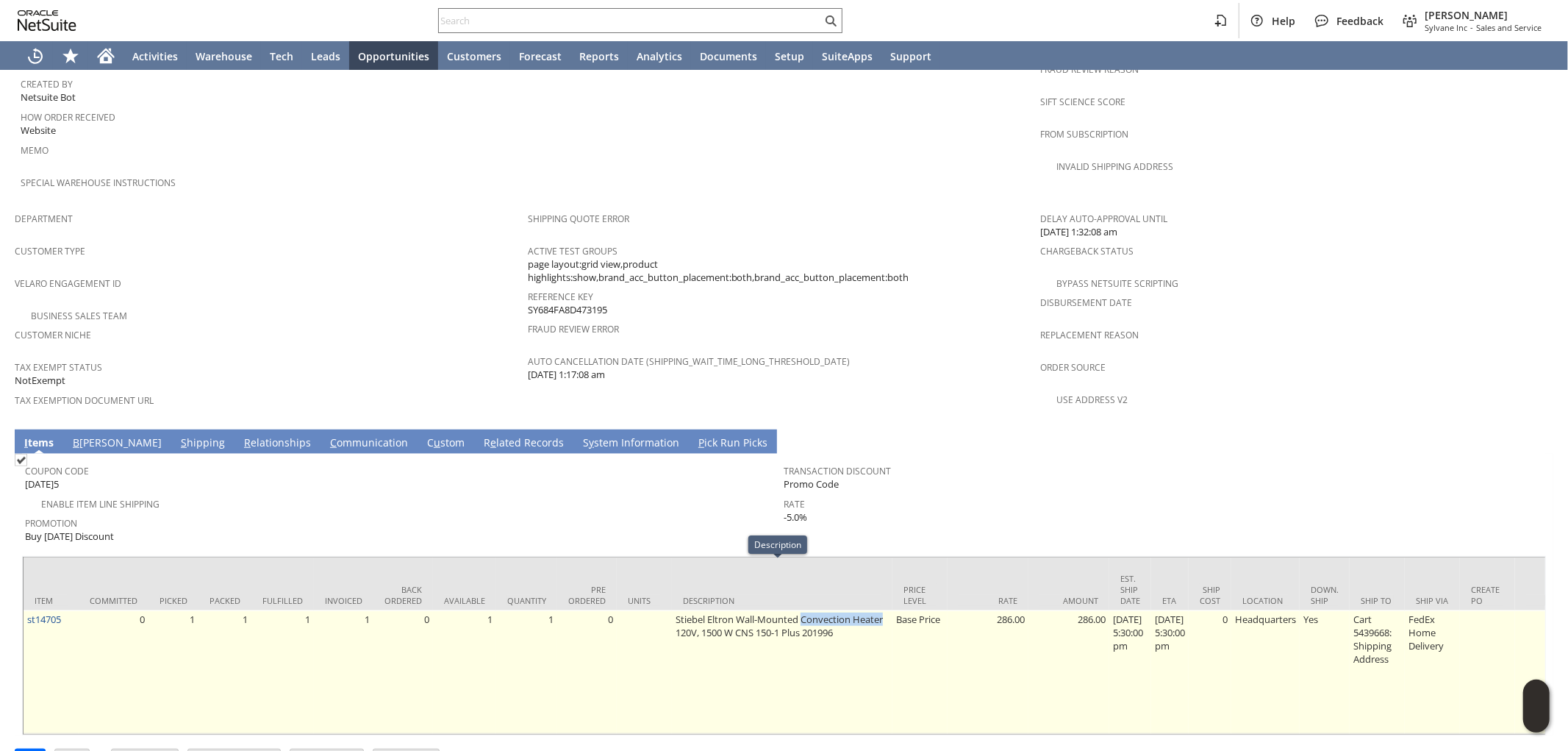
drag, startPoint x: 797, startPoint y: 572, endPoint x: 885, endPoint y: 568, distance: 88.1
click at [885, 610] on td "Stiebel Eltron Wall-Mounted Convection Heater 120V, 1500 W CNS 150-1 Plus 201996" at bounding box center [782, 672] width 221 height 124
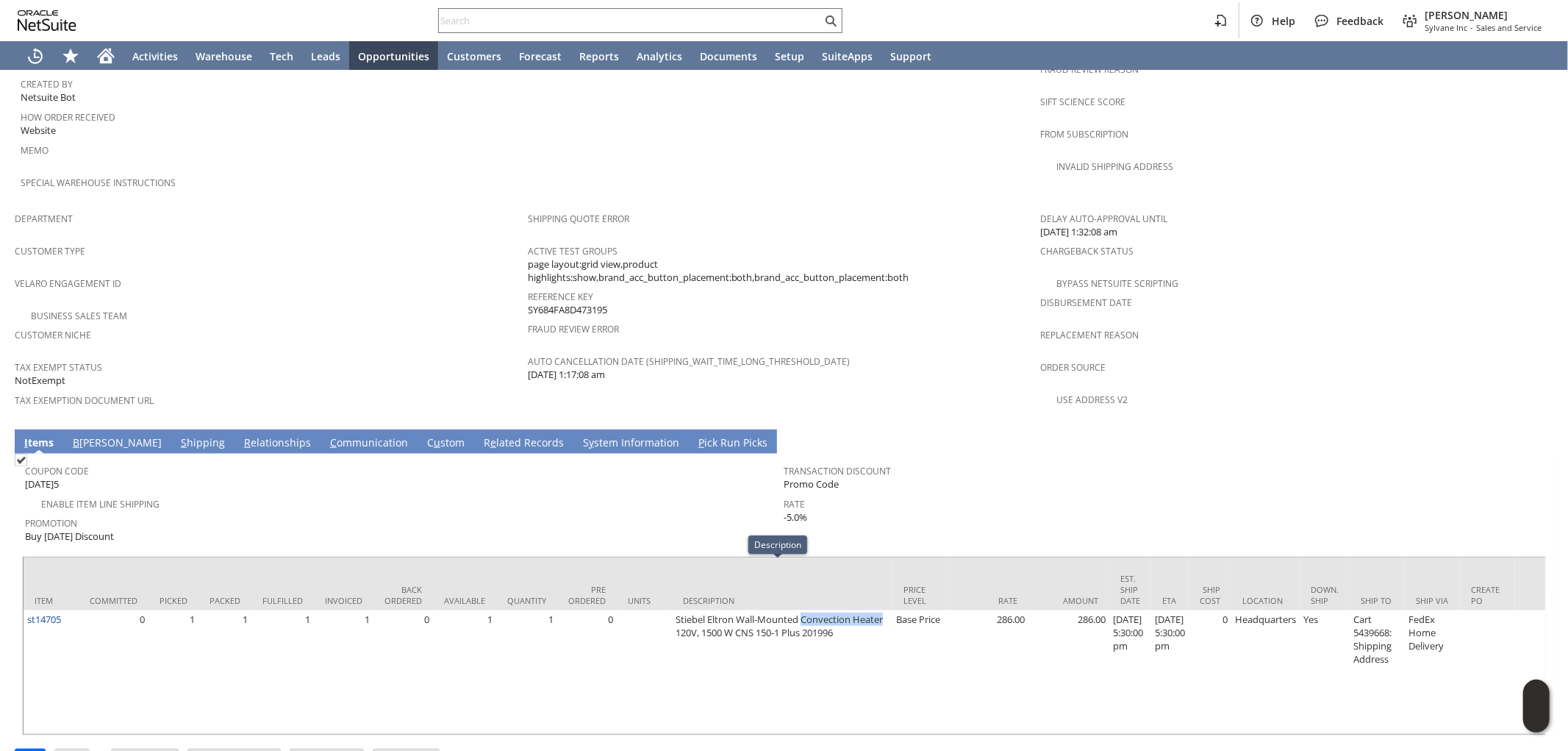
copy td "Convection Heater"
click at [566, 513] on div "Promotion Buy Today Discount" at bounding box center [401, 529] width 752 height 32
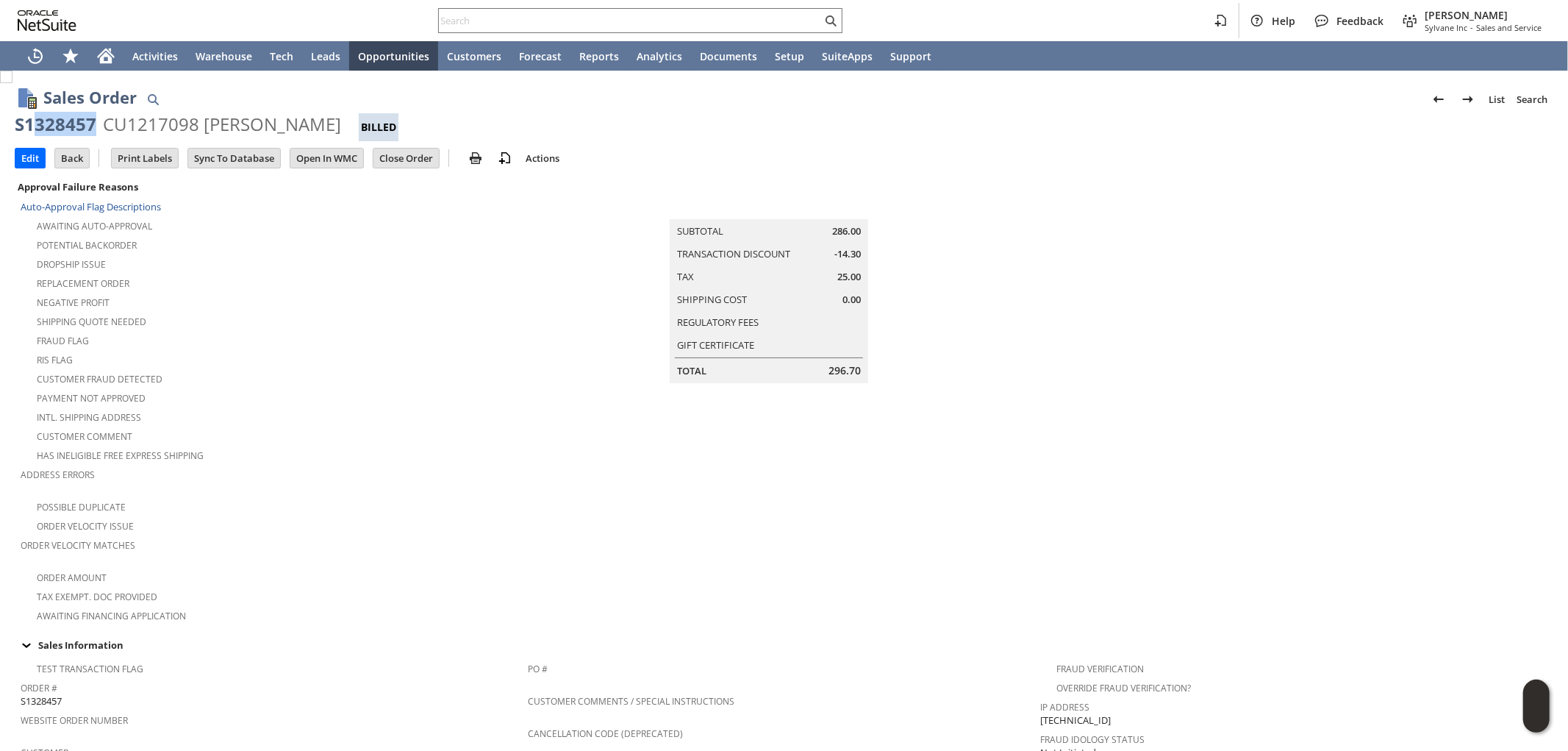
drag, startPoint x: 95, startPoint y: 124, endPoint x: 35, endPoint y: 125, distance: 60.0
click at [34, 125] on div "S1328457 CU1217098 Graham Byng Billed" at bounding box center [784, 127] width 1539 height 29
click at [295, 124] on div "CU1217098 Graham Byng" at bounding box center [222, 125] width 238 height 24
drag, startPoint x: 310, startPoint y: 122, endPoint x: 9, endPoint y: 121, distance: 301.0
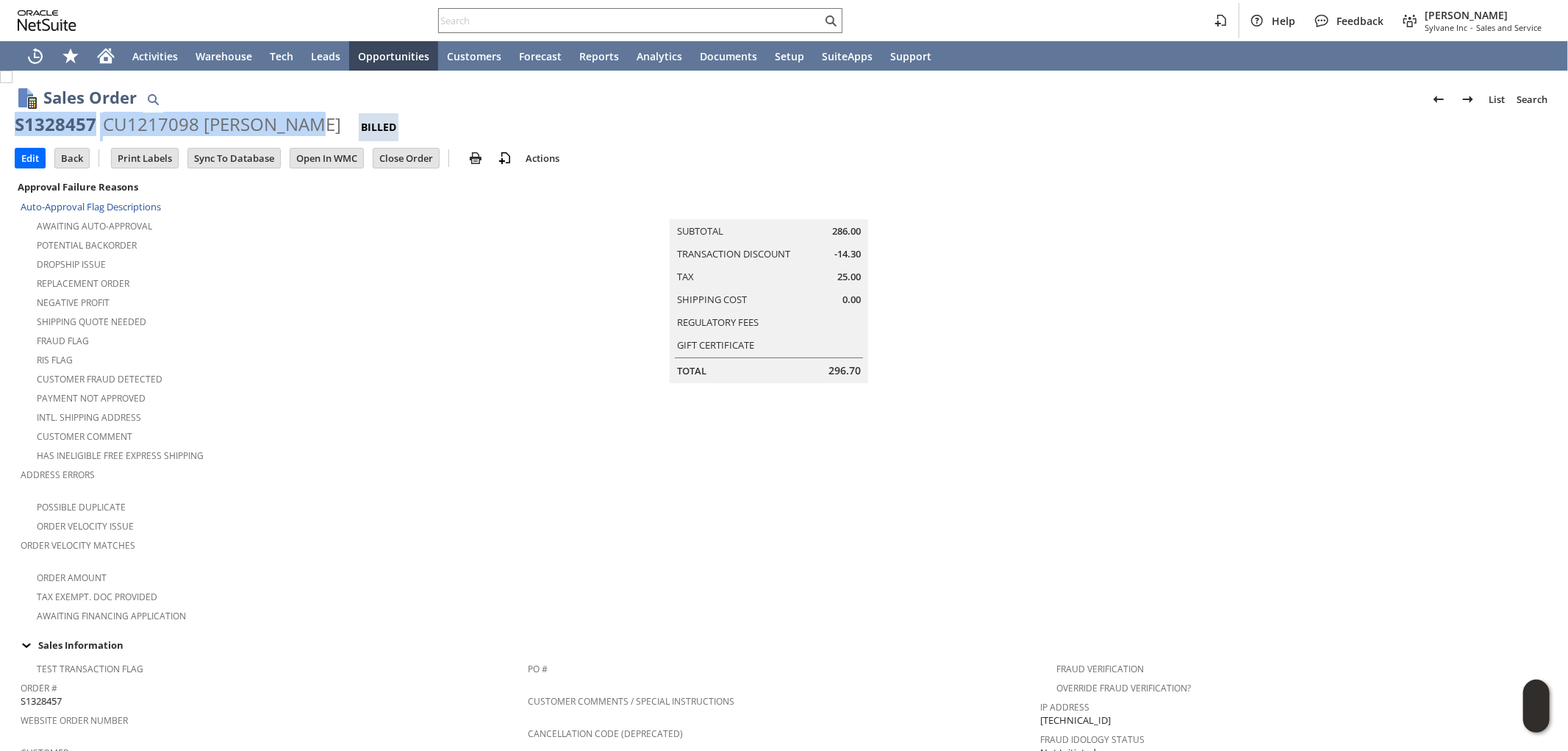
copy div "S1328457 CU1217098 Graham Byng"
click at [94, 133] on div "S1328457" at bounding box center [56, 125] width 82 height 24
click at [90, 125] on div "S1328457" at bounding box center [56, 125] width 82 height 24
drag, startPoint x: 67, startPoint y: 119, endPoint x: 16, endPoint y: 117, distance: 51.0
click at [16, 117] on div "S1328457" at bounding box center [56, 125] width 82 height 24
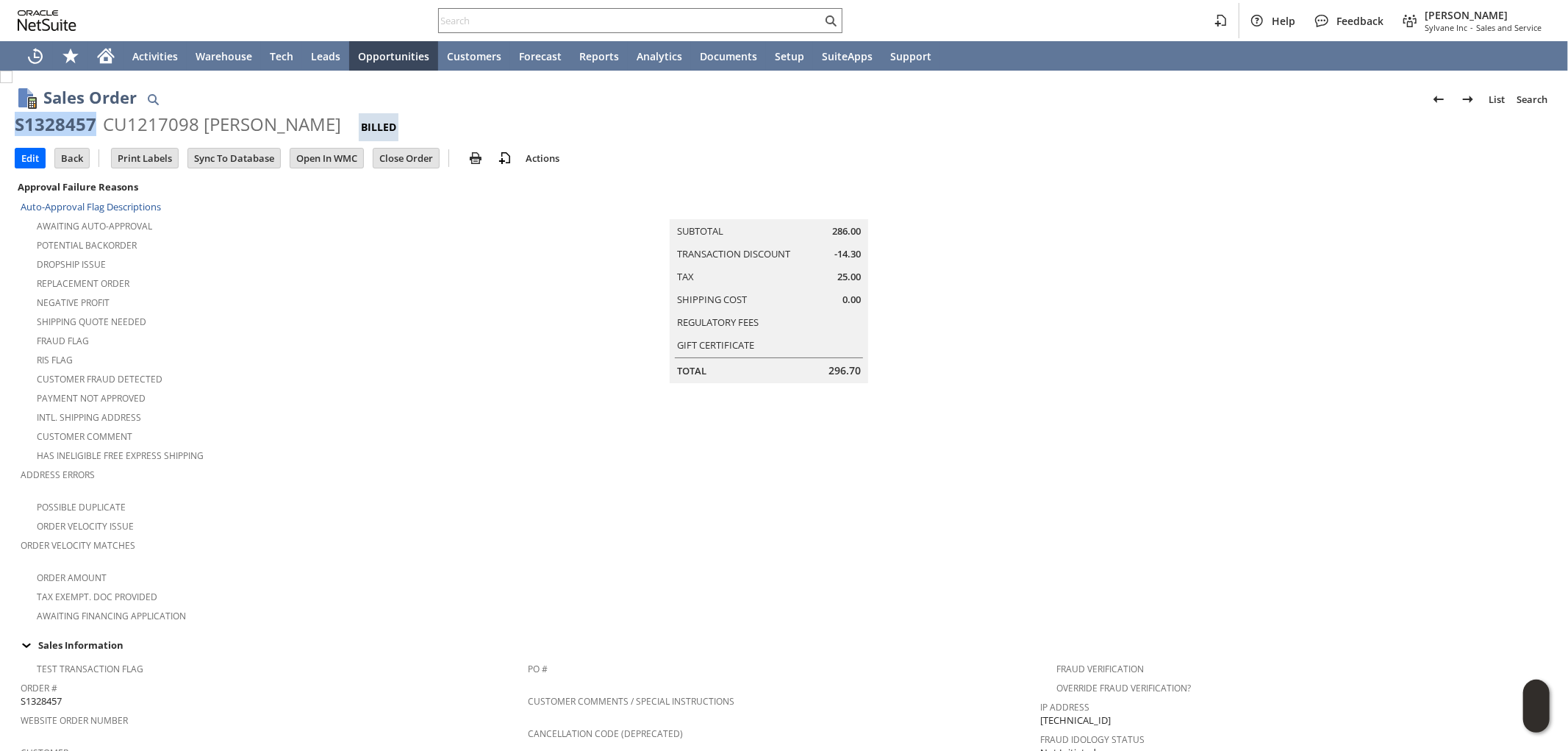
copy div "S1328457"
